Goal: Task Accomplishment & Management: Manage account settings

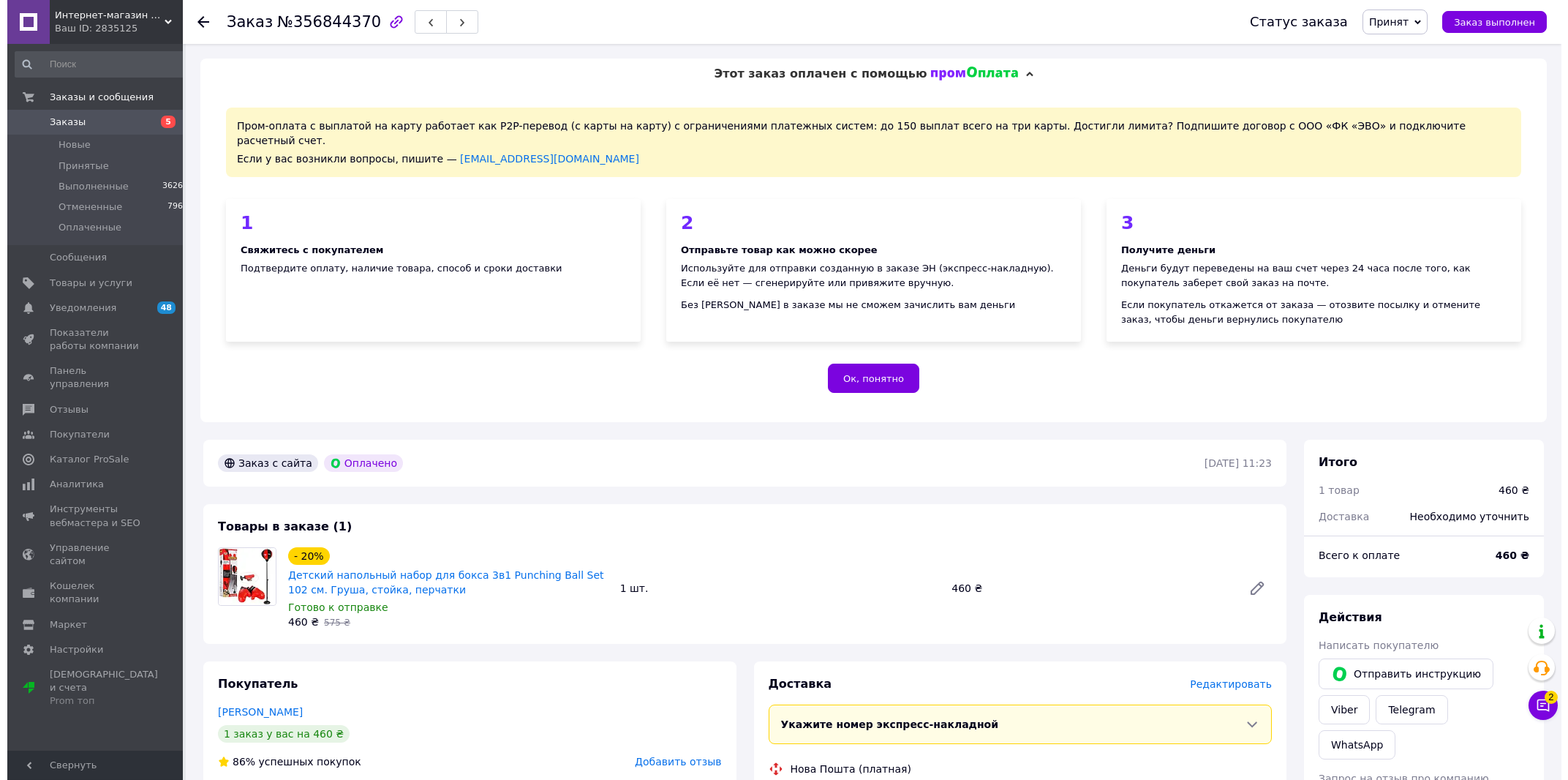
scroll to position [470, 0]
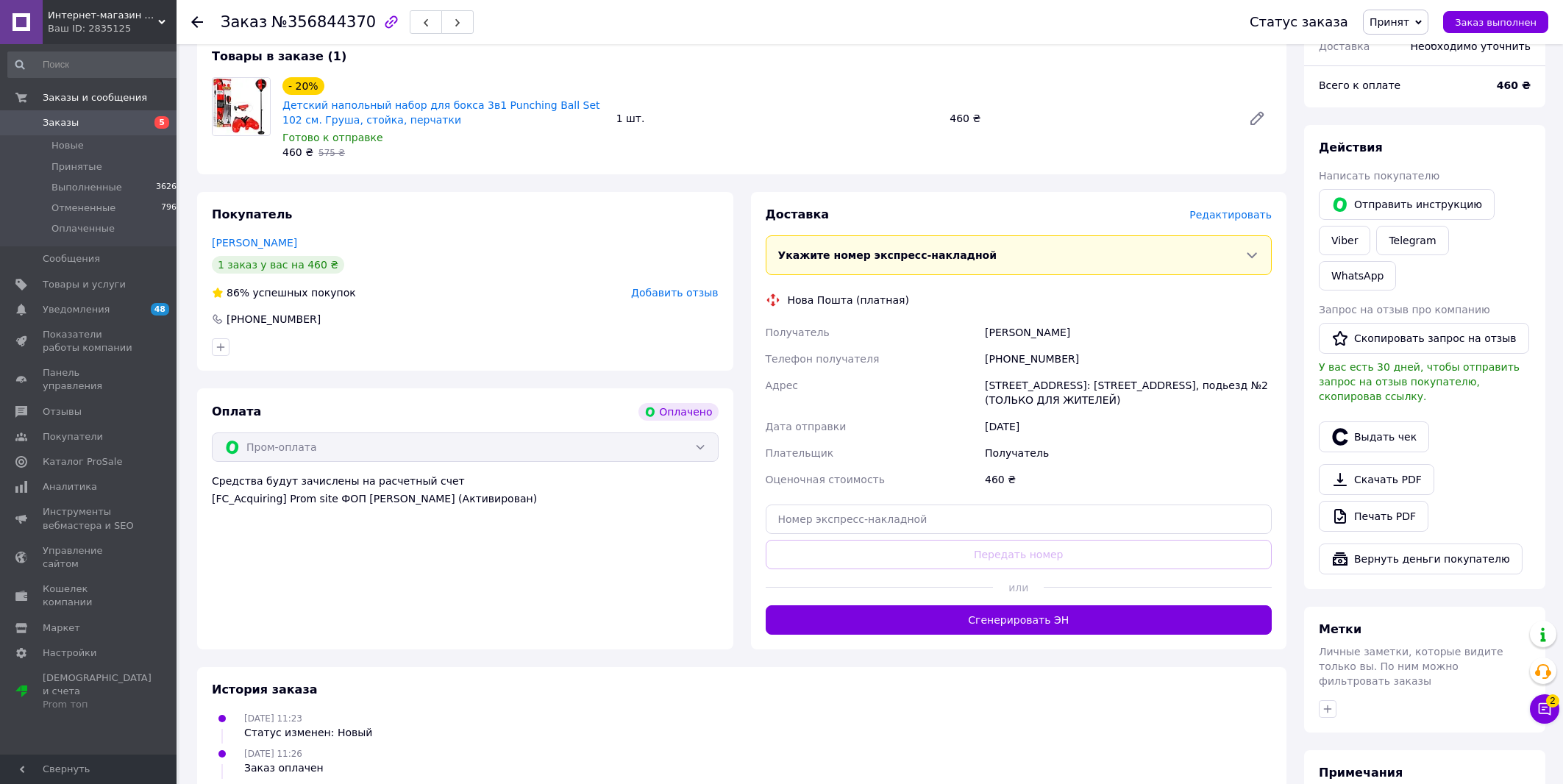
click at [1231, 209] on span "Редактировать" at bounding box center [1230, 214] width 82 height 12
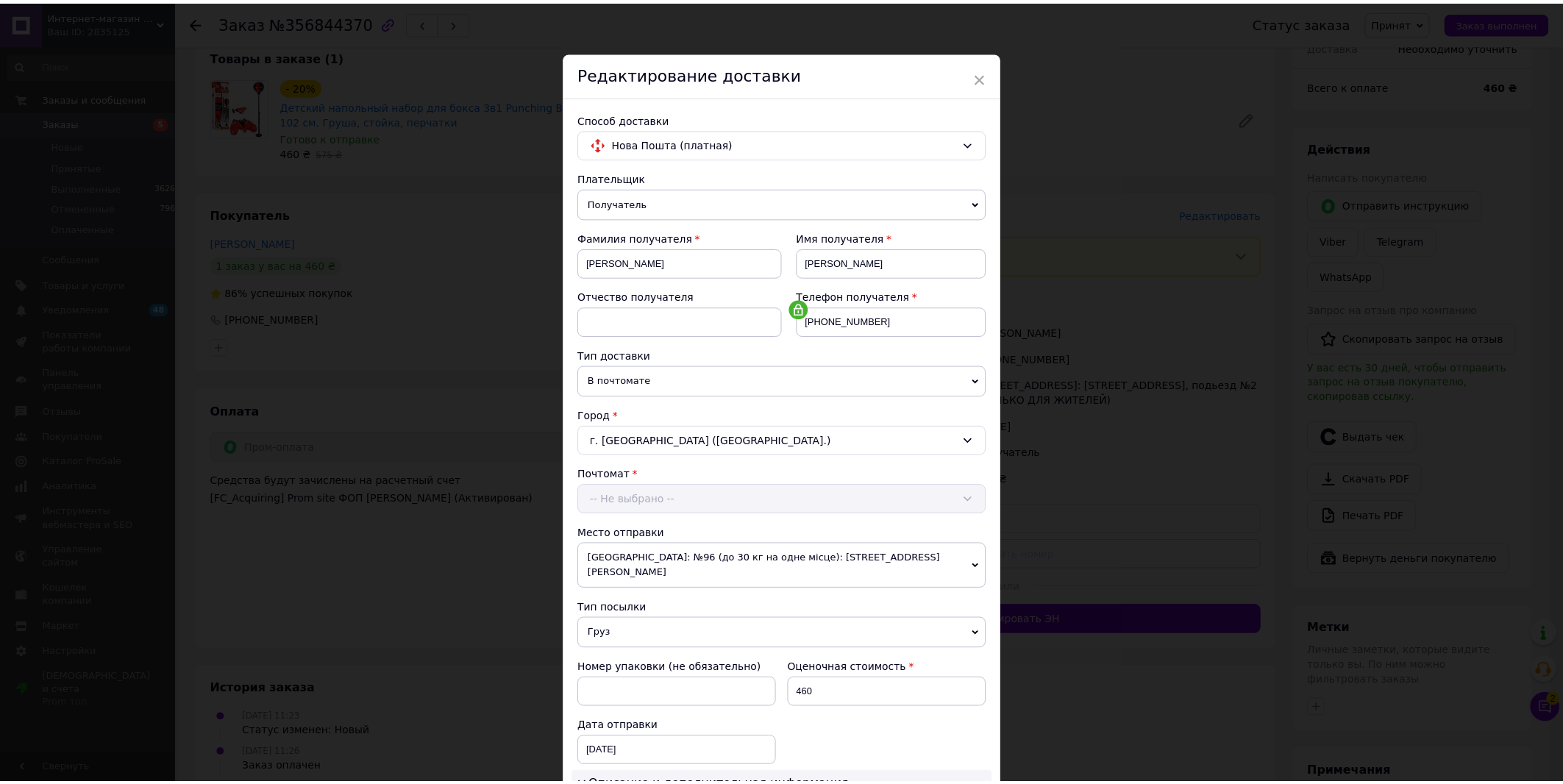
scroll to position [360, 0]
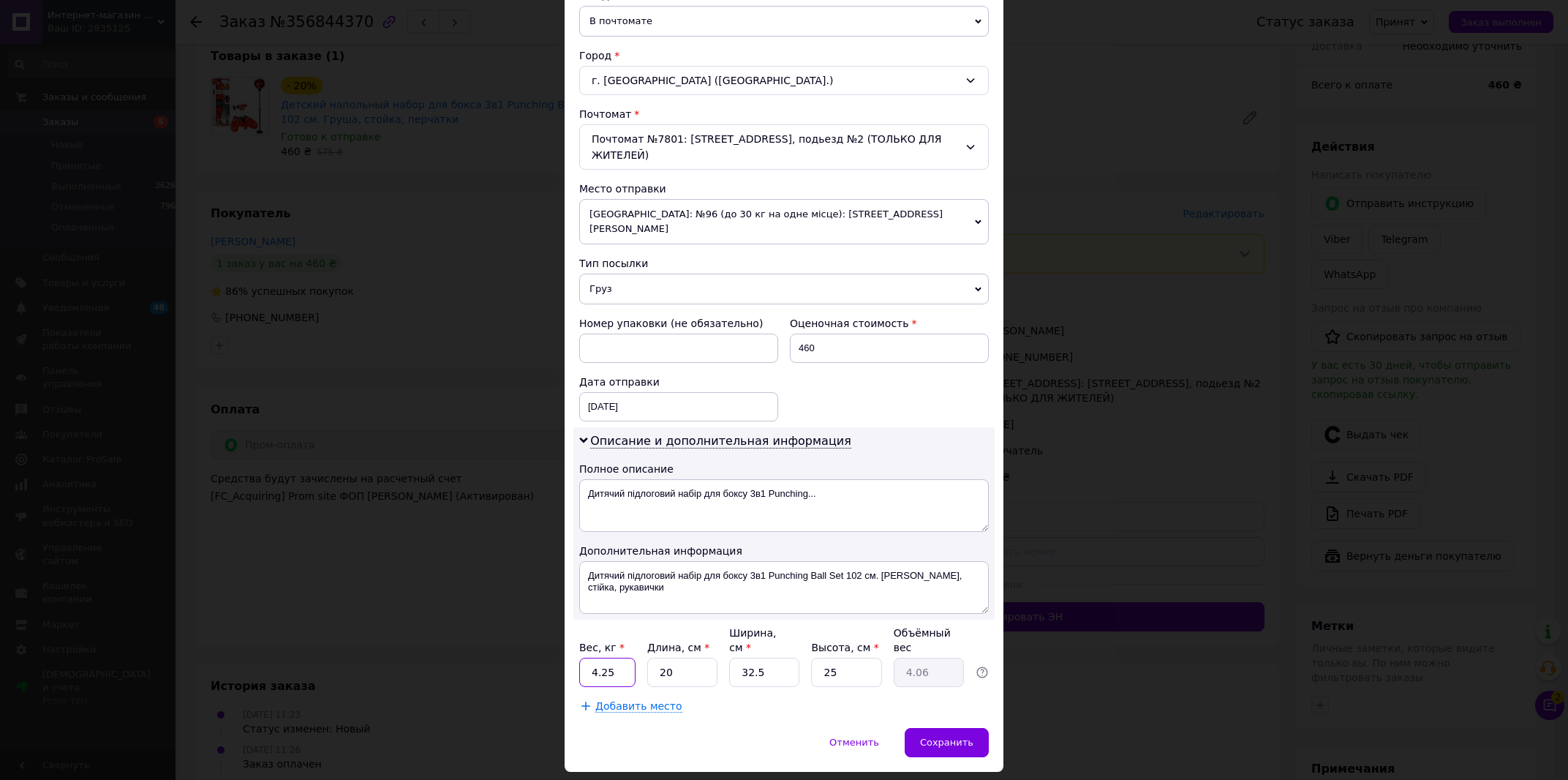
drag, startPoint x: 608, startPoint y: 632, endPoint x: 568, endPoint y: 630, distance: 40.0
click at [579, 658] on input "4.25" at bounding box center [607, 672] width 56 height 29
type input "2"
type input "0.25"
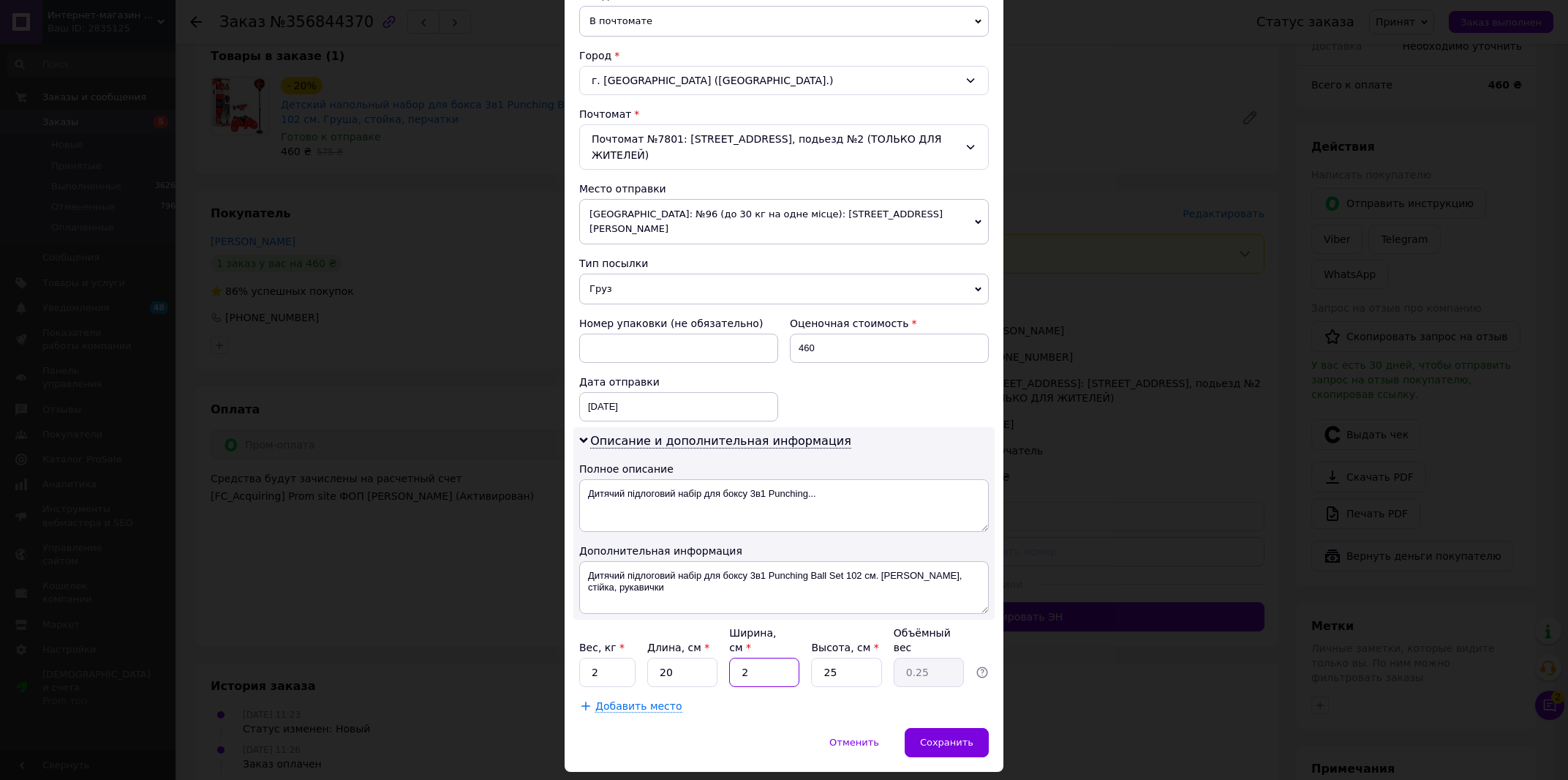
type input "20"
type input "2.5"
type input "20"
type input "2"
type input "0.2"
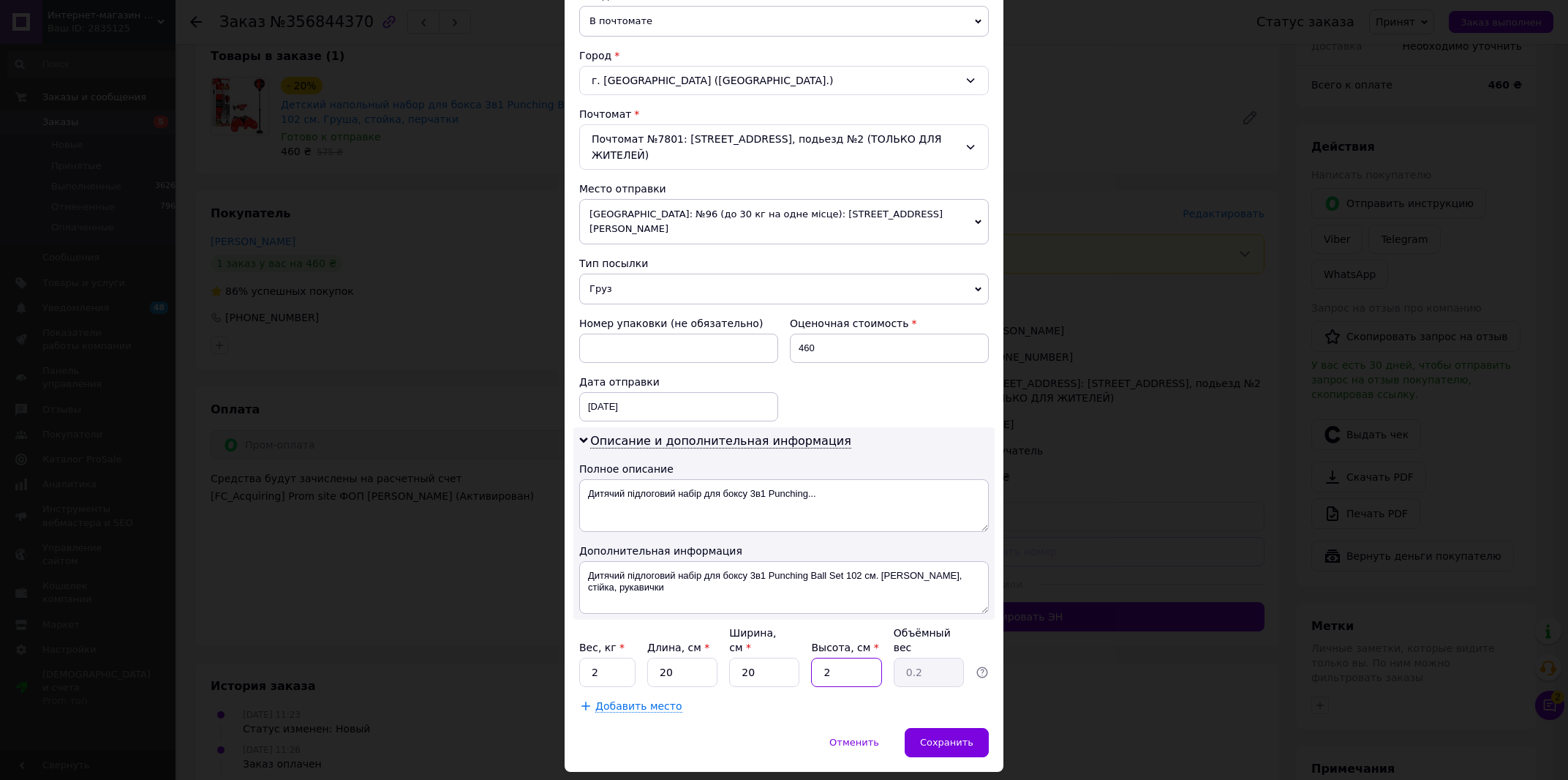
type input "20"
type input "2"
type input "20"
click at [920, 728] on div "Сохранить" at bounding box center [947, 743] width 84 height 29
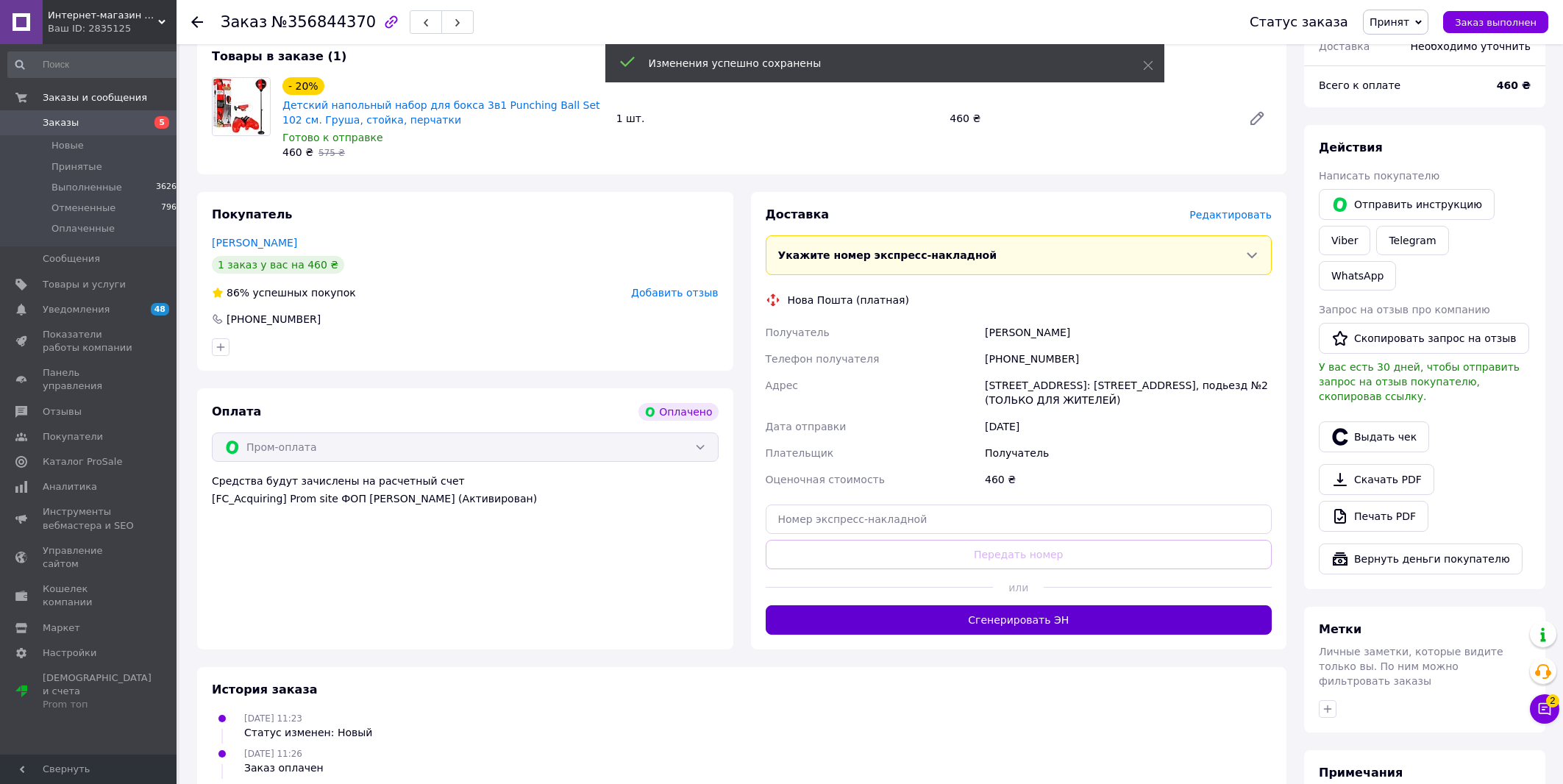
click at [1040, 621] on button "Сгенерировать ЭН" at bounding box center [1019, 620] width 506 height 29
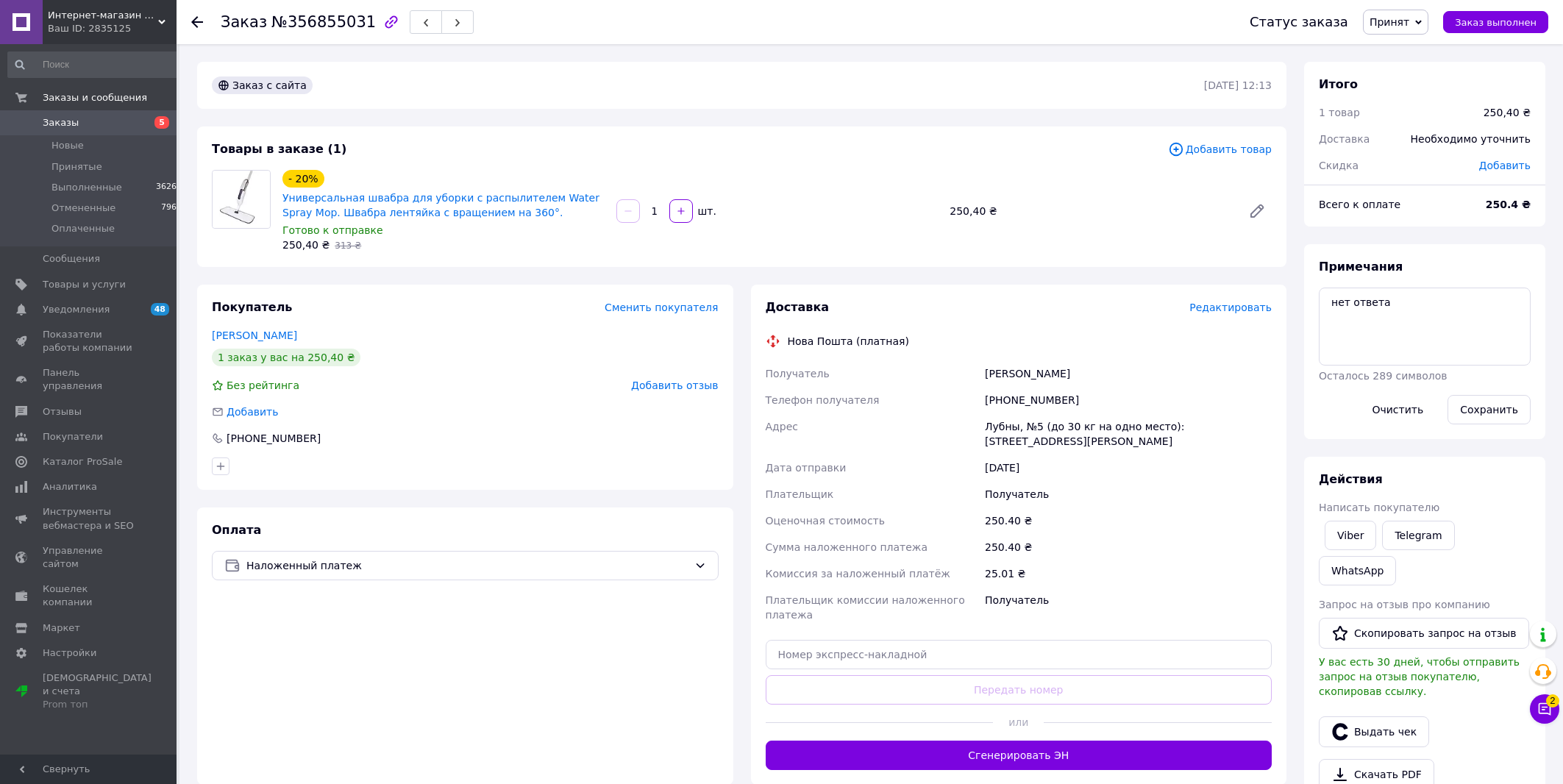
click at [1247, 308] on span "Редактировать" at bounding box center [1230, 307] width 82 height 12
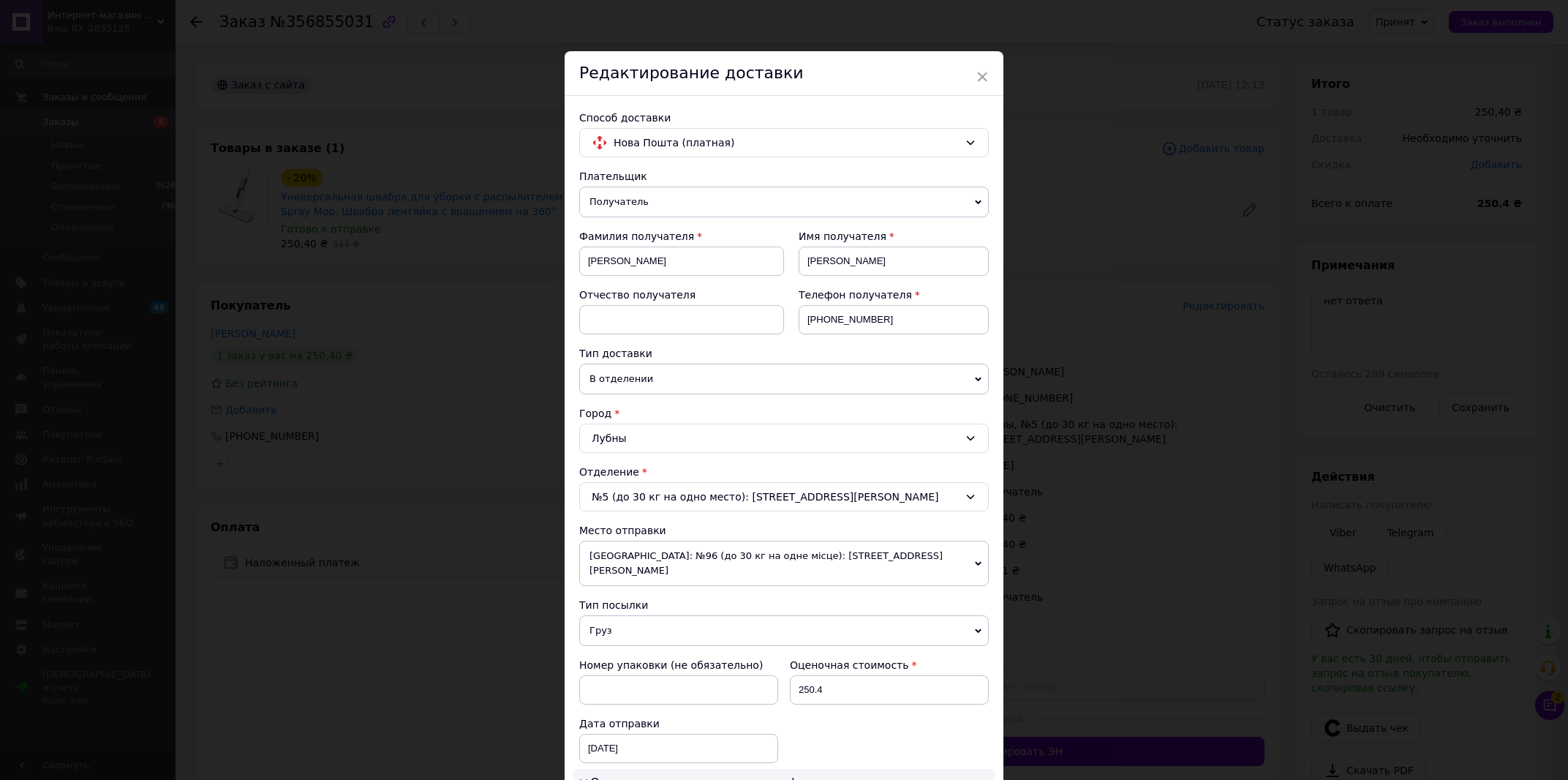
scroll to position [500, 0]
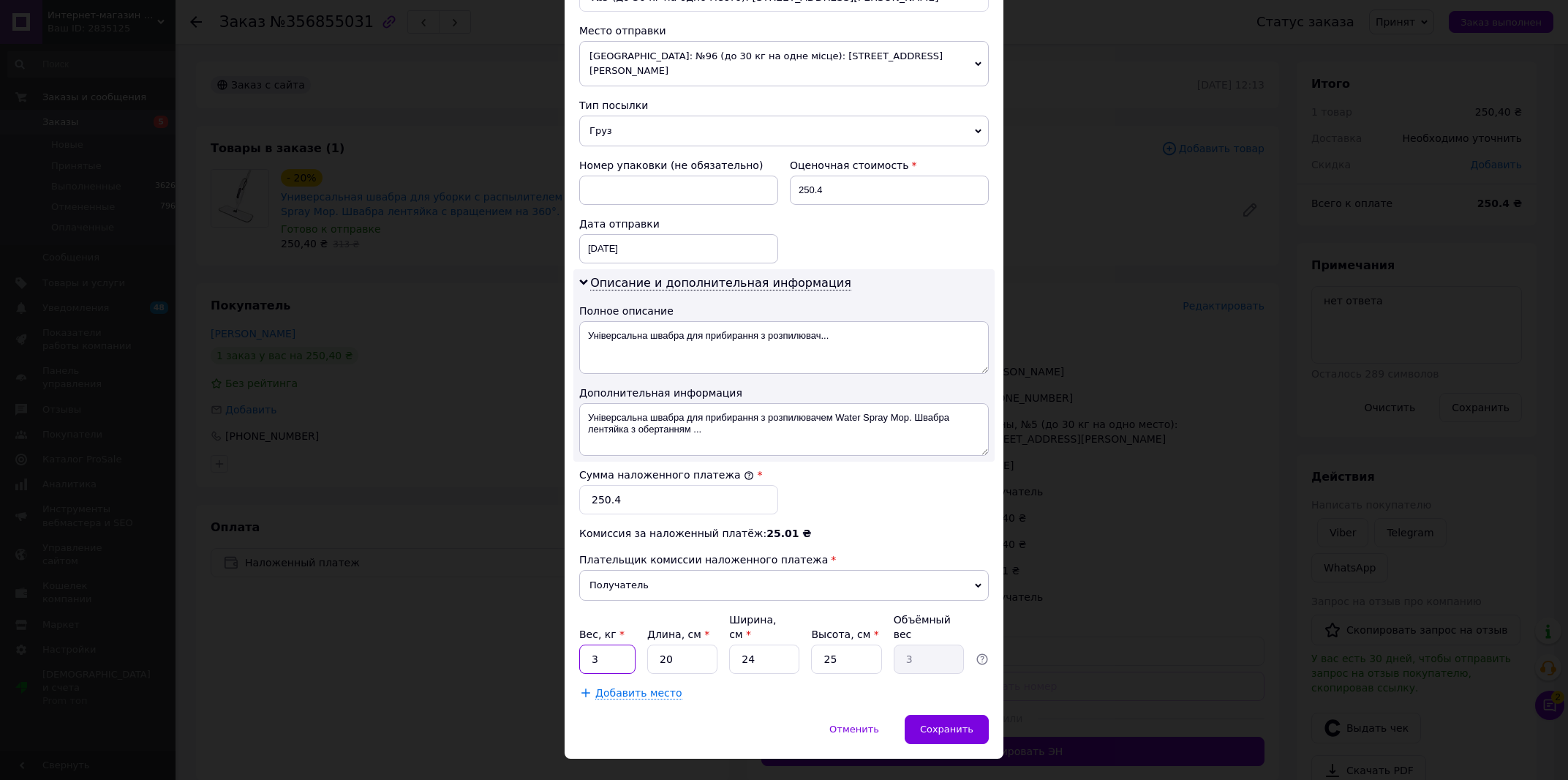
click at [579, 644] on input "3" at bounding box center [607, 659] width 56 height 29
type input "2"
type input "0.25"
type input "20"
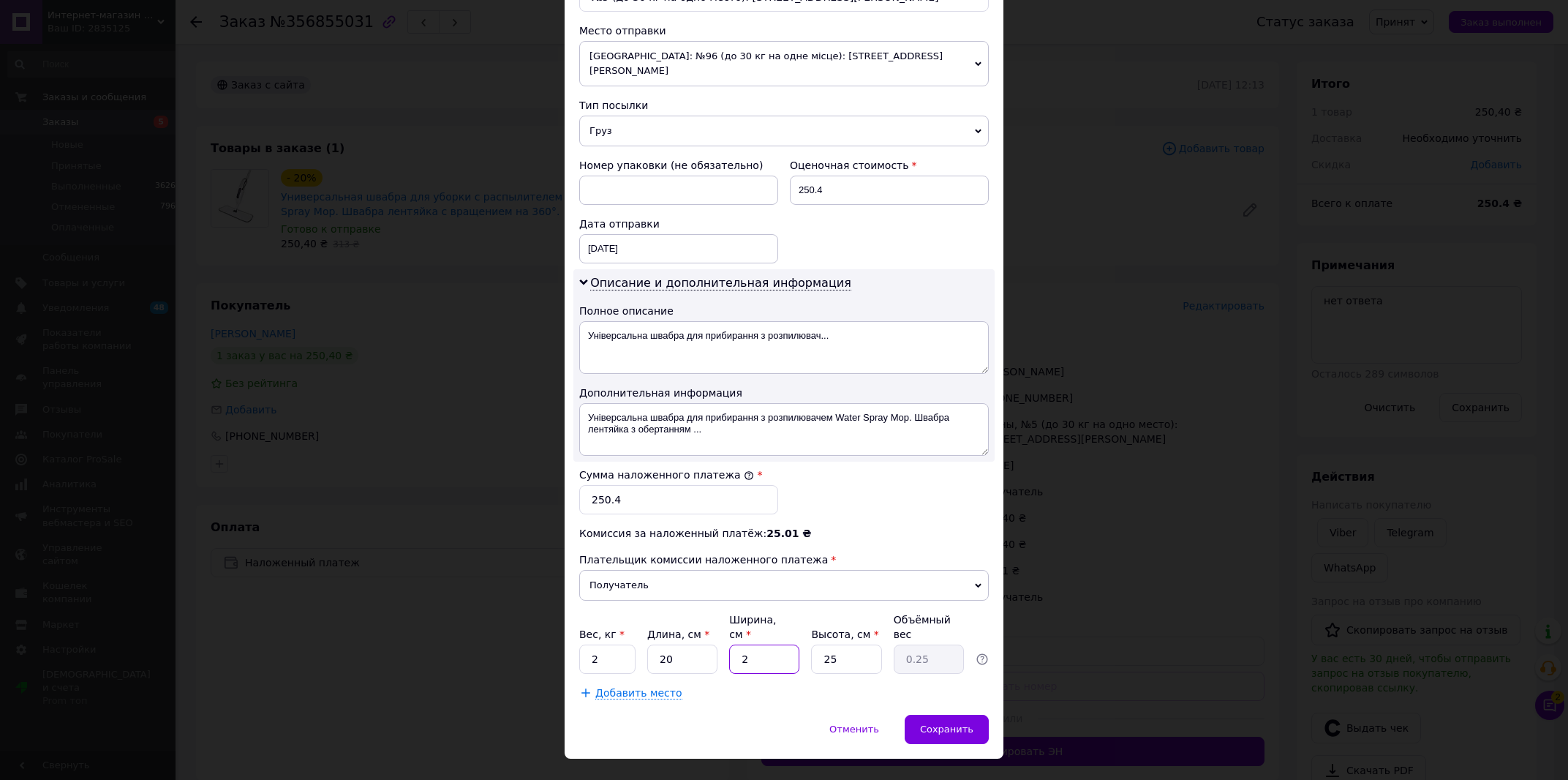
type input "2.5"
type input "20"
type input "2"
type input "0.2"
type input "20"
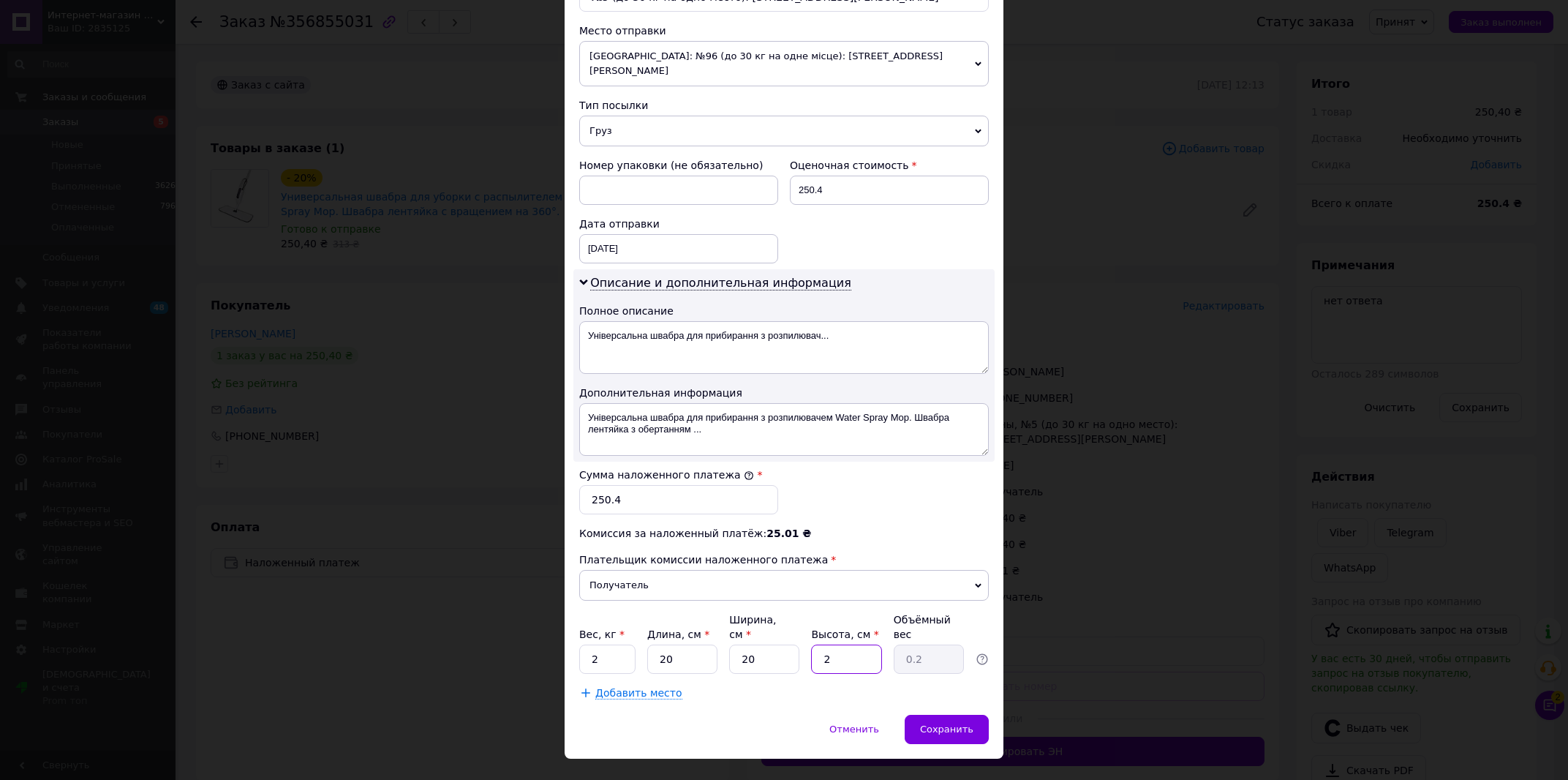
type input "2"
type input "20"
click at [955, 724] on span "Сохранить" at bounding box center [947, 729] width 53 height 11
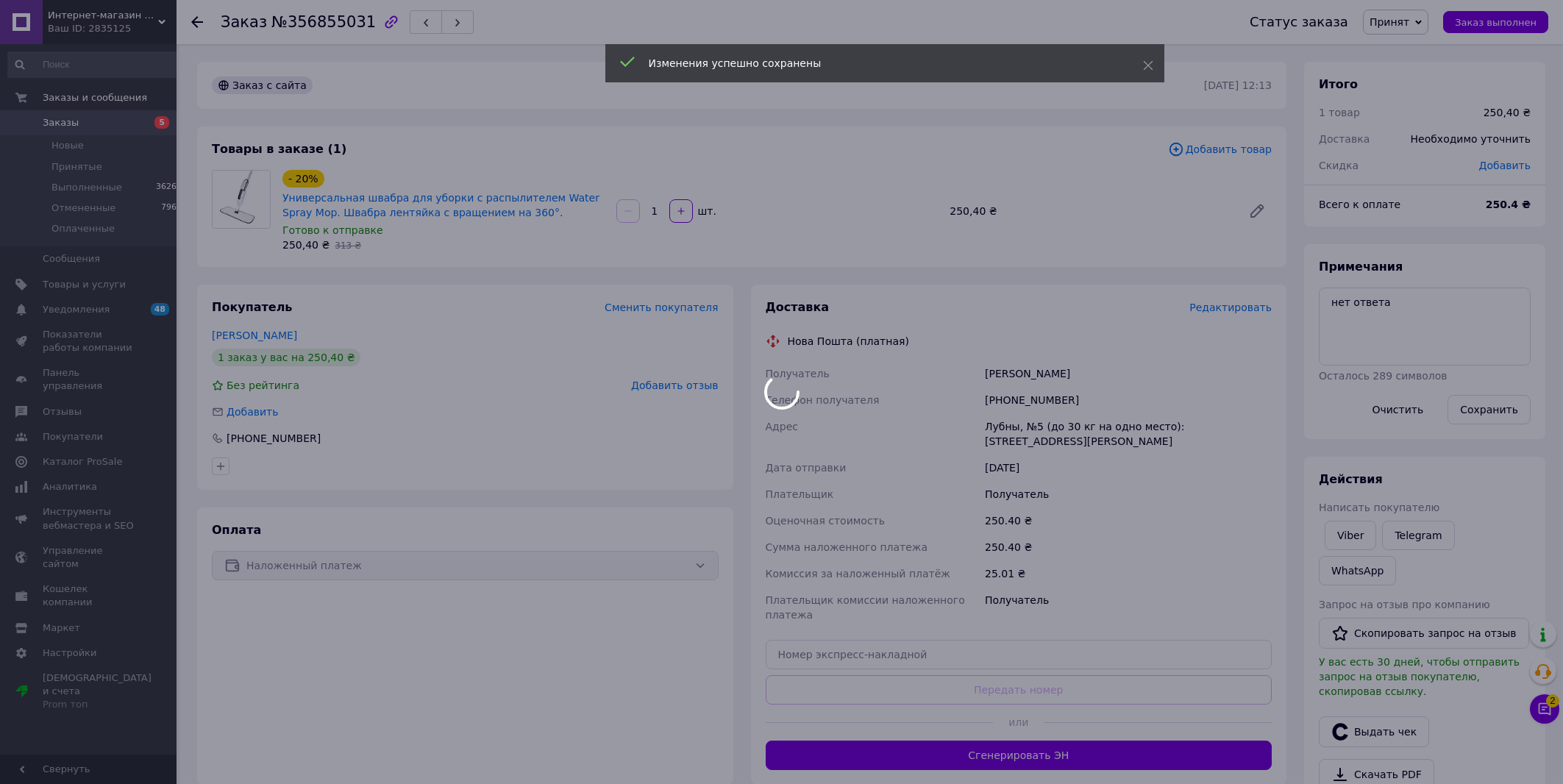
scroll to position [195, 0]
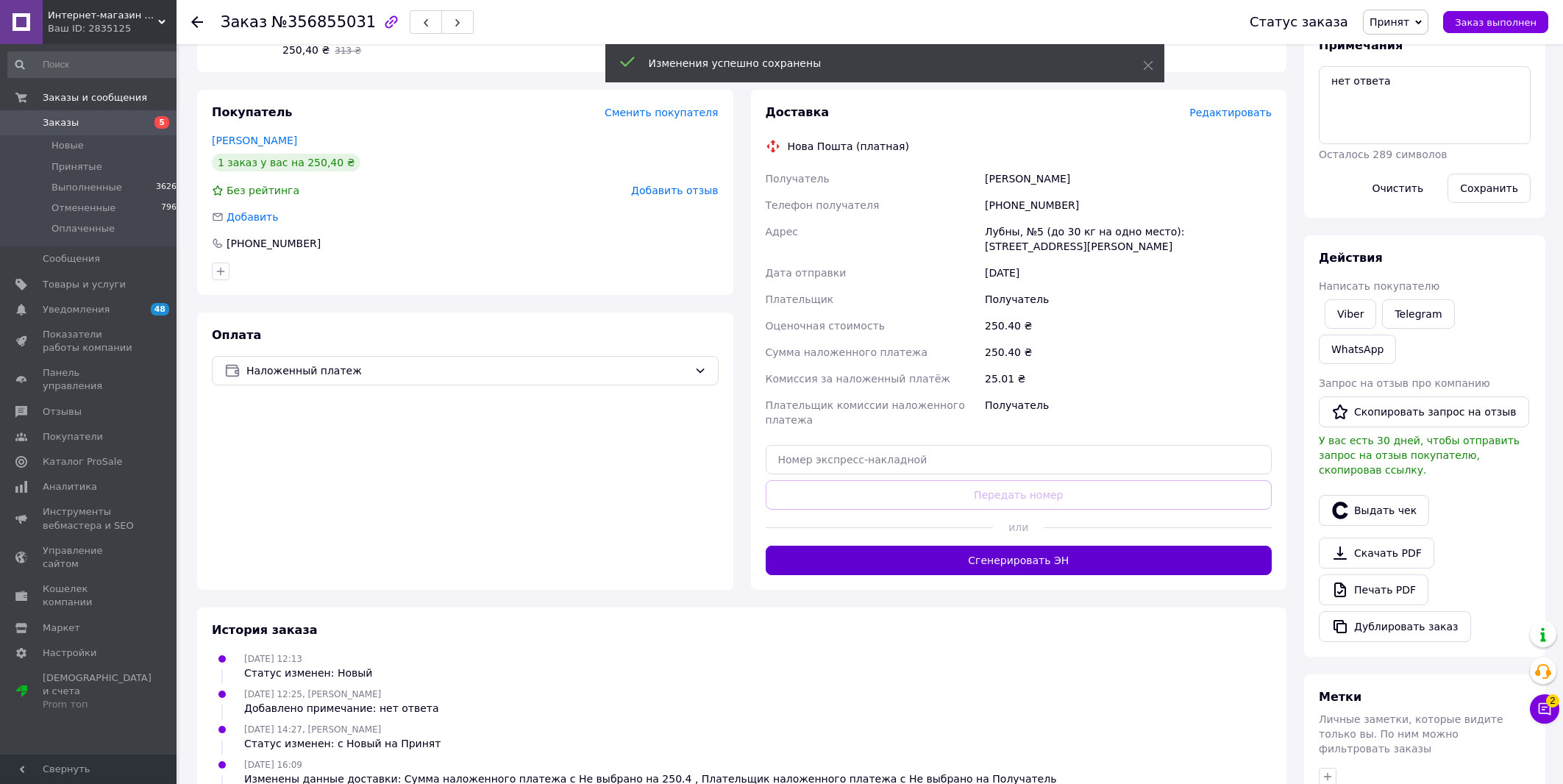
click at [1126, 564] on button "Сгенерировать ЭН" at bounding box center [1019, 560] width 506 height 29
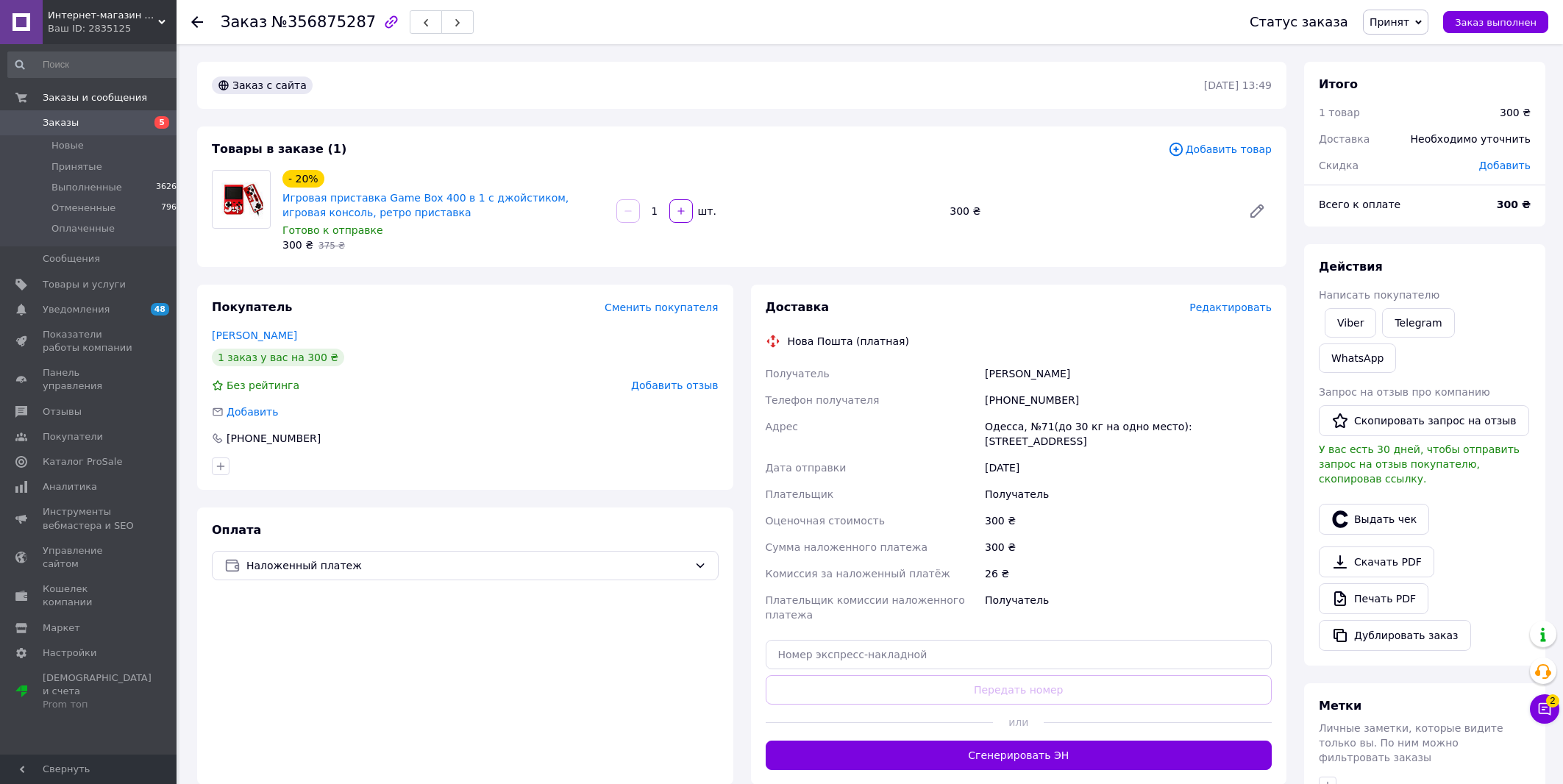
click at [1251, 313] on span "Редактировать" at bounding box center [1230, 307] width 82 height 12
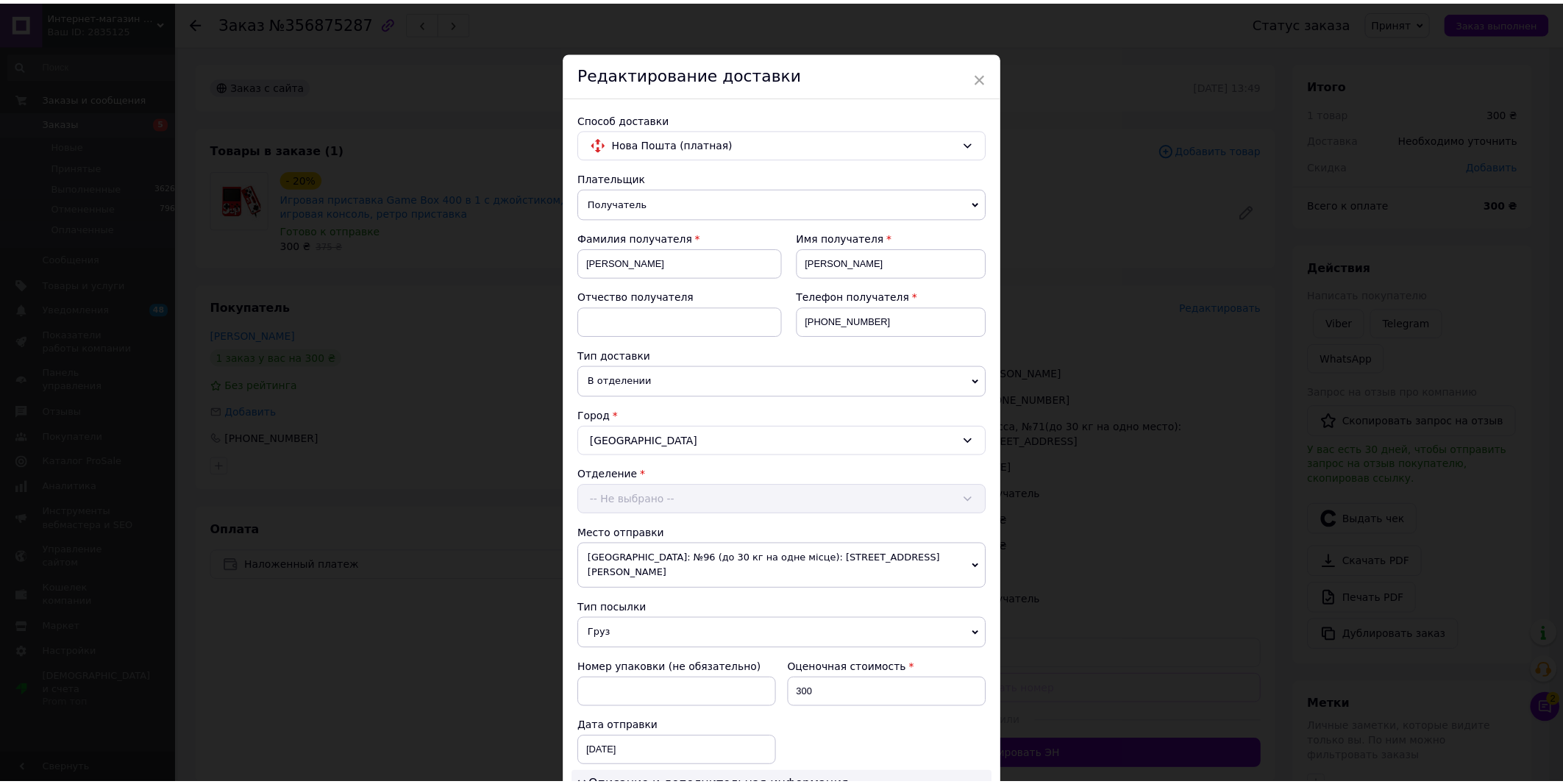
scroll to position [506, 0]
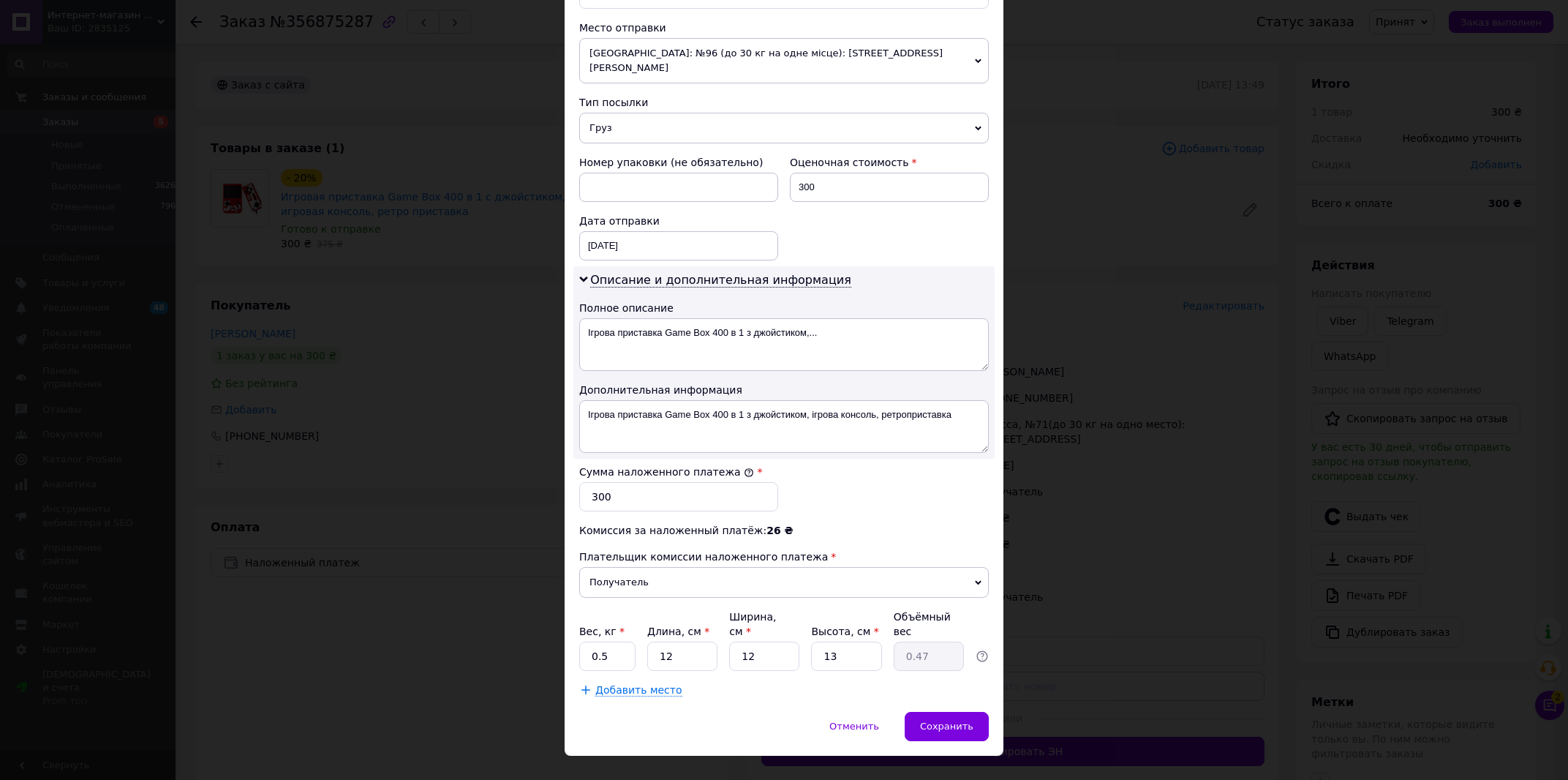
click at [1187, 398] on div "× Редактирование доставки Способ доставки Нова Пошта (платная) Плательщик Получ…" at bounding box center [784, 390] width 1568 height 780
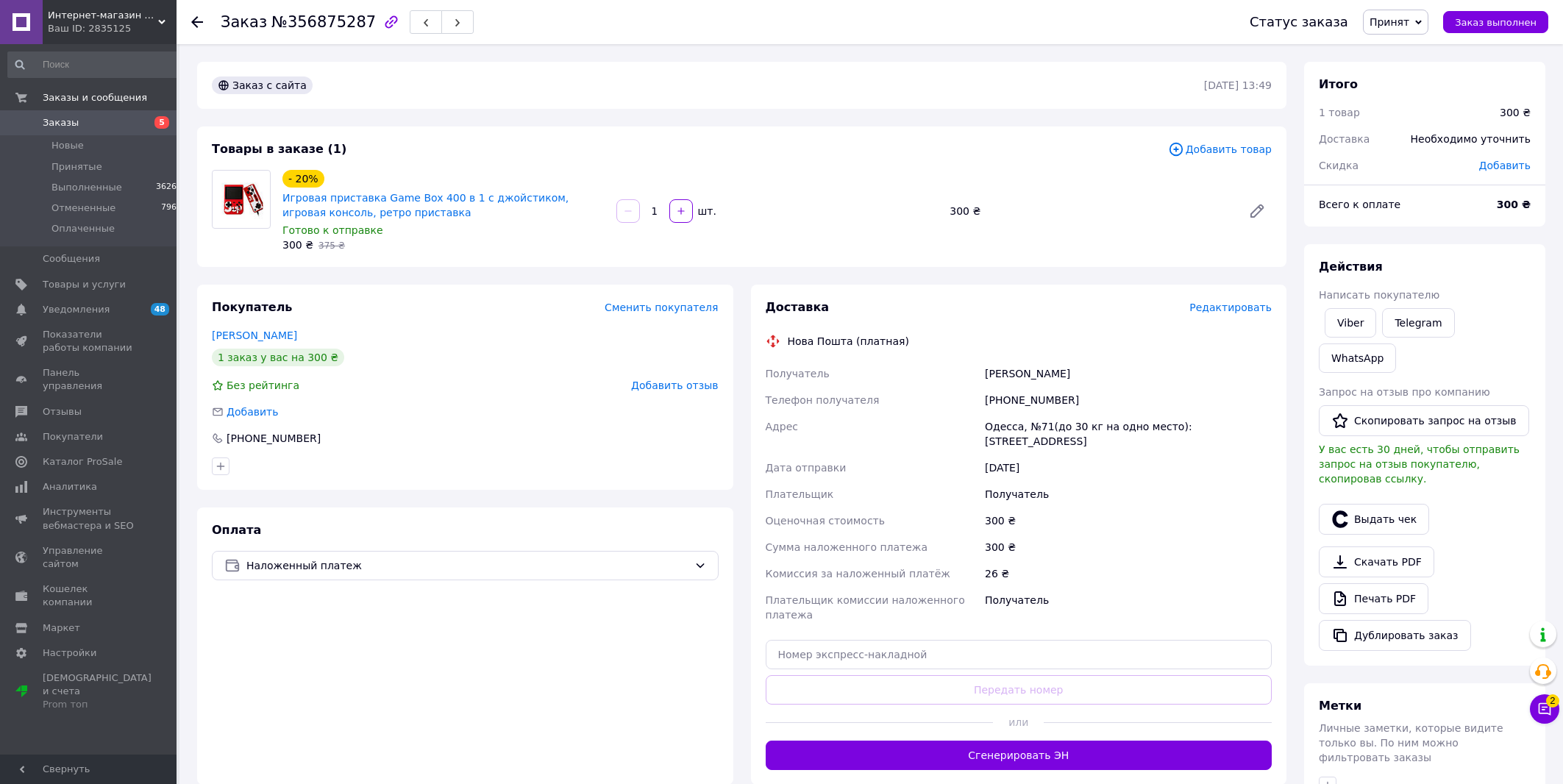
scroll to position [191, 0]
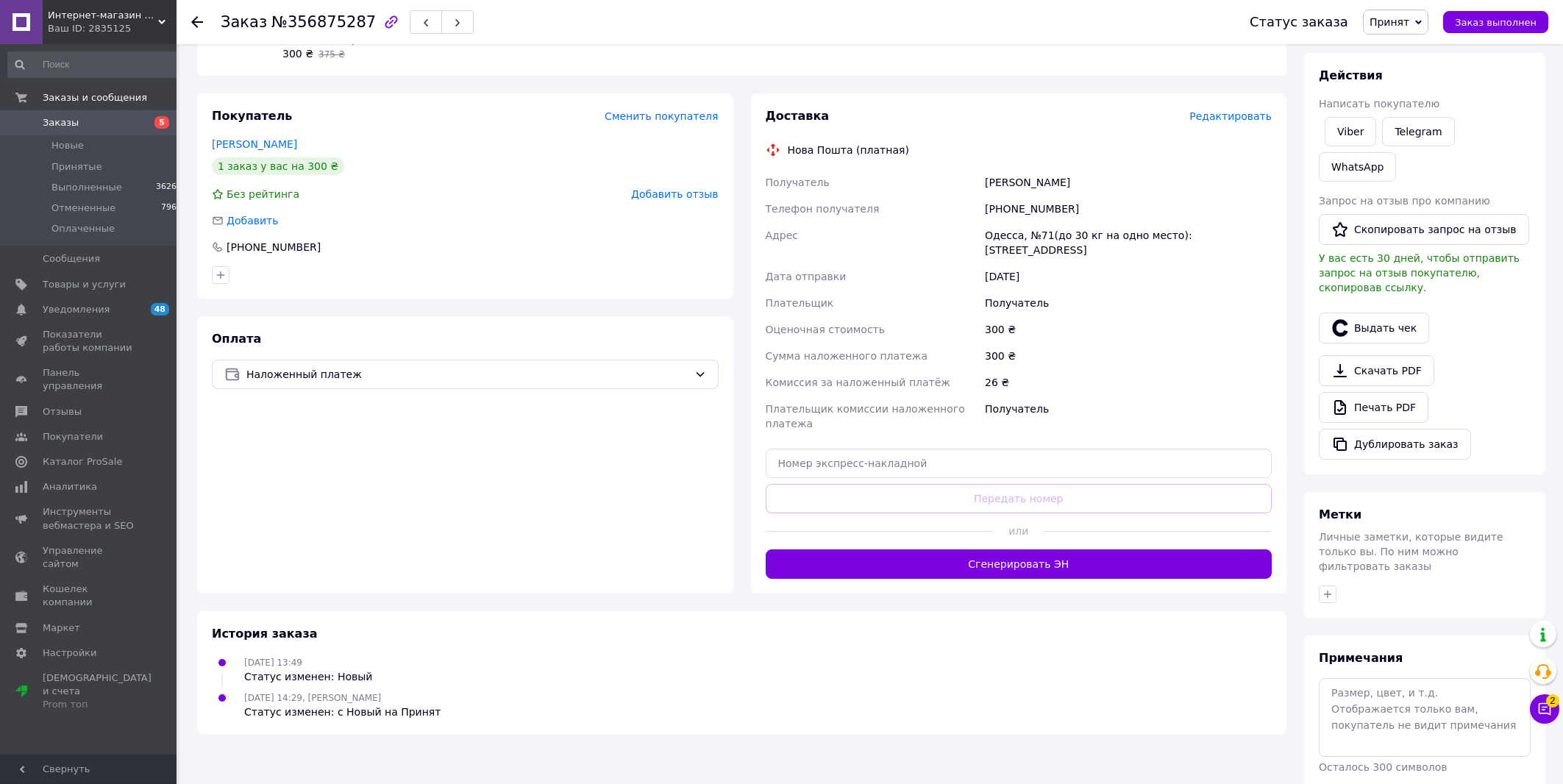
click at [1197, 534] on div at bounding box center [1157, 531] width 228 height 36
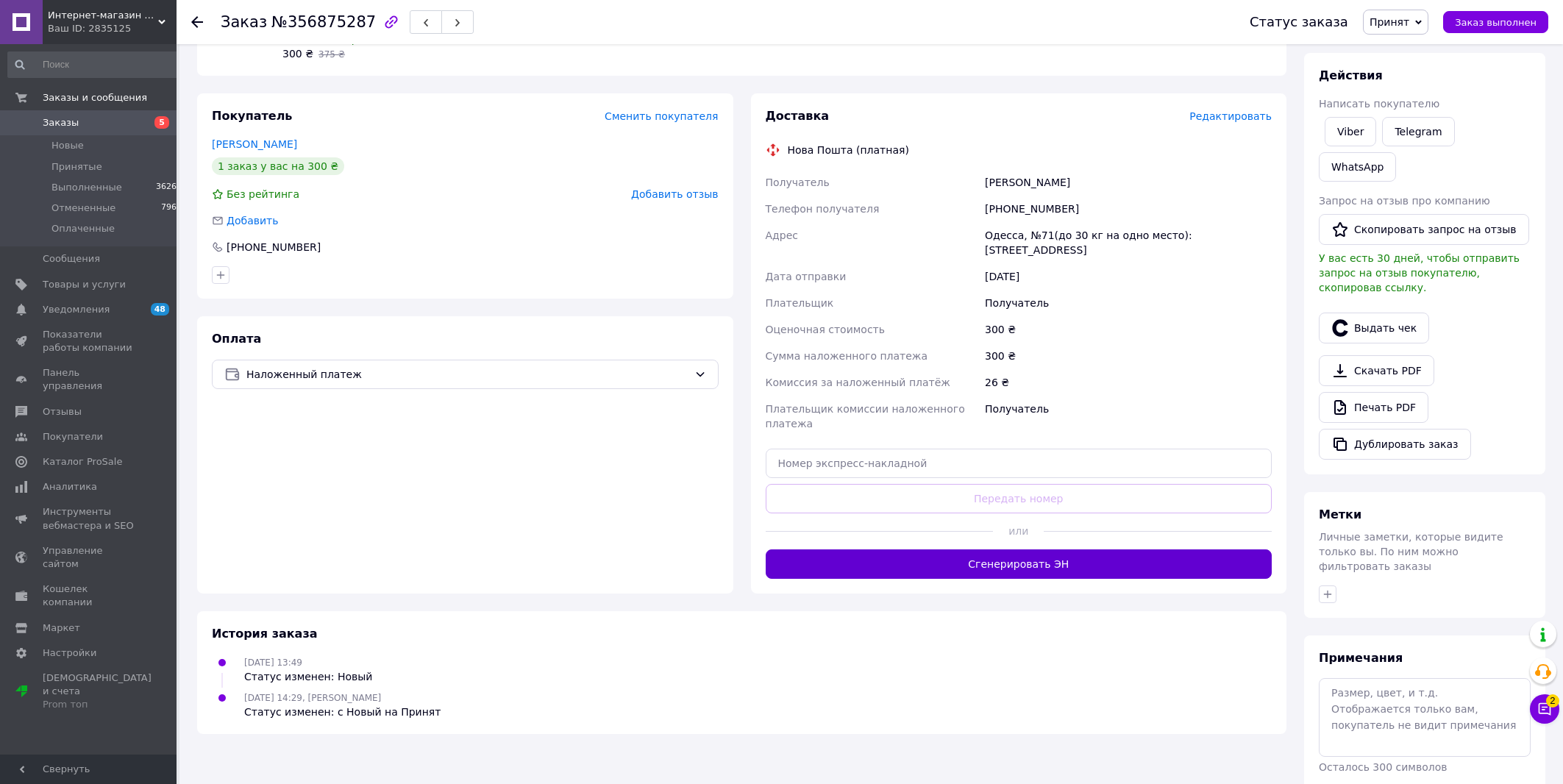
click at [1205, 541] on div "Доставка Редактировать Нова Пошта (платная) Получатель Пархоменко Тетяна Телефо…" at bounding box center [1019, 343] width 506 height 470
click at [1202, 551] on button "Сгенерировать ЭН" at bounding box center [1019, 564] width 506 height 29
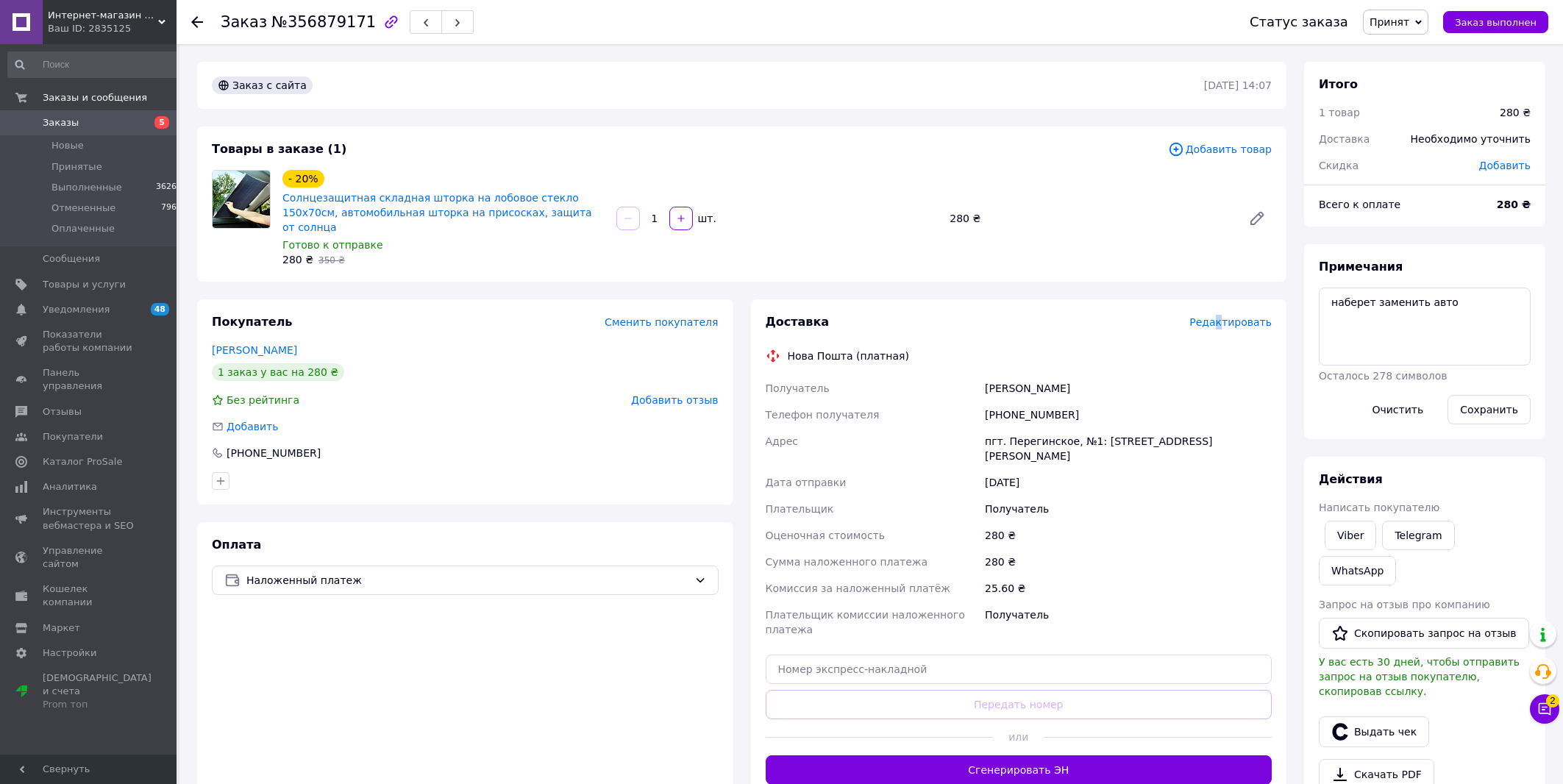
click at [1227, 316] on span "Редактировать" at bounding box center [1230, 321] width 82 height 12
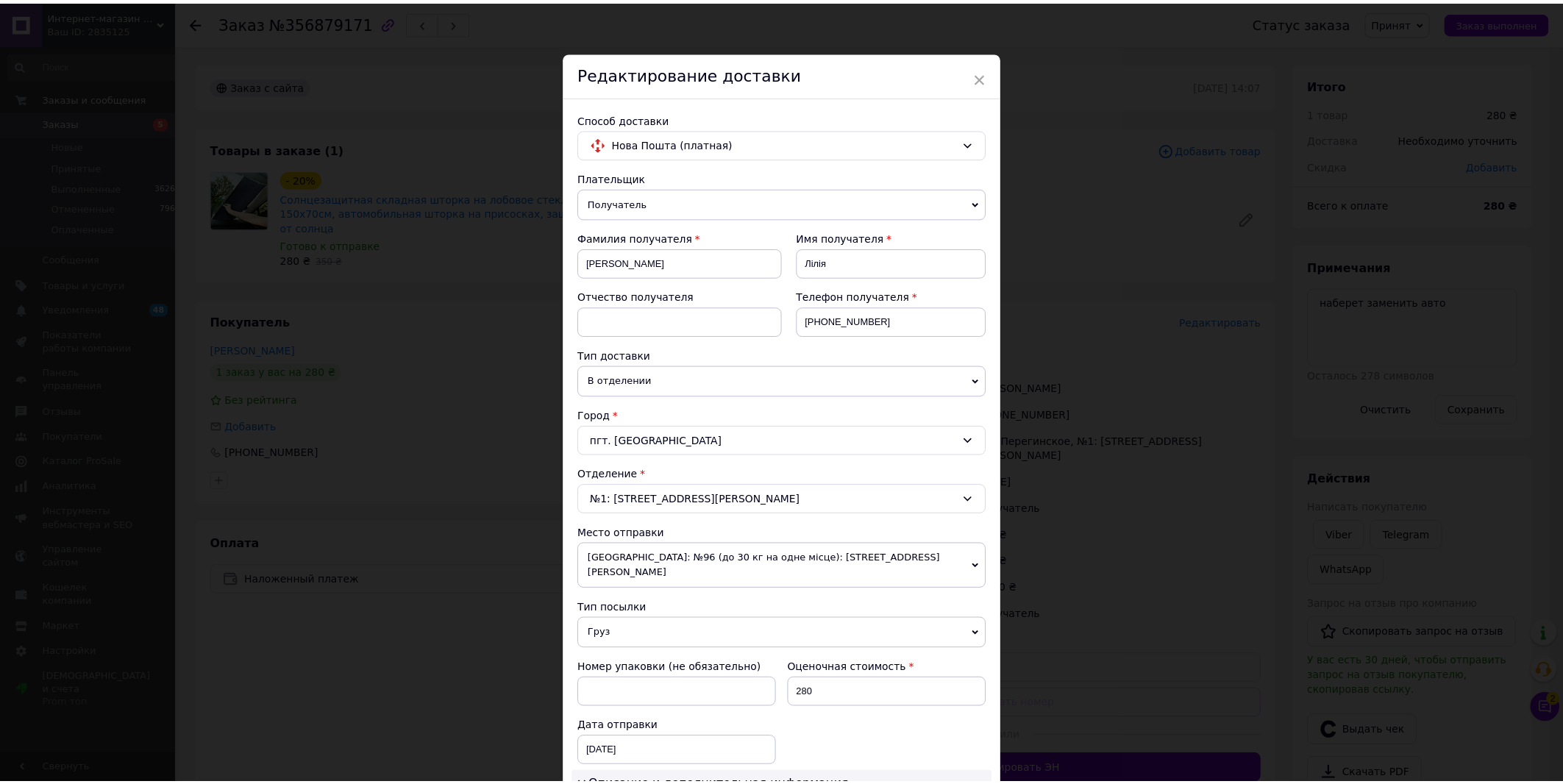
scroll to position [506, 0]
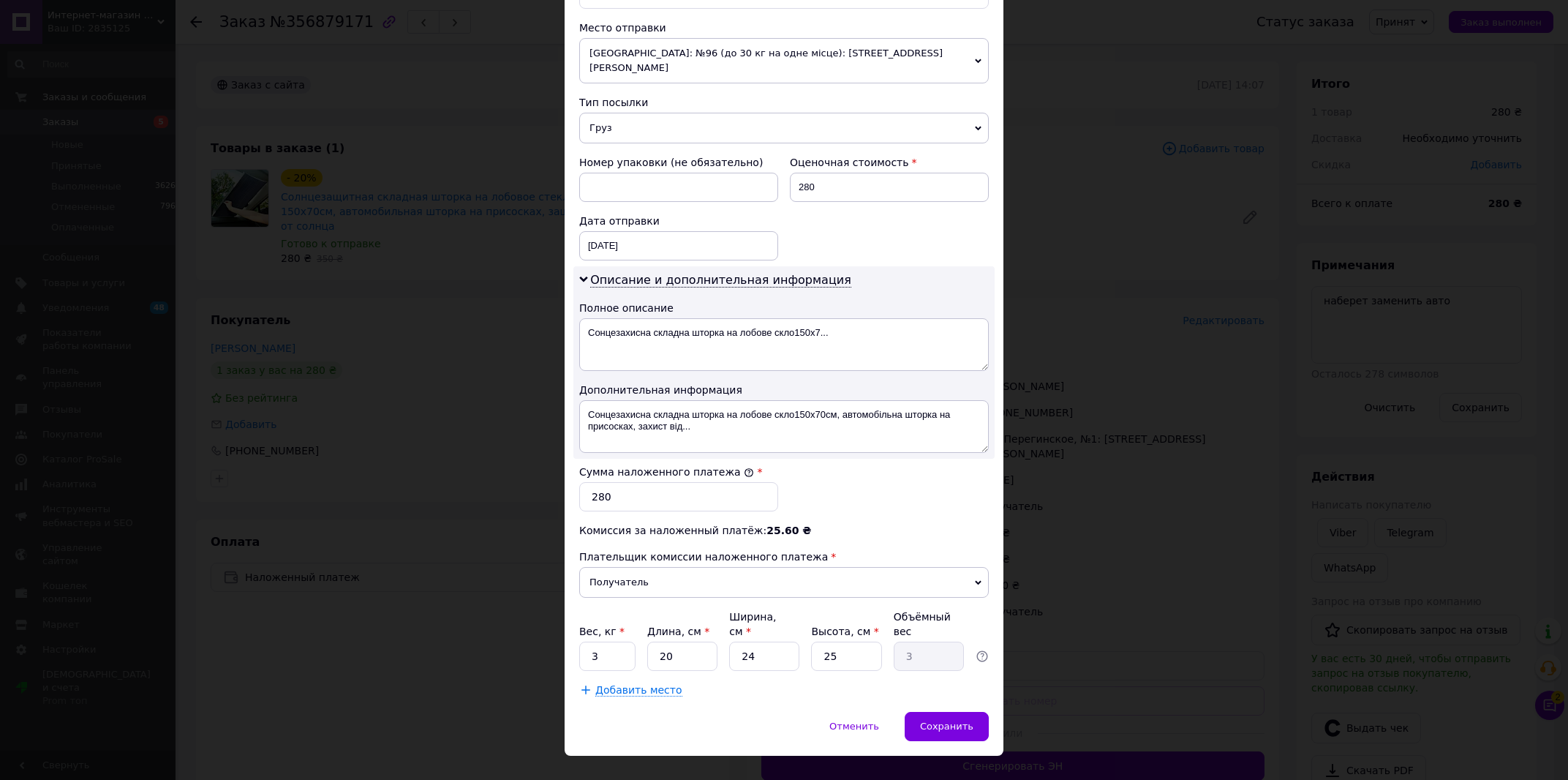
click at [1181, 309] on div "× Редактирование доставки Способ доставки Нова Пошта (платная) Плательщик Получ…" at bounding box center [784, 390] width 1568 height 780
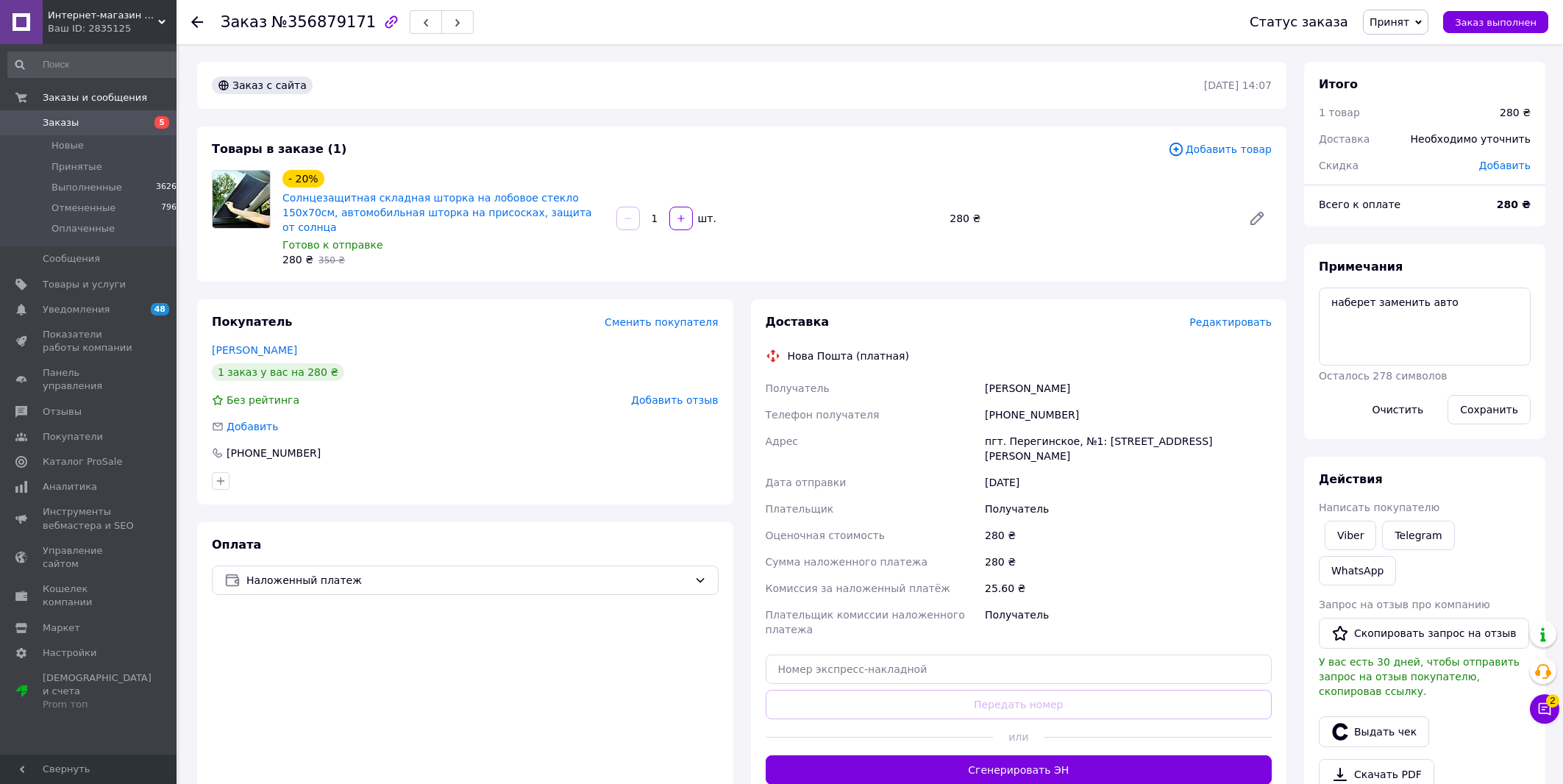
scroll to position [191, 0]
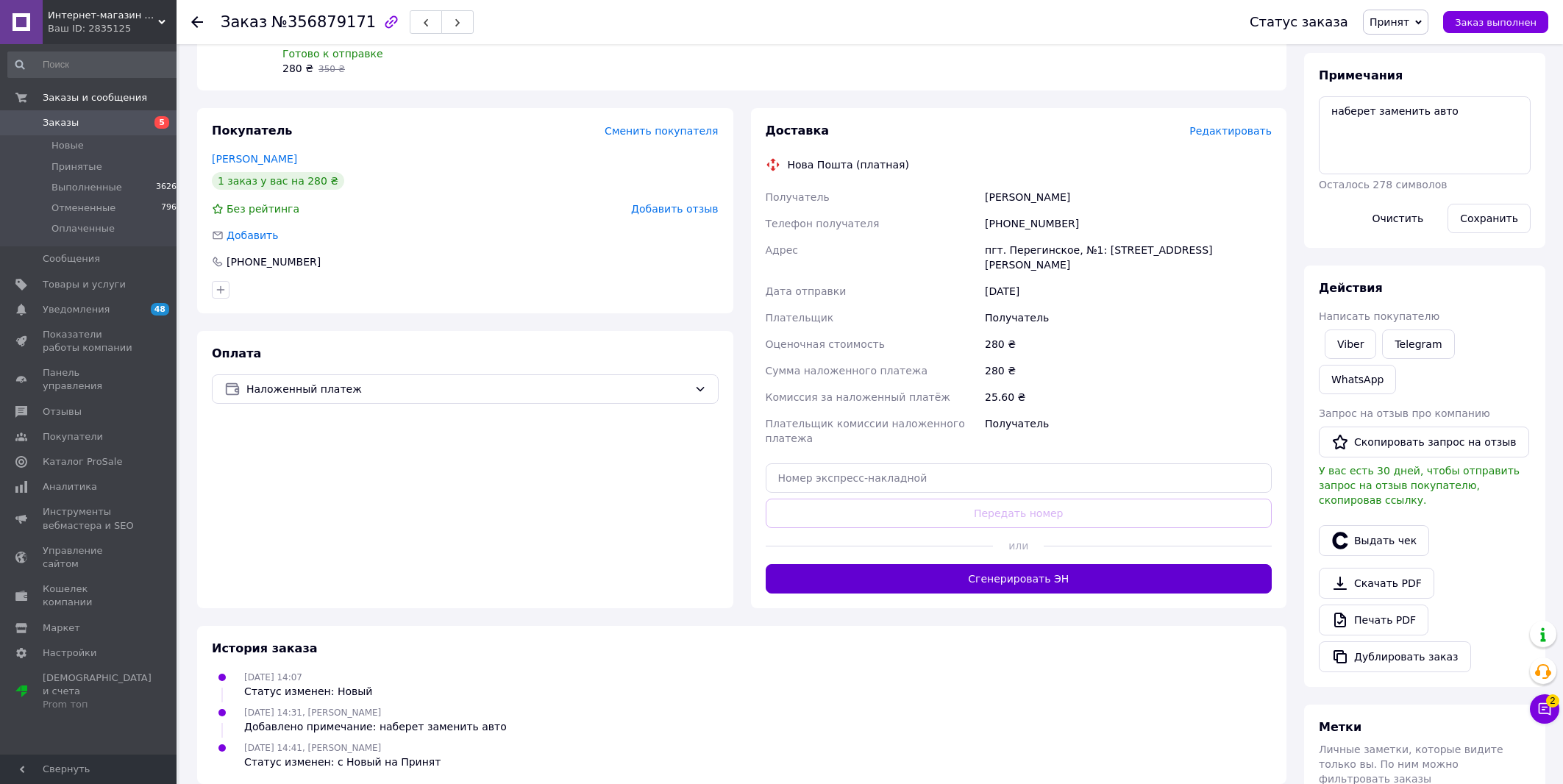
click at [1203, 564] on button "Сгенерировать ЭН" at bounding box center [1019, 578] width 506 height 29
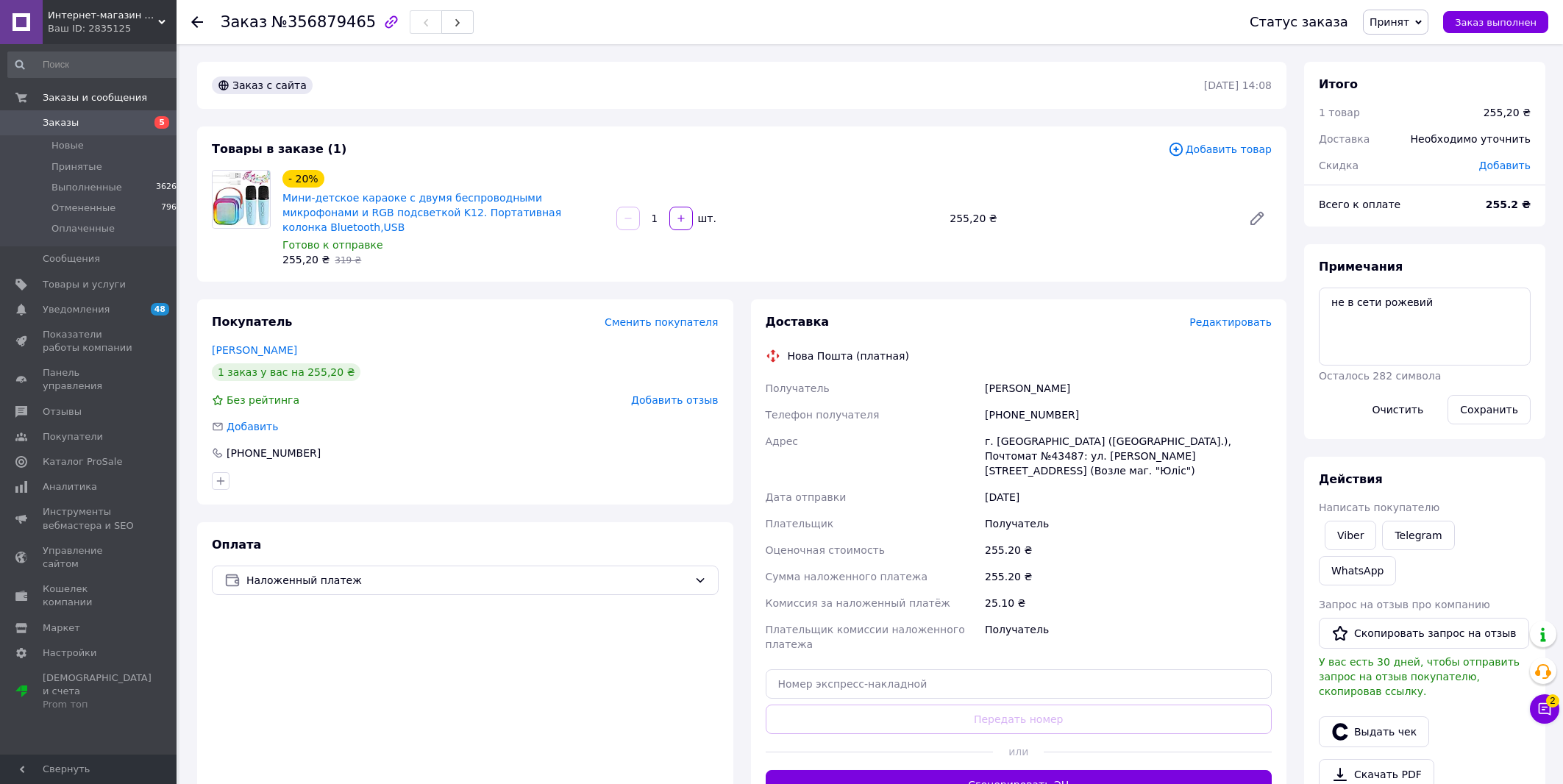
click at [1246, 318] on div "Доставка Редактировать Нова Пошта (платная) Получатель [PERSON_NAME] Телефон по…" at bounding box center [1019, 556] width 506 height 486
click at [1234, 316] on span "Редактировать" at bounding box center [1230, 321] width 82 height 12
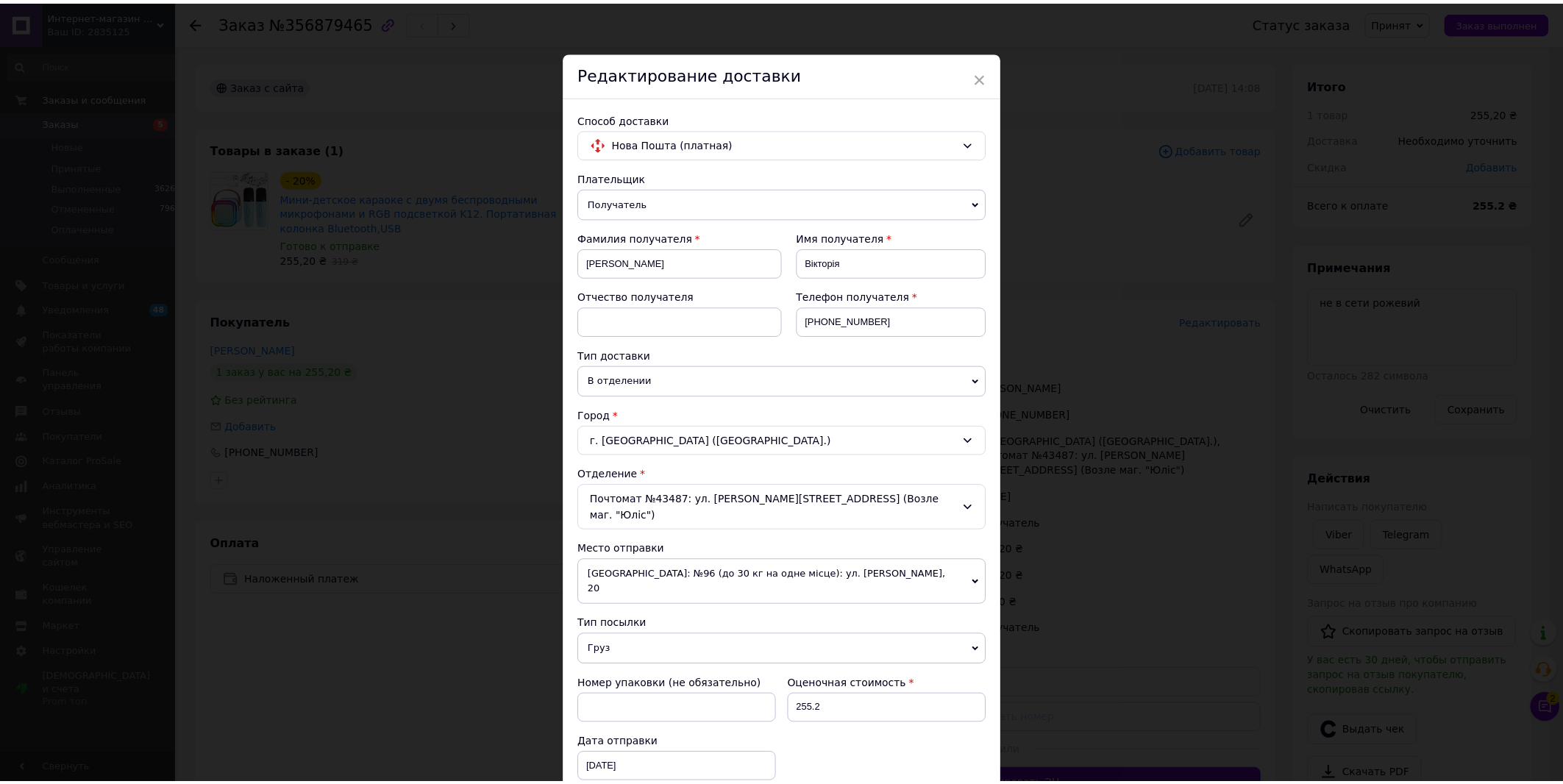
scroll to position [506, 0]
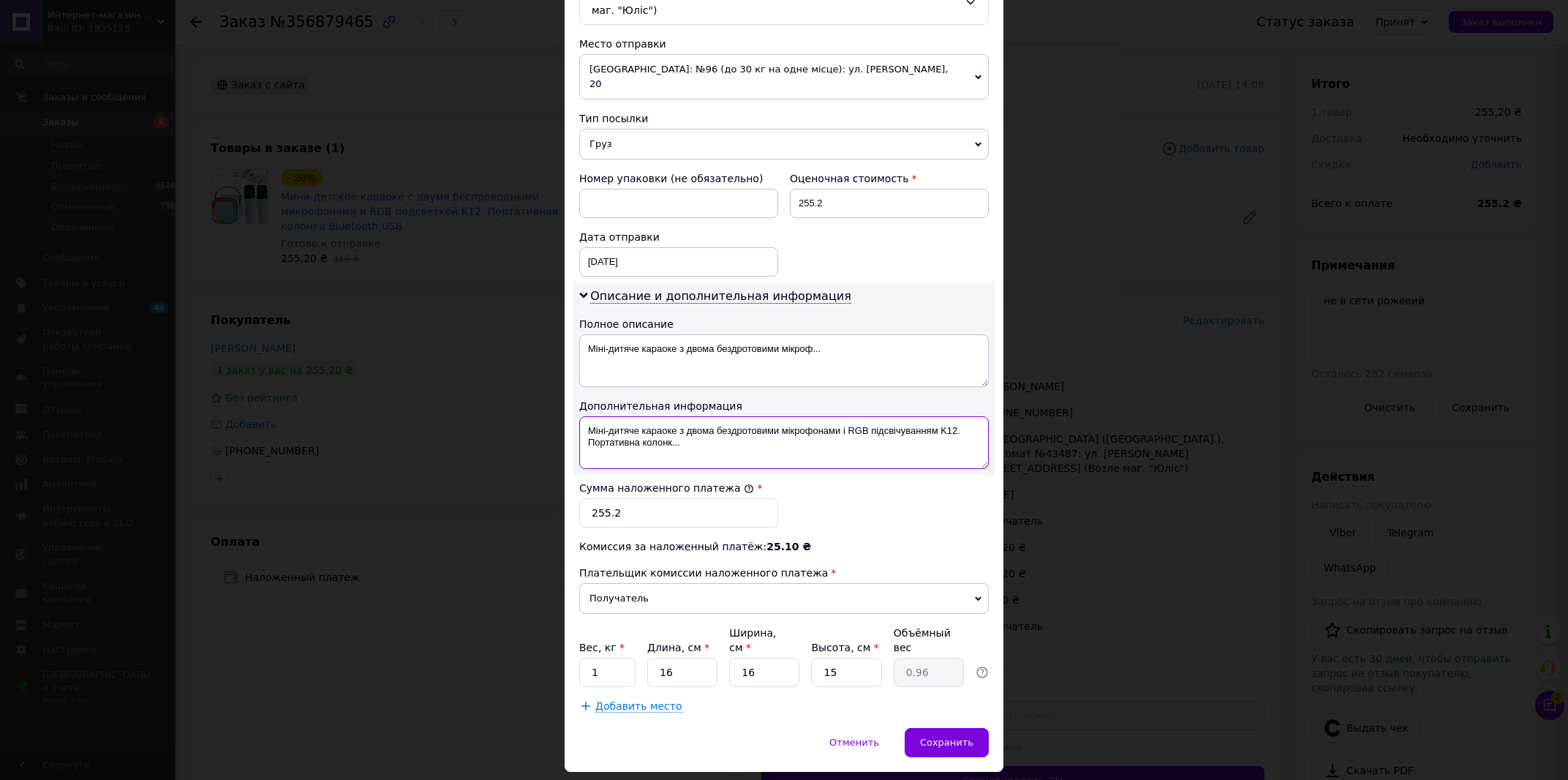
drag, startPoint x: 645, startPoint y: 428, endPoint x: 578, endPoint y: 421, distance: 67.4
click at [579, 421] on textarea "Міні-дитяче караоке з двома бездротовими мікрофонами і RGB підсвічуванням K12. …" at bounding box center [784, 442] width 410 height 53
click at [579, 416] on textarea "Міні-дитяче караоке з двома бездротовими мікрофонами і RGB підсвічуванням K12." at bounding box center [784, 442] width 410 height 53
click at [613, 416] on textarea "Рожевіий Міні-дитяче караоке з двома бездротовими мікрофонами і RGB підсвічуван…" at bounding box center [784, 442] width 410 height 53
type textarea "Рожевий Міні-дитяче караоке з двома бездротовими мікрофонами і RGB підсвічуванн…"
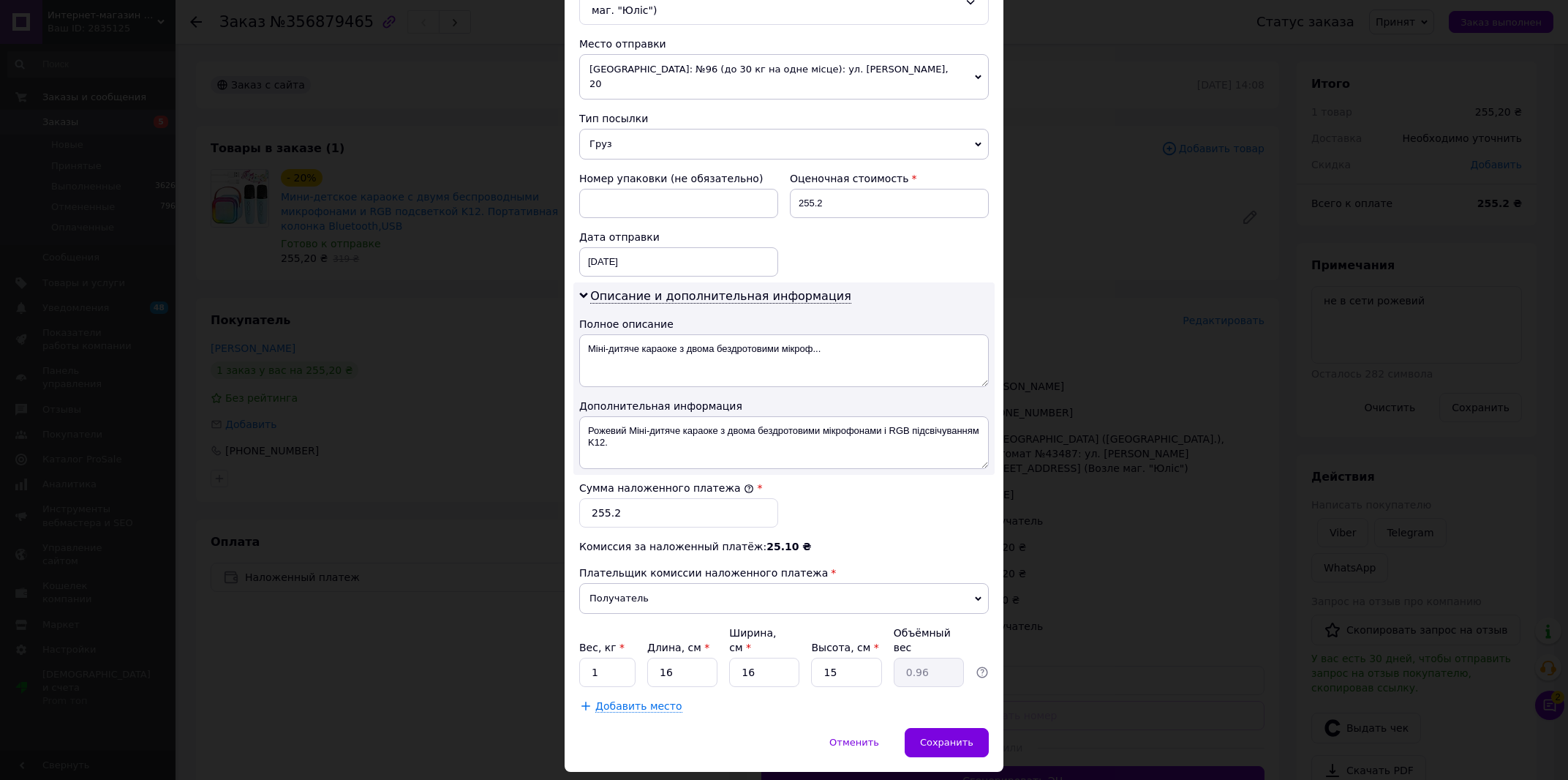
drag, startPoint x: 950, startPoint y: 701, endPoint x: 981, endPoint y: 608, distance: 98.0
click at [950, 736] on span "Сохранить" at bounding box center [947, 742] width 53 height 11
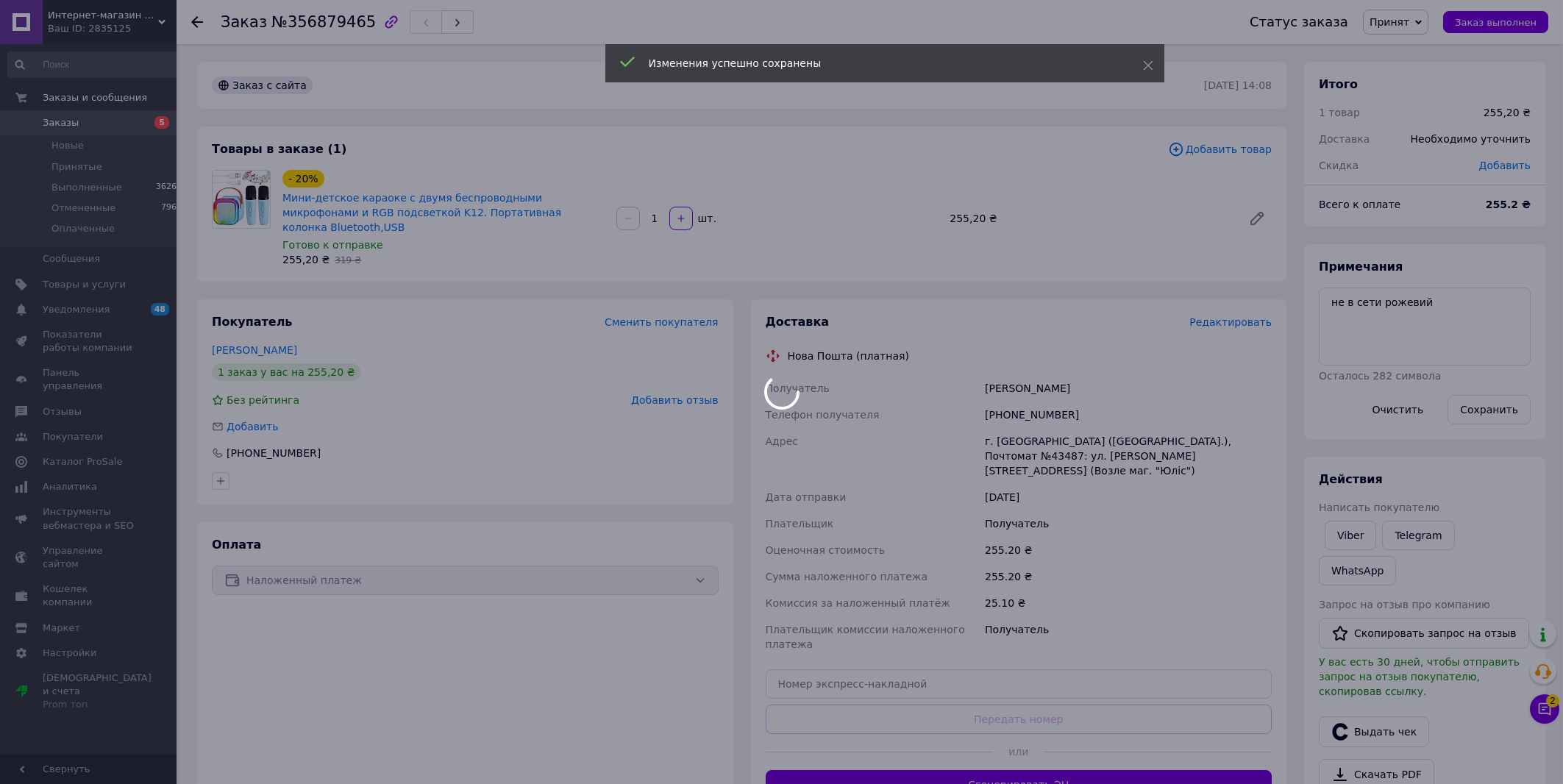
scroll to position [230, 0]
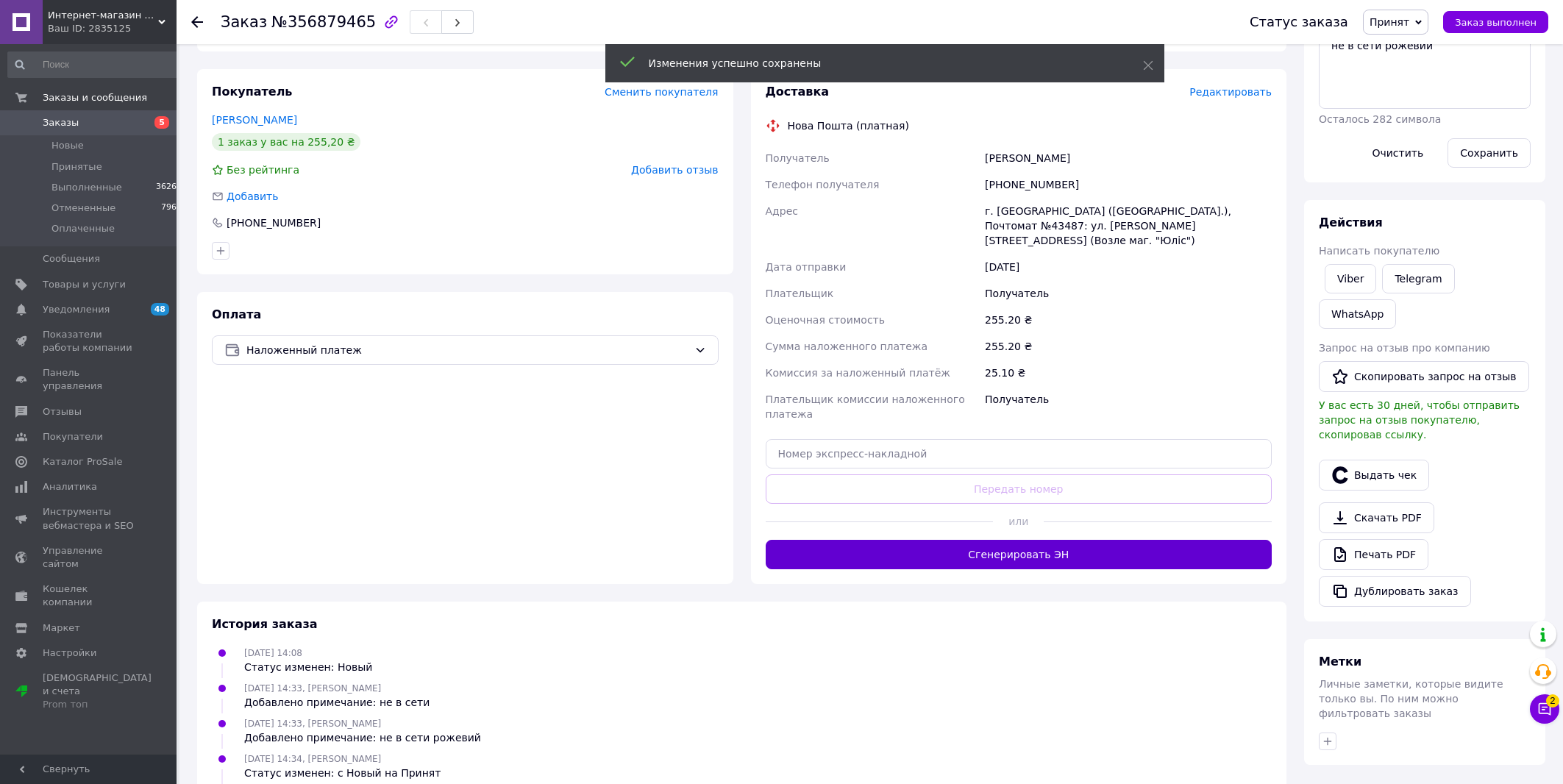
click at [1169, 540] on button "Сгенерировать ЭН" at bounding box center [1019, 555] width 506 height 29
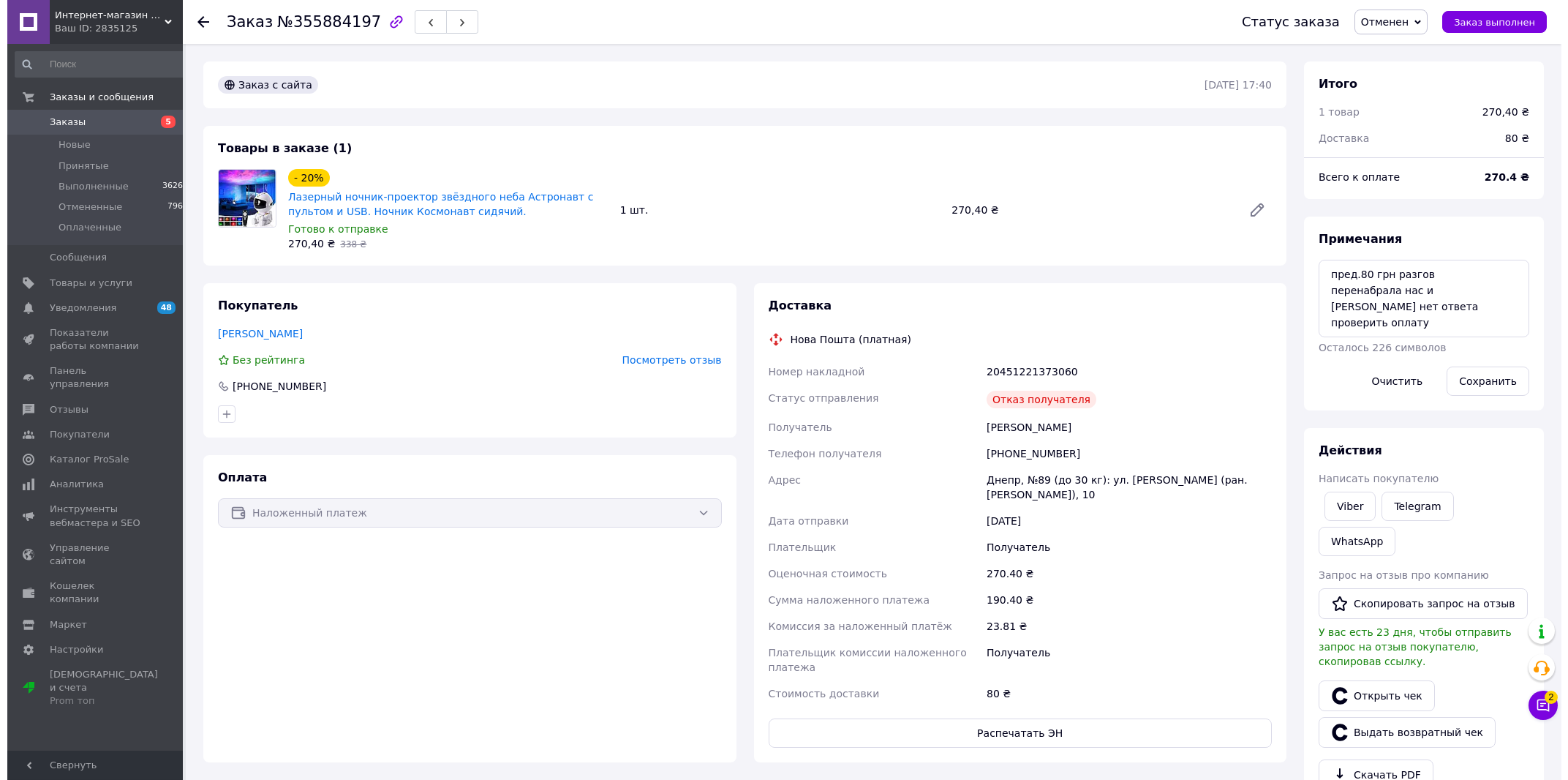
scroll to position [392, 0]
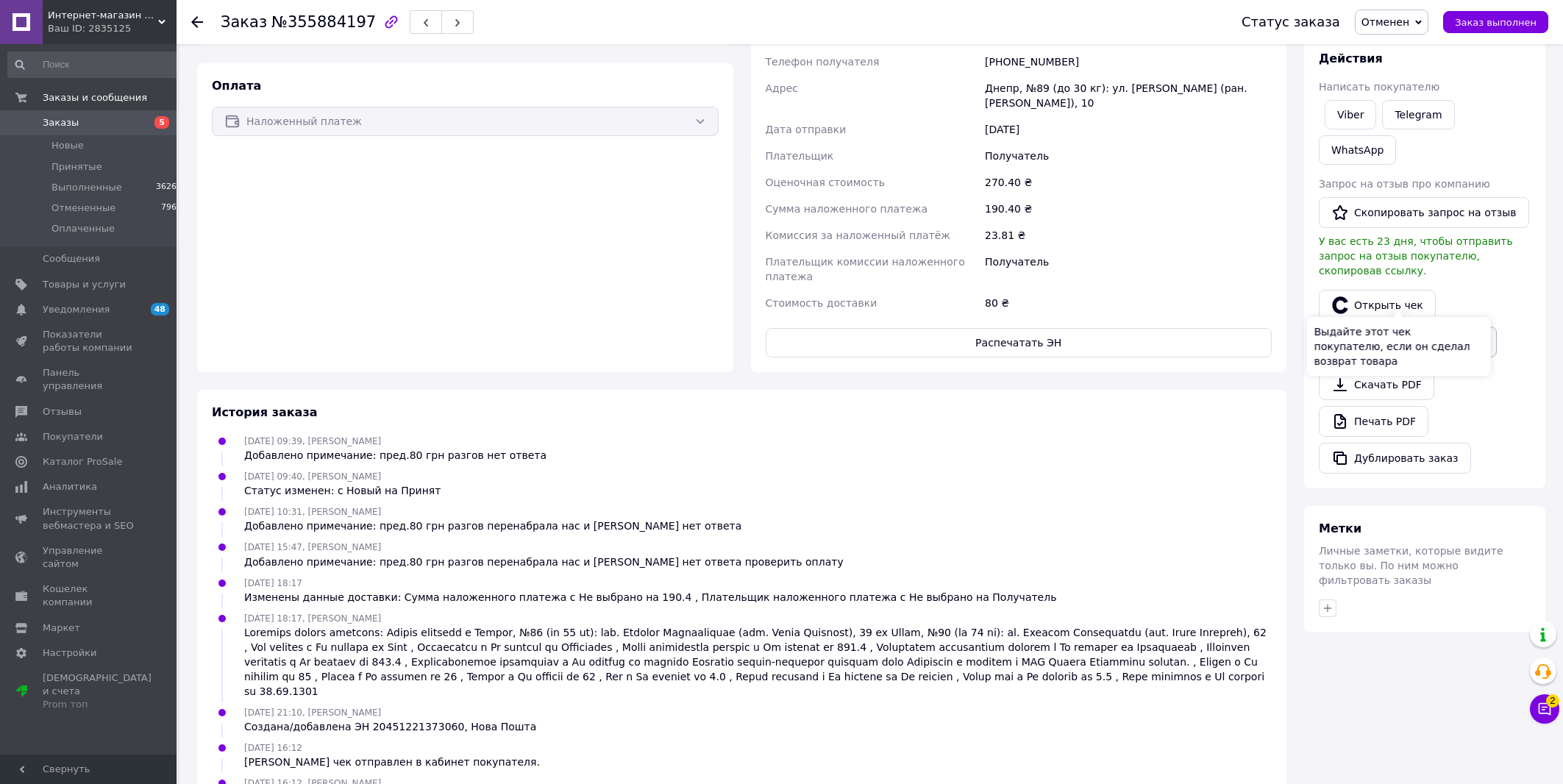
click at [1378, 327] on button "Выдать возвратный чек" at bounding box center [1408, 342] width 178 height 31
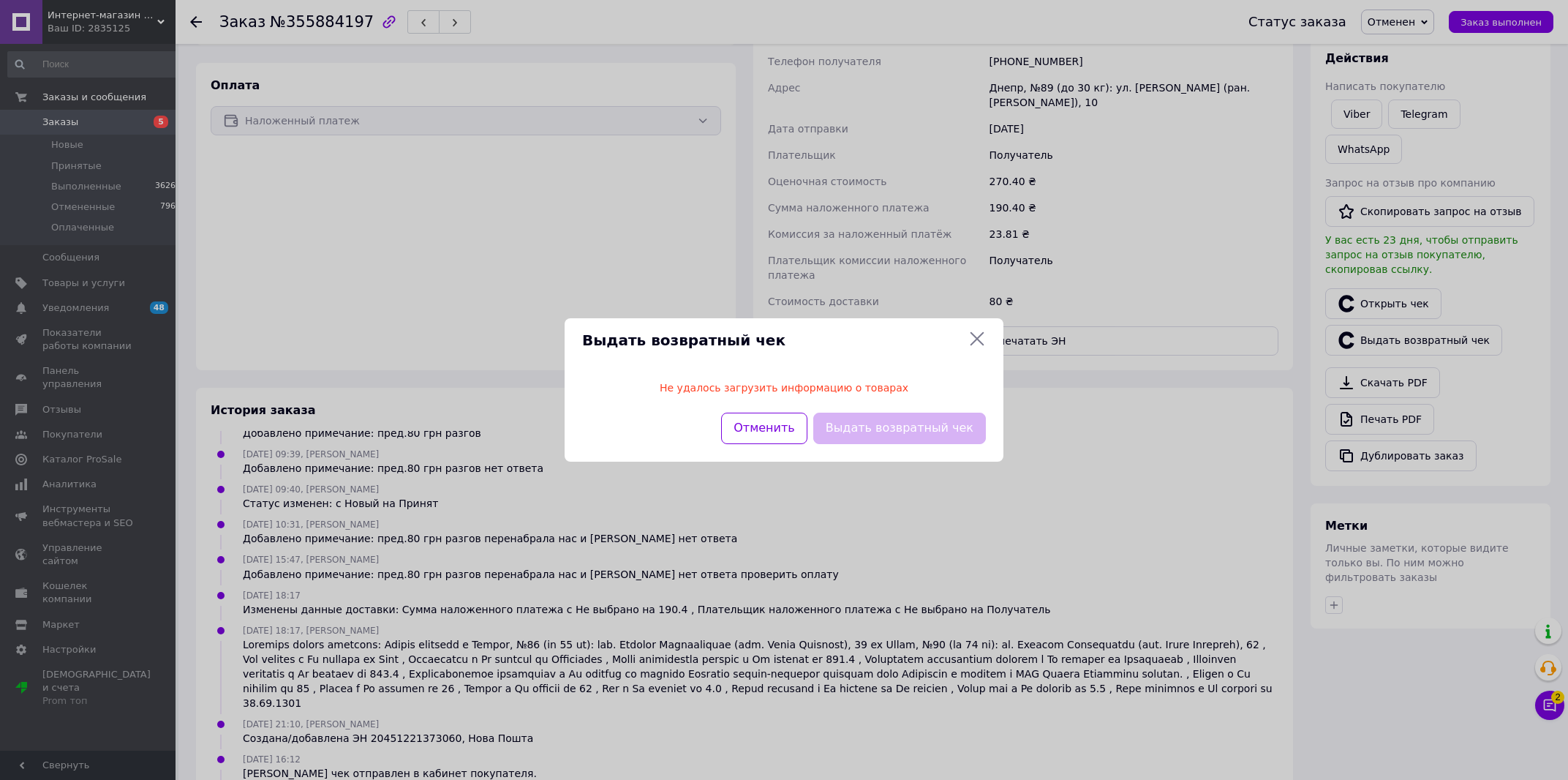
click at [916, 432] on div "Выдать возвратный чек" at bounding box center [900, 428] width 179 height 37
click at [1100, 475] on div "Выдать возвратный чек Не удалось загрузить информацию о товарах Отменить Выдать…" at bounding box center [784, 390] width 1568 height 780
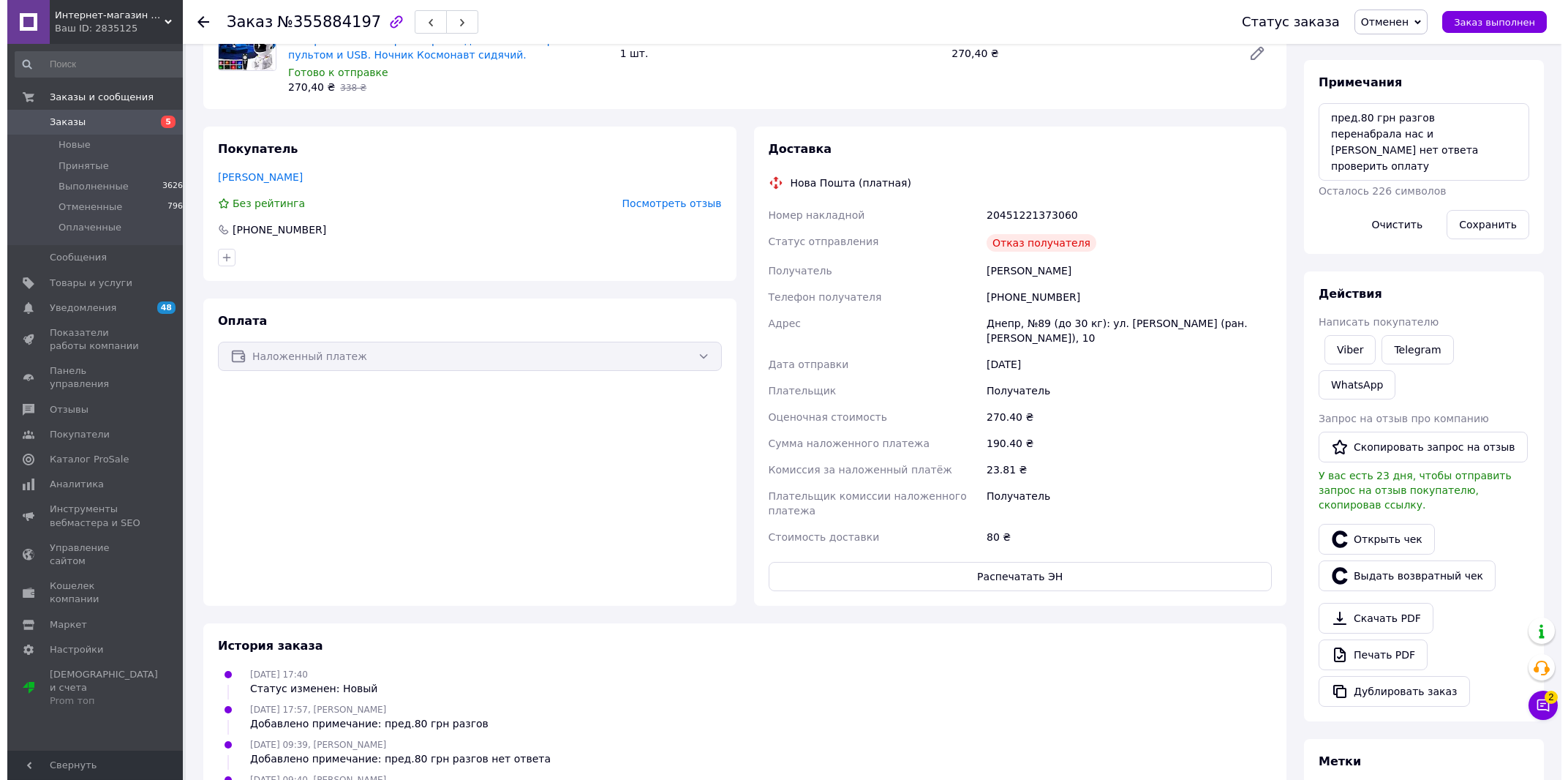
scroll to position [0, 0]
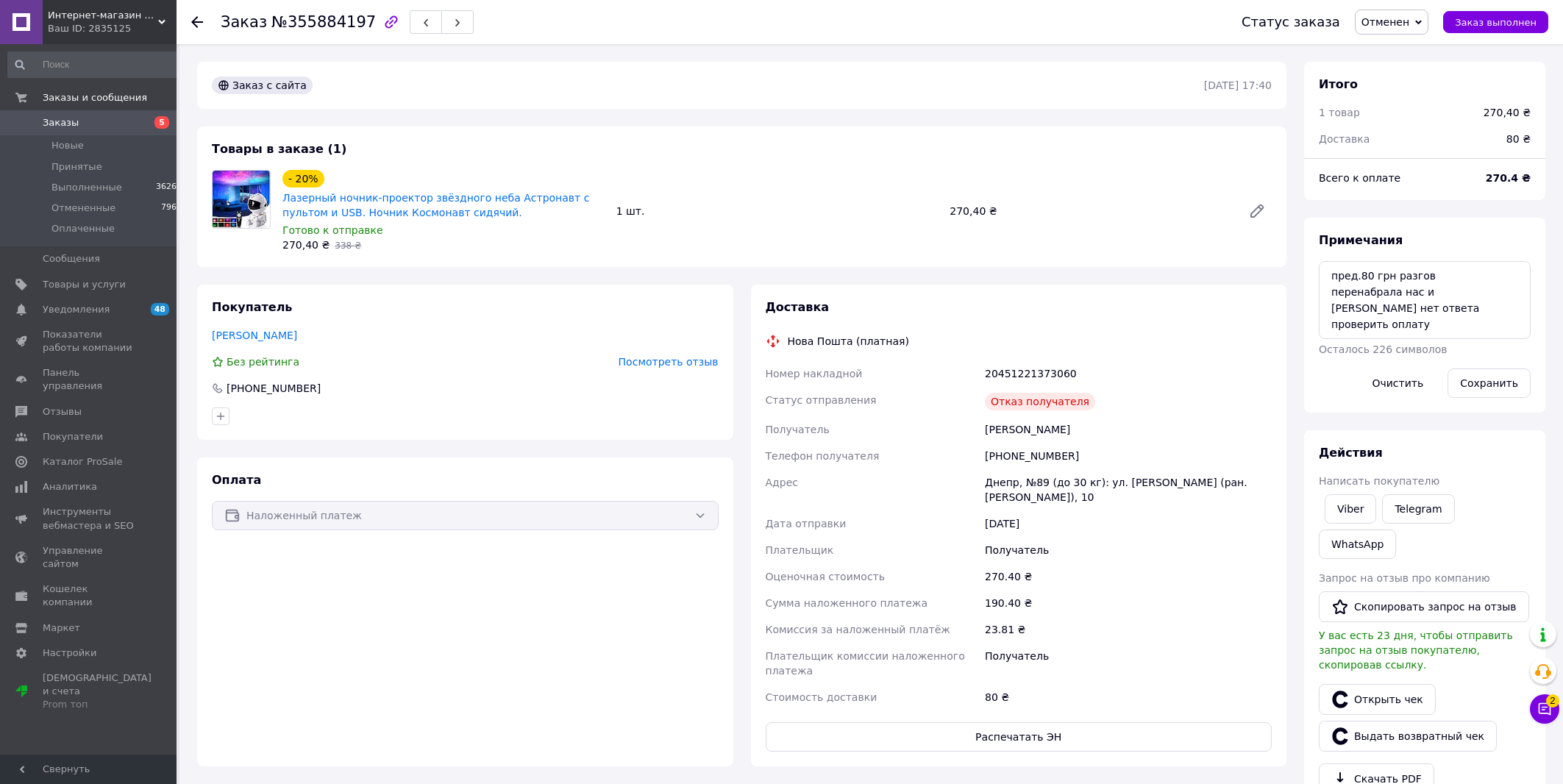
click at [117, 129] on link "Заказы 5" at bounding box center [95, 123] width 190 height 25
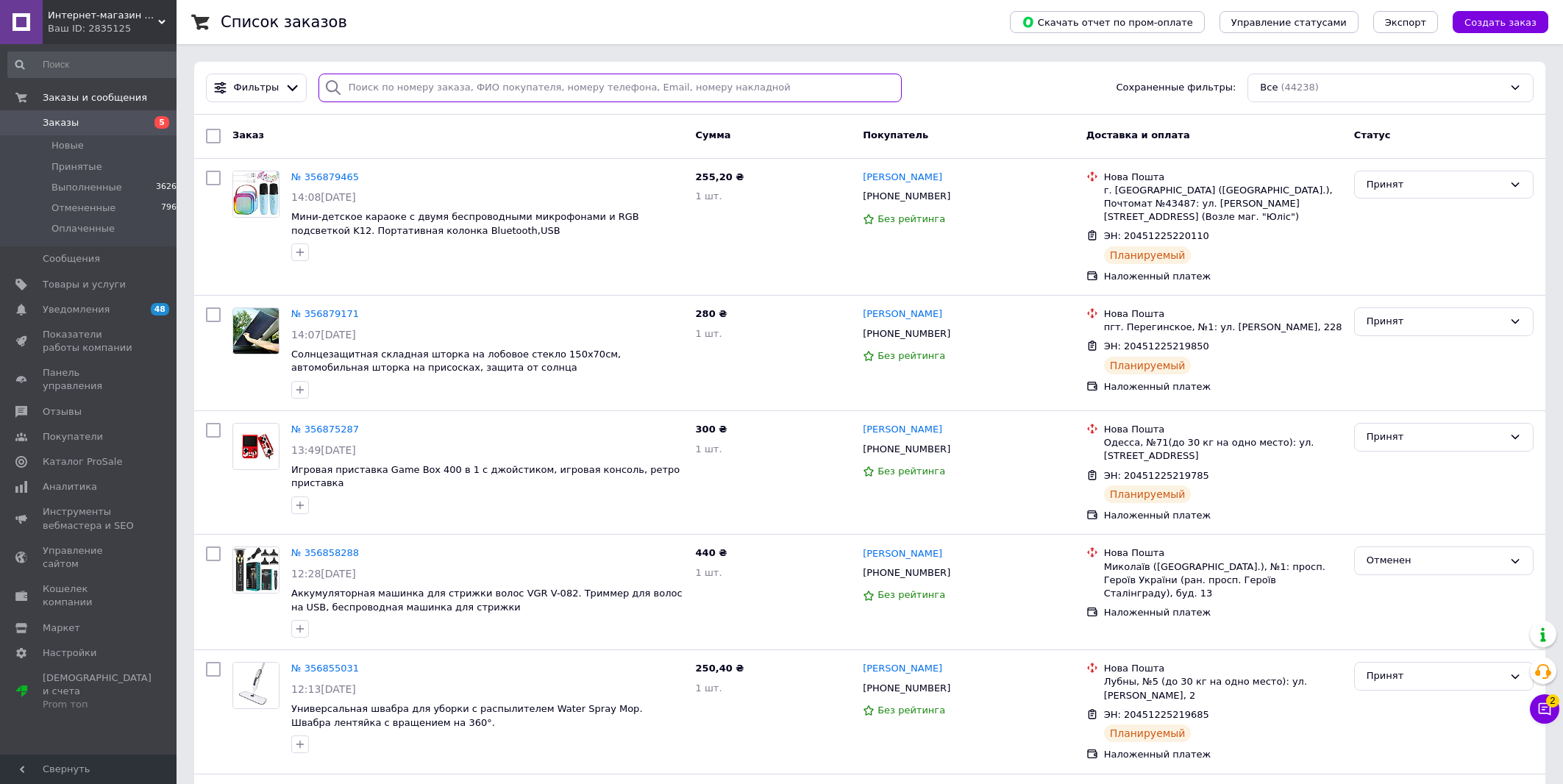
click at [605, 89] on input "search" at bounding box center [610, 87] width 583 height 28
paste input "099 568-38-10"
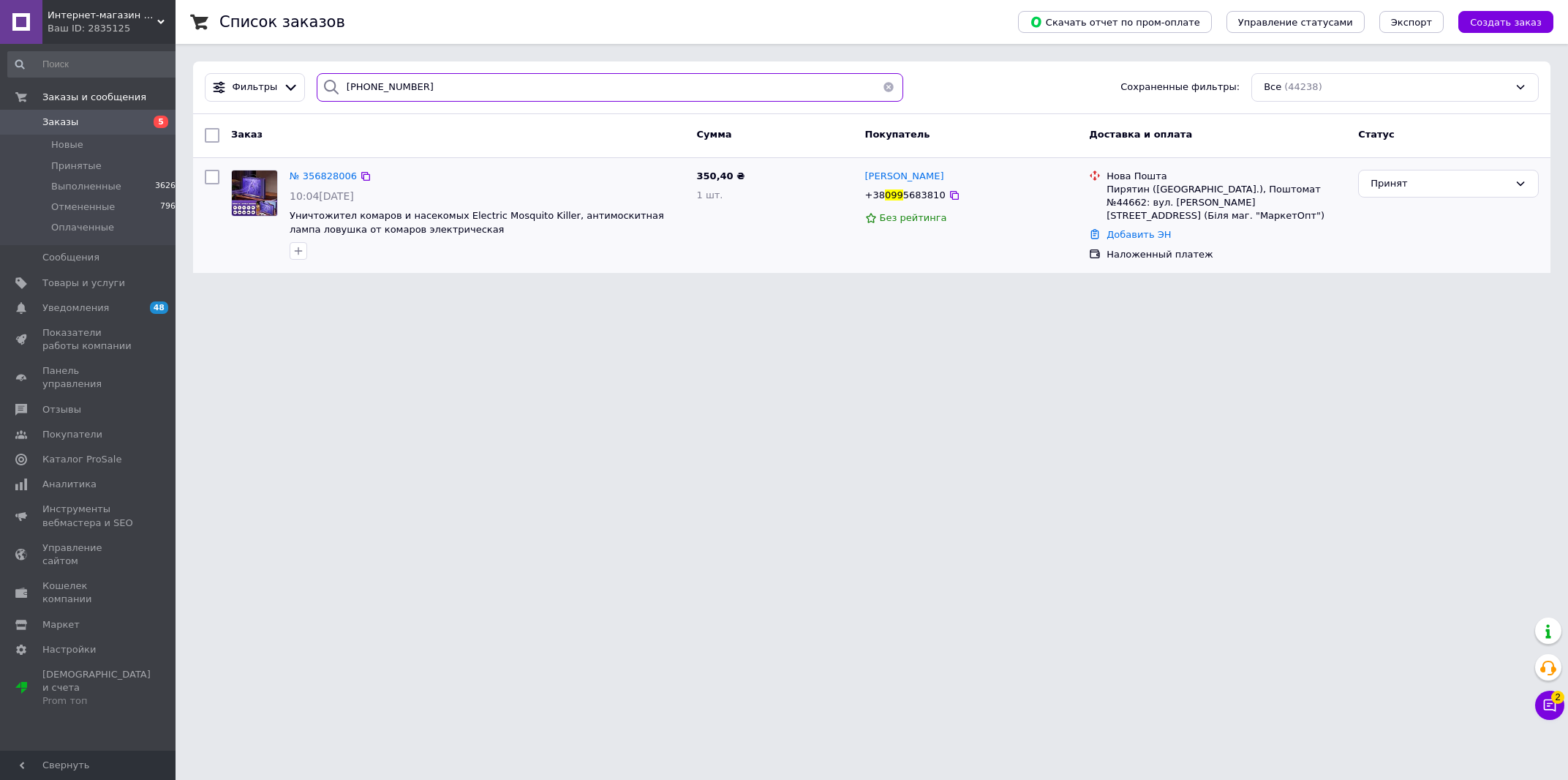
type input "099 568-38-10"
click at [896, 168] on div "Дарія Сорока +38 099 5683810 Без рейтинга" at bounding box center [971, 216] width 224 height 104
click at [912, 173] on span "[PERSON_NAME]" at bounding box center [905, 176] width 79 height 11
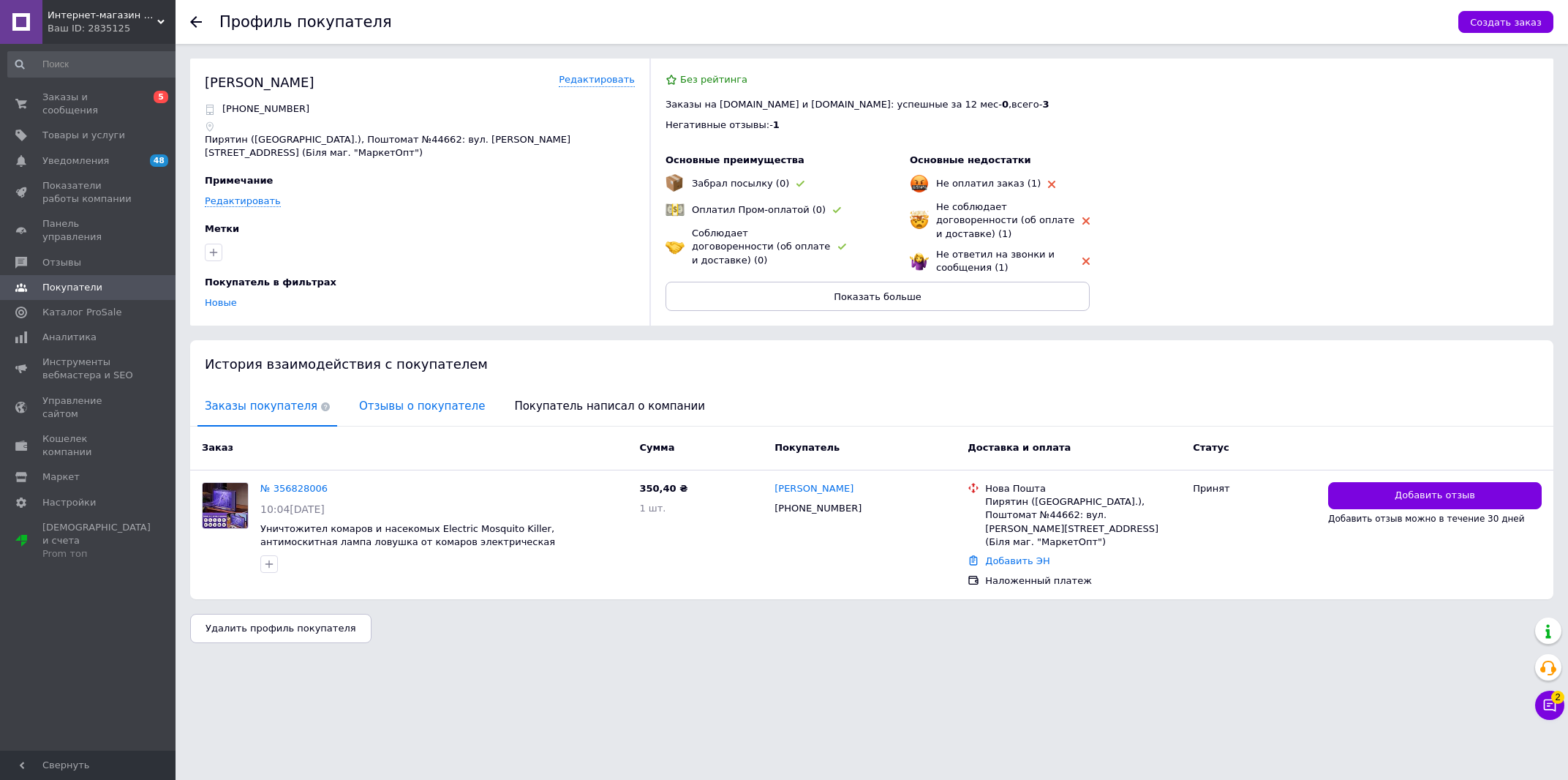
click at [379, 403] on span "Отзывы о покупателе" at bounding box center [422, 406] width 140 height 37
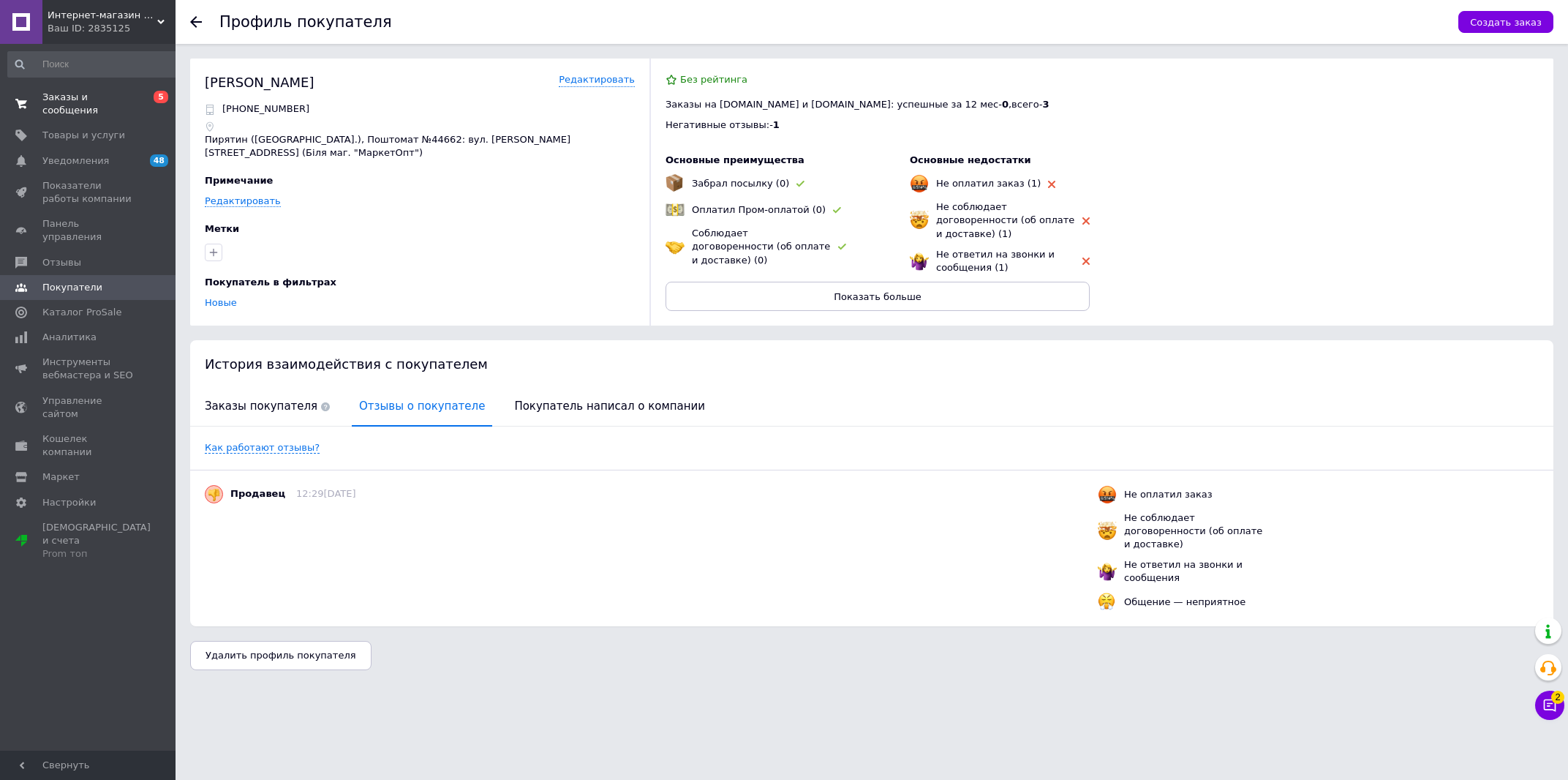
click at [134, 103] on span "Заказы и сообщения" at bounding box center [89, 104] width 93 height 27
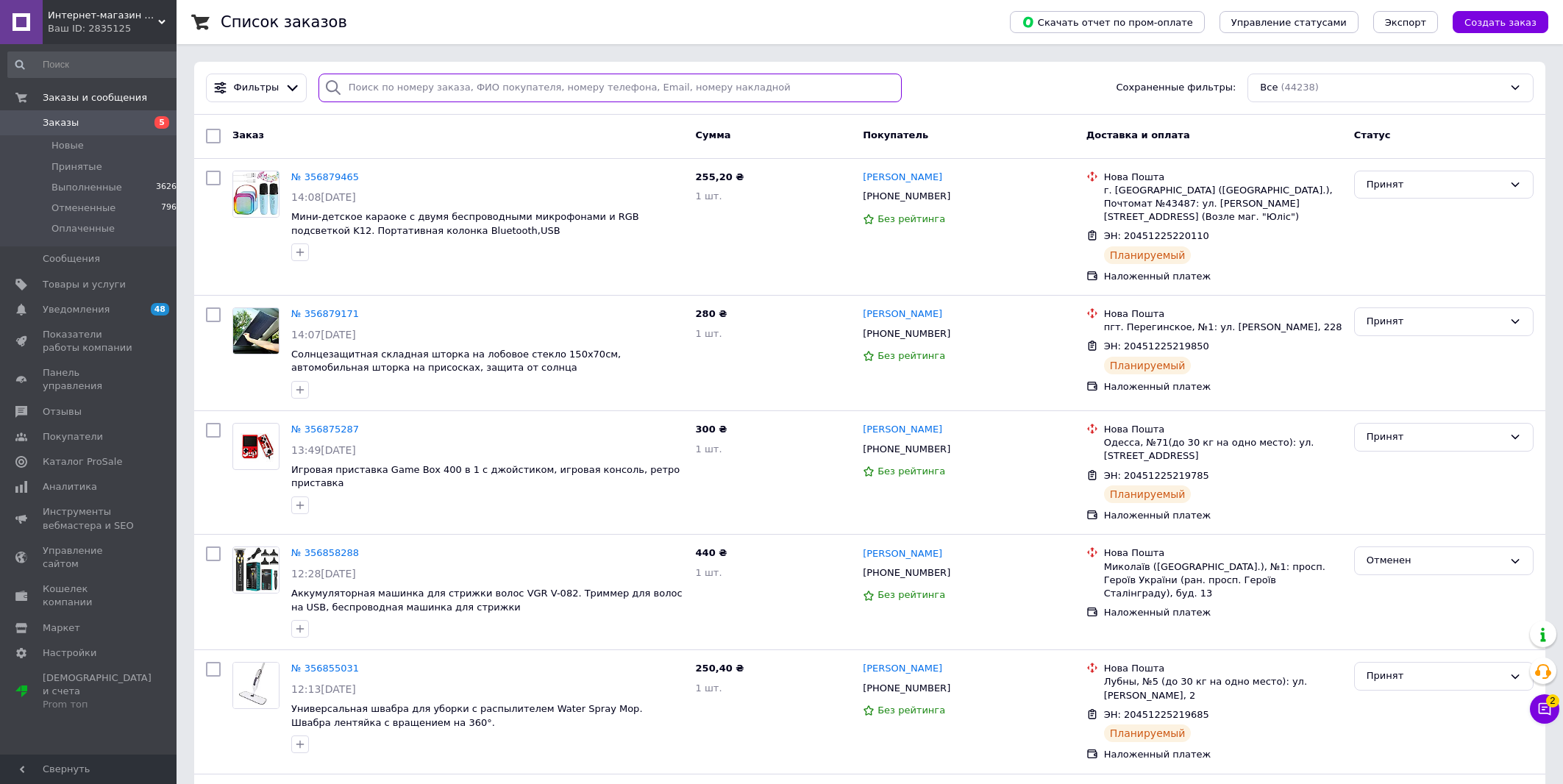
click at [606, 84] on input "search" at bounding box center [610, 87] width 583 height 28
paste input "098 851-27-51"
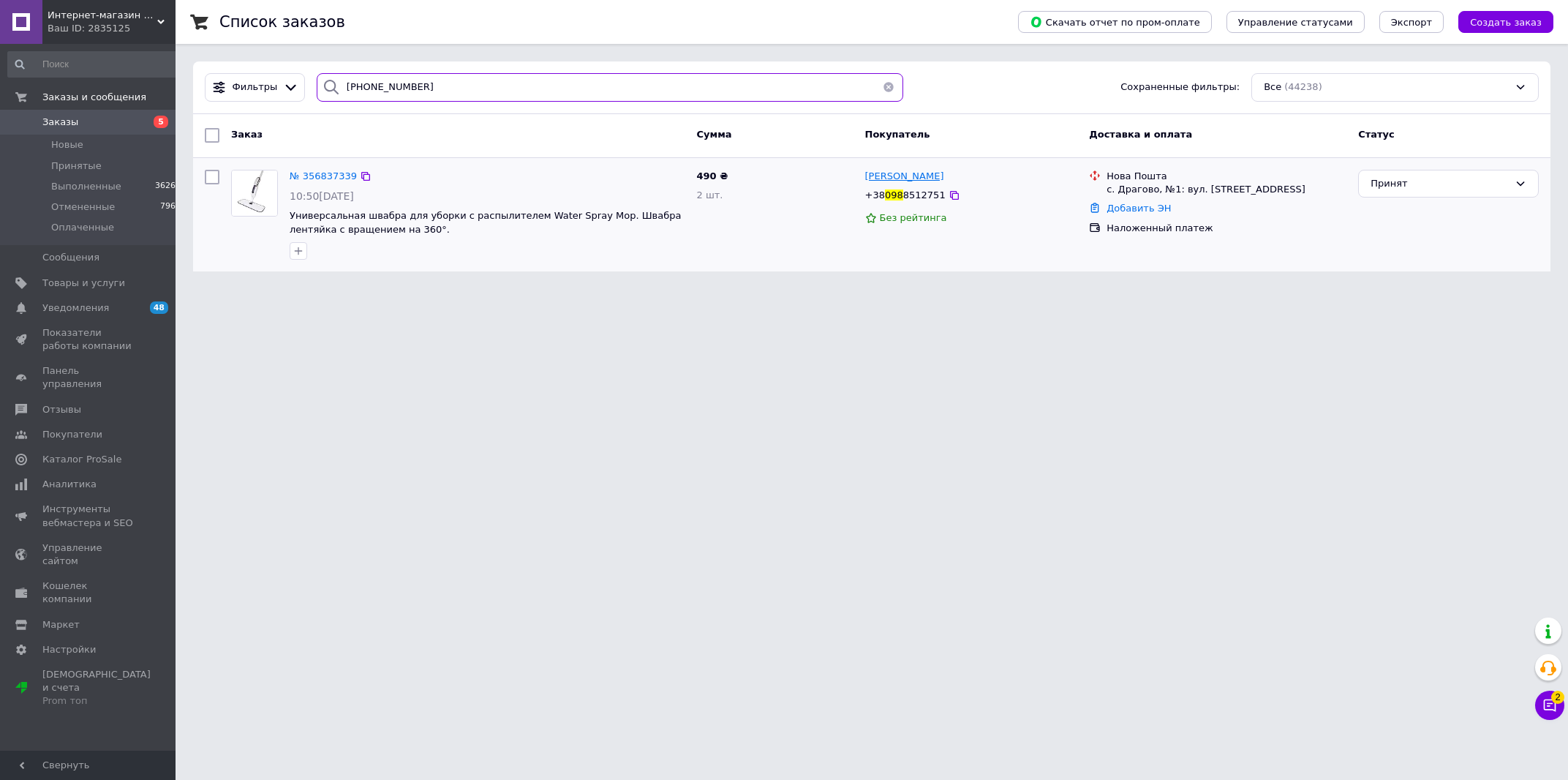
type input "098 851-27-51"
click at [904, 182] on span "[PERSON_NAME]" at bounding box center [905, 176] width 79 height 11
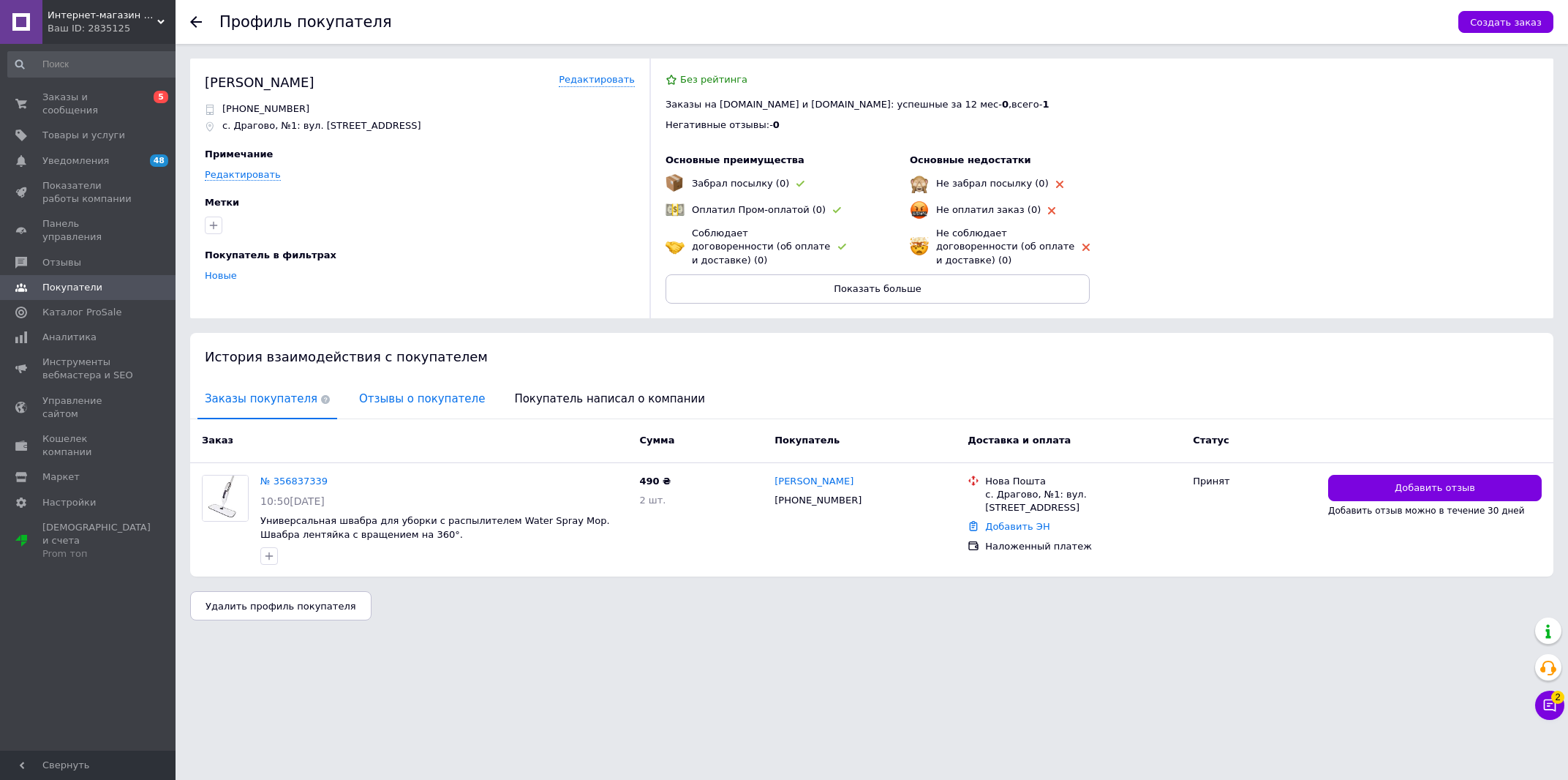
click at [378, 398] on span "Отзывы о покупателе" at bounding box center [422, 398] width 140 height 37
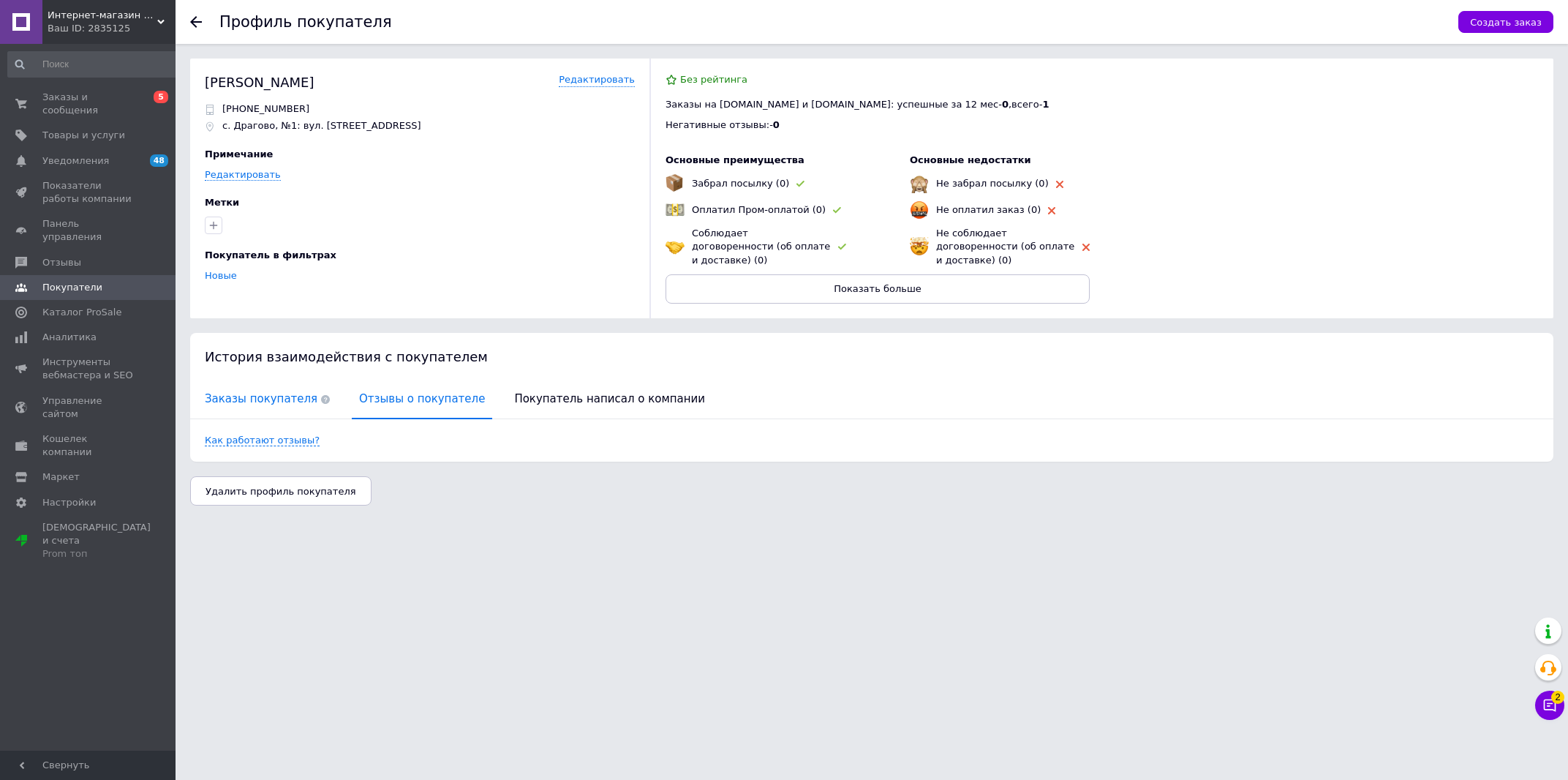
click at [263, 390] on span "Заказы покупателя" at bounding box center [267, 398] width 140 height 37
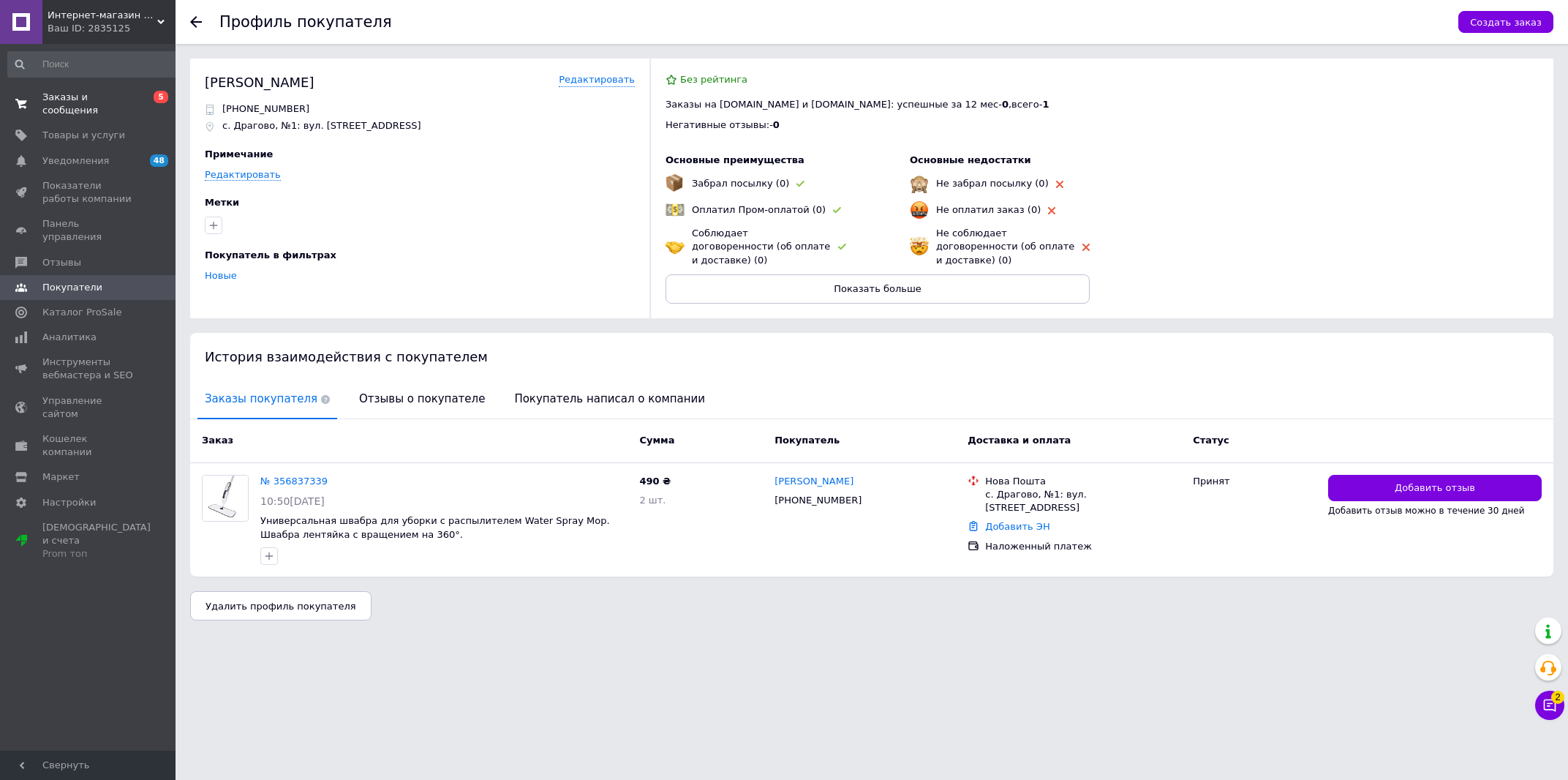
click at [97, 97] on span "Заказы и сообщения" at bounding box center [89, 104] width 93 height 27
click at [307, 475] on link "№ 356837339" at bounding box center [294, 481] width 67 height 11
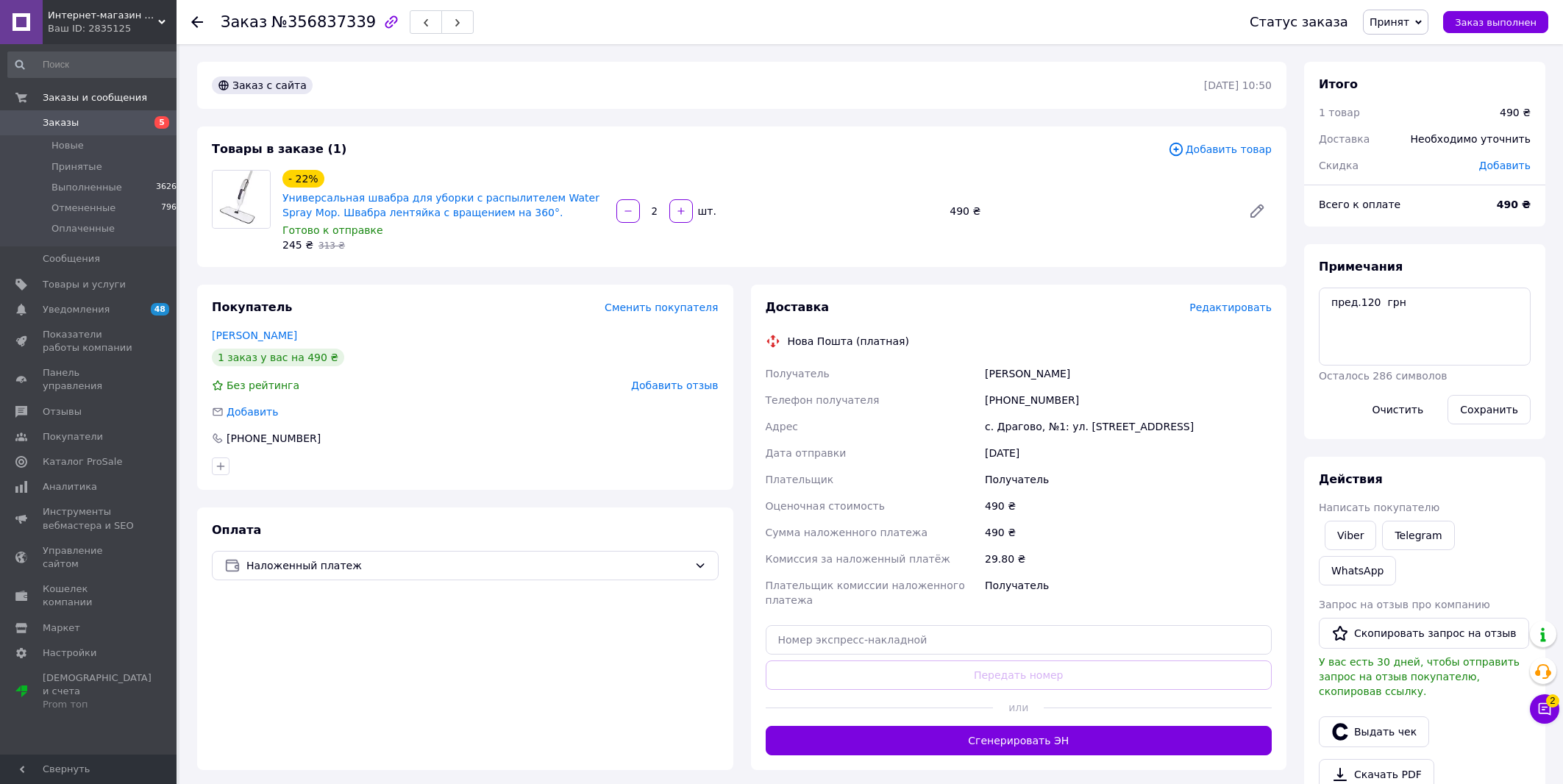
click at [126, 124] on span "Заказы" at bounding box center [90, 122] width 94 height 13
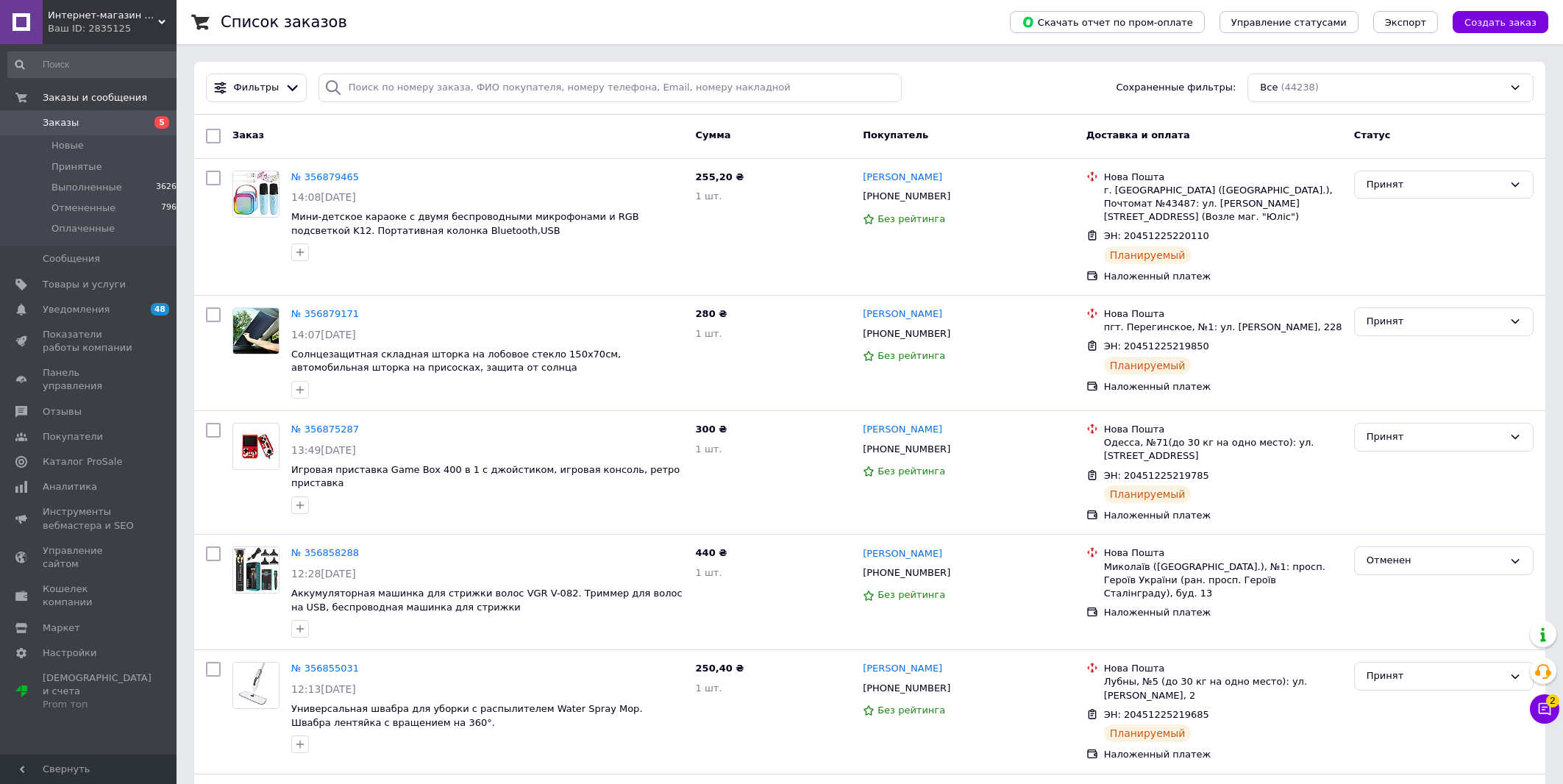
click at [101, 112] on link "Заказы 5" at bounding box center [95, 123] width 190 height 25
click at [133, 120] on span "Заказы" at bounding box center [90, 122] width 94 height 13
click at [1548, 719] on button "Чат с покупателем 2" at bounding box center [1545, 709] width 29 height 29
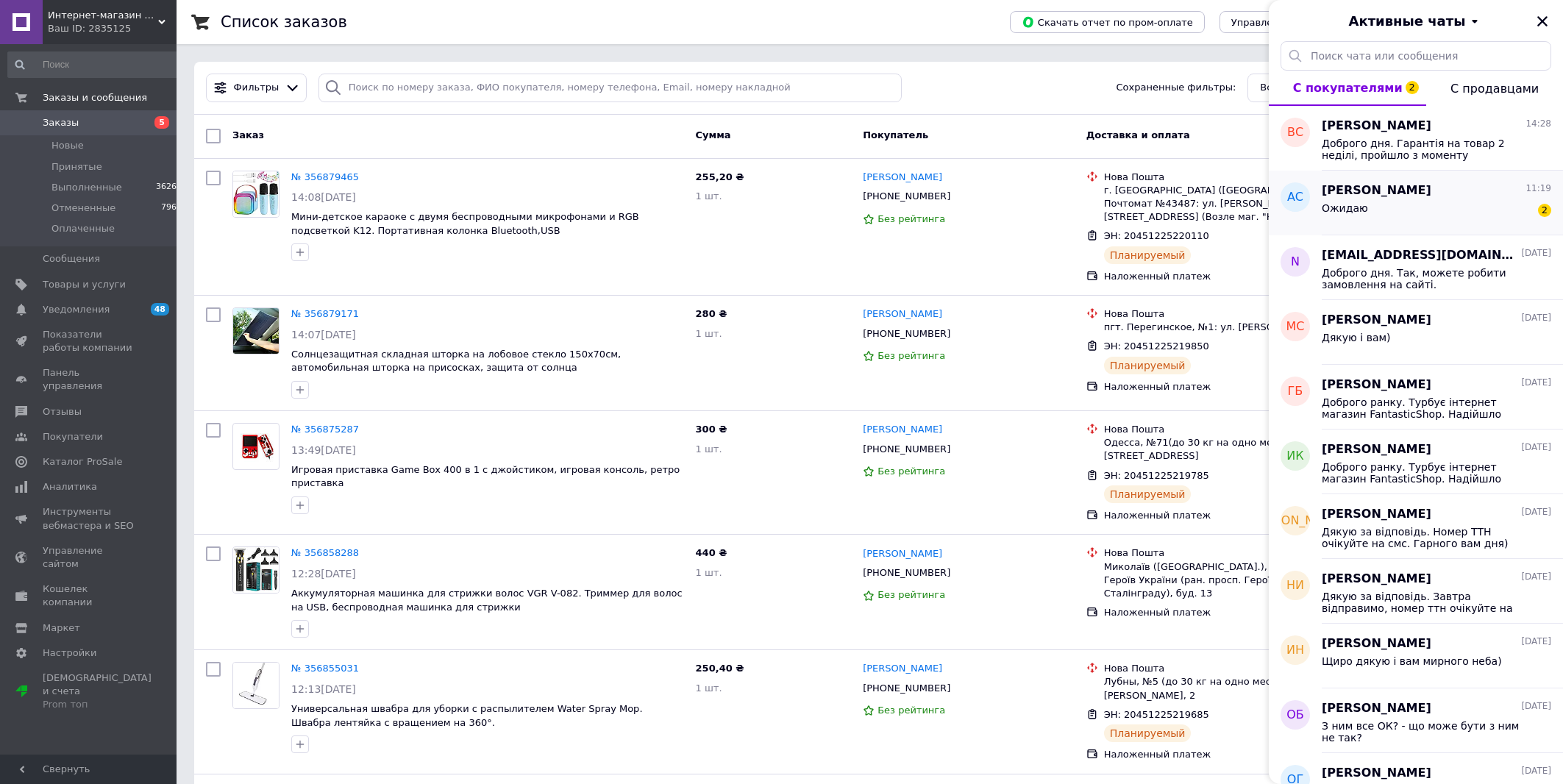
click at [1449, 204] on div "Ожидаю 2" at bounding box center [1436, 211] width 229 height 24
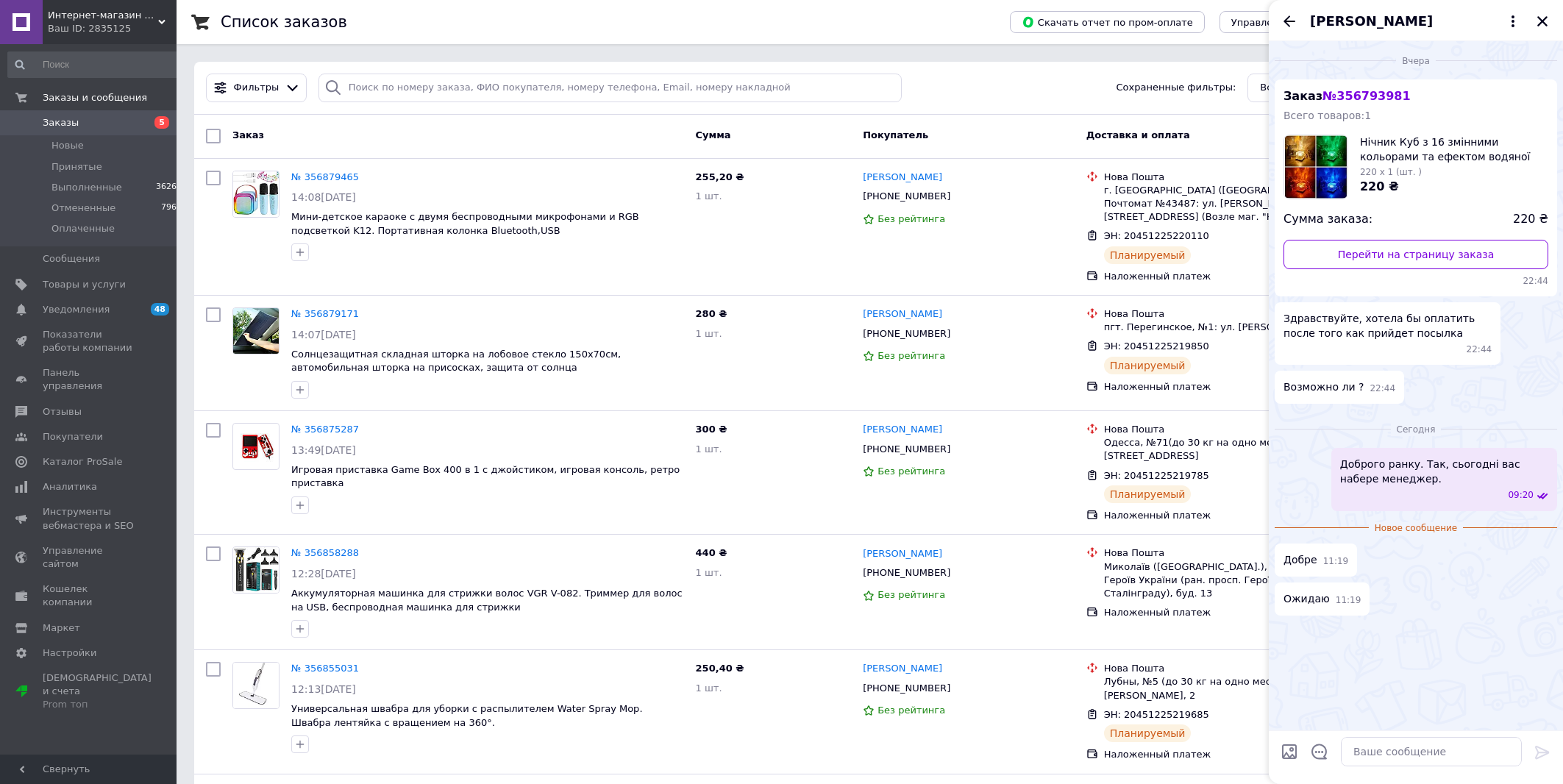
drag, startPoint x: 1284, startPoint y: 22, endPoint x: 1308, endPoint y: 25, distance: 24.2
click at [1286, 22] on icon "Назад" at bounding box center [1289, 21] width 12 height 11
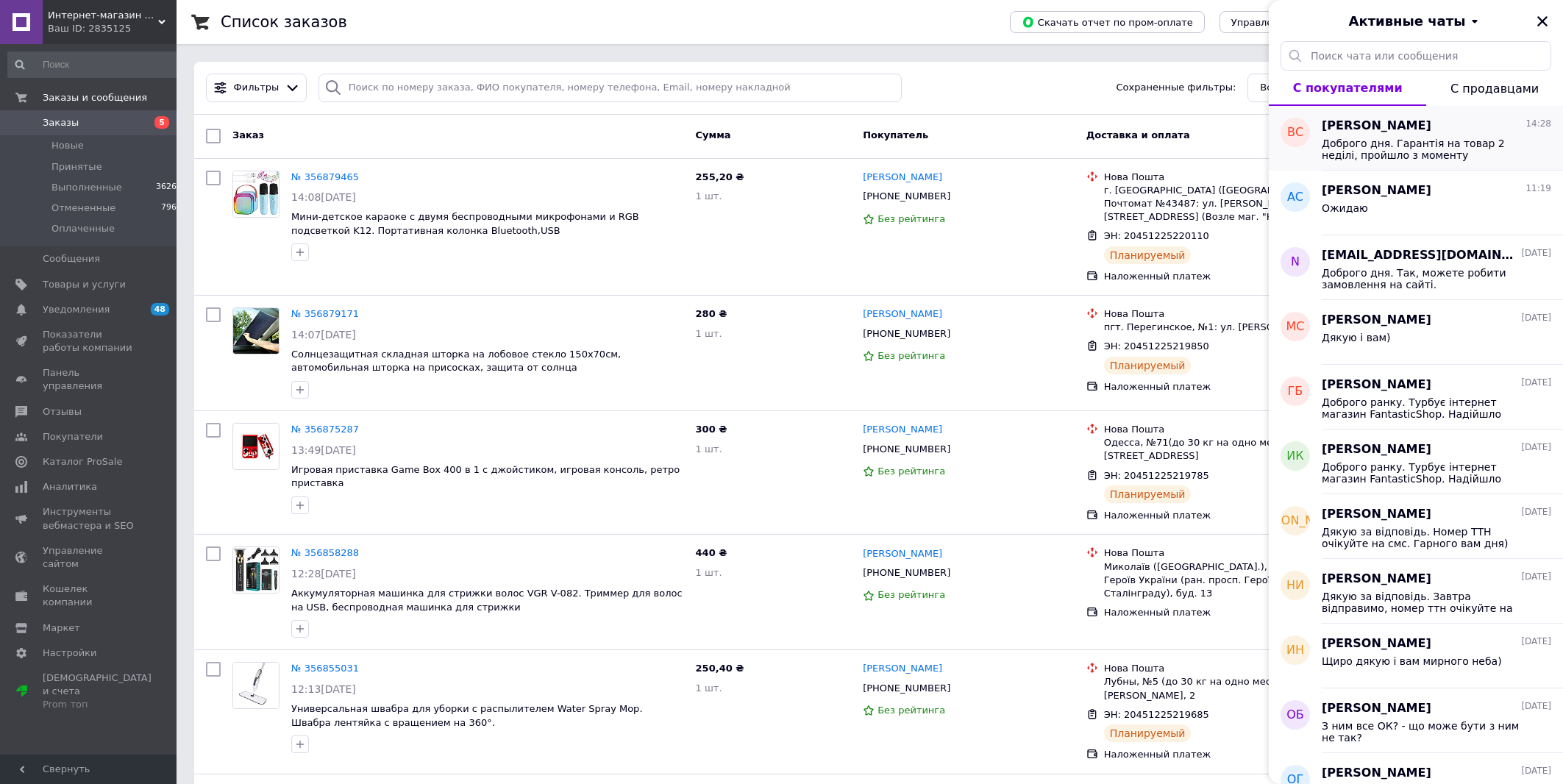
click at [1455, 141] on span "Доброго дня. Гарантія на товар 2 неділі, пройшло з моменту отримання посилки тр…" at bounding box center [1426, 149] width 209 height 24
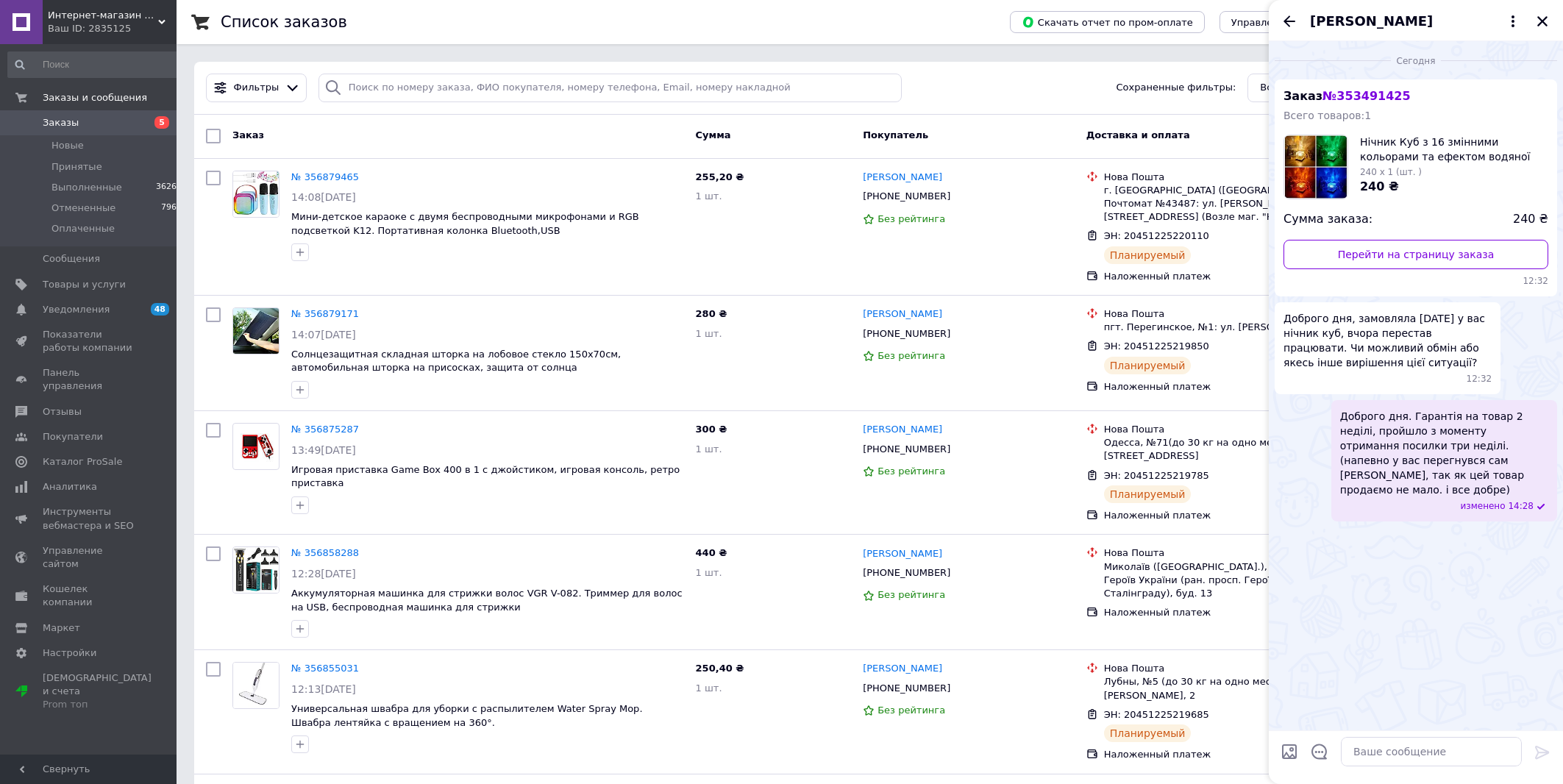
click at [1483, 500] on span "изменено" at bounding box center [1485, 506] width 48 height 12
click at [1457, 459] on span "Доброго дня. Гарантія на товар 2 неділі, пройшло з моменту отримання посилки тр…" at bounding box center [1443, 453] width 208 height 88
drag, startPoint x: 1528, startPoint y: 563, endPoint x: 1519, endPoint y: 534, distance: 30.4
click at [1527, 559] on div "Сегодня Заказ № 353491425 Всего товаров: 1 Нічник Куб з 16 змінними кольорами т…" at bounding box center [1416, 386] width 294 height 689
click at [1546, 27] on icon "Закрыть" at bounding box center [1542, 21] width 13 height 13
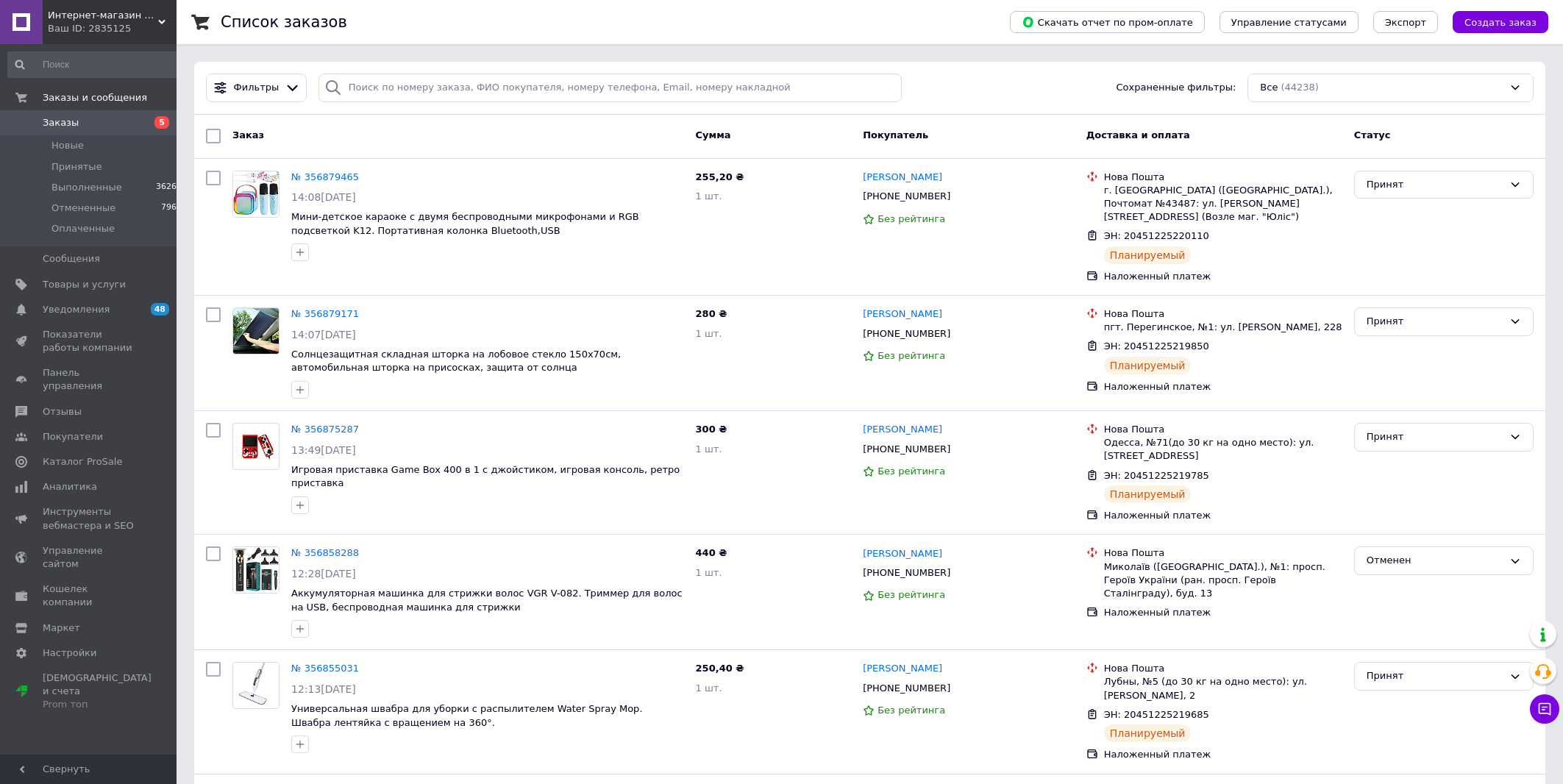
click at [143, 122] on span "5" at bounding box center [156, 122] width 41 height 13
click at [110, 124] on span "Заказы" at bounding box center [90, 122] width 94 height 13
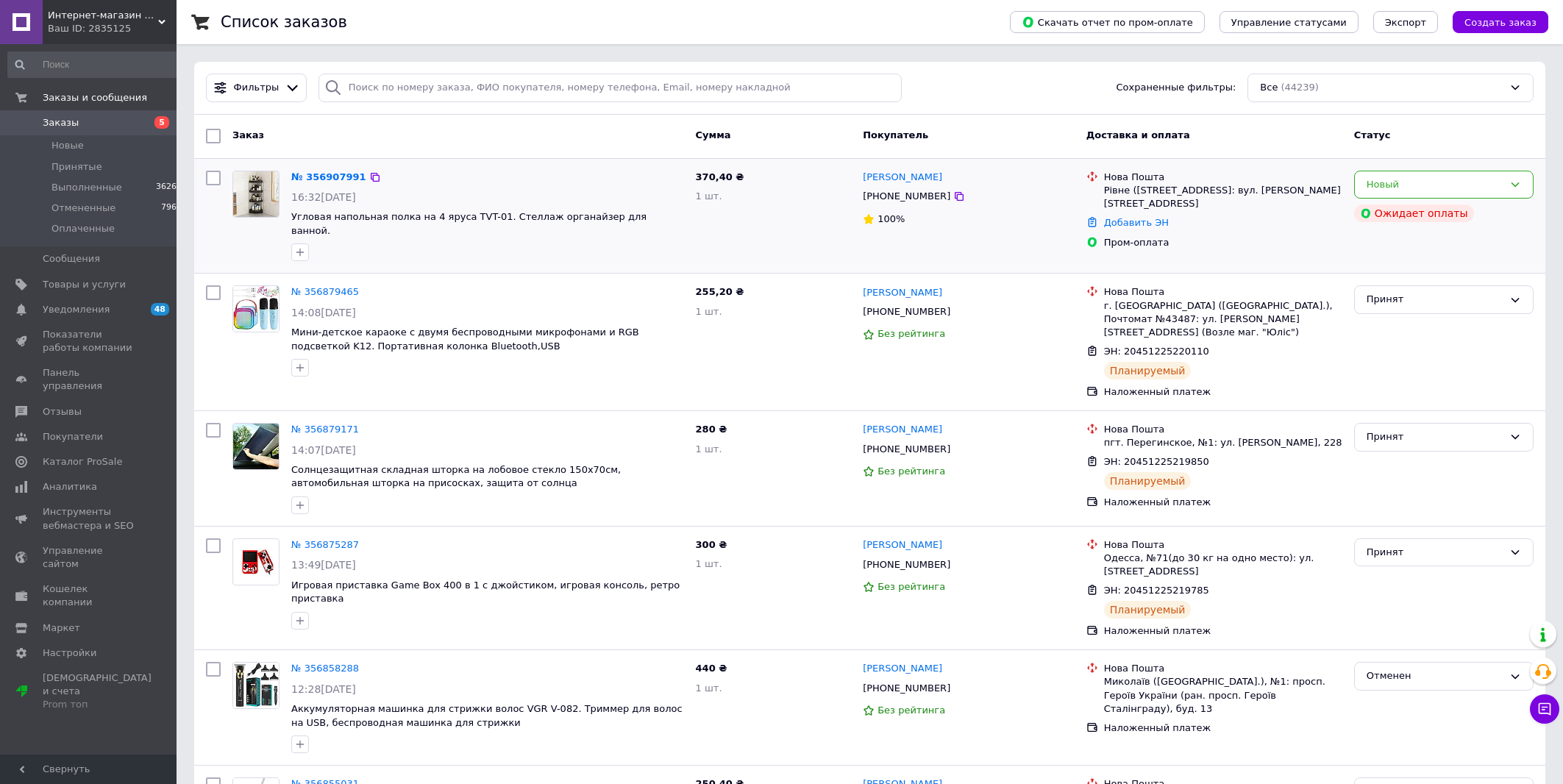
click at [912, 188] on div "Іванна Лукянчук +380664566757 100%" at bounding box center [968, 216] width 223 height 103
click at [925, 182] on link "[PERSON_NAME]" at bounding box center [902, 177] width 80 height 14
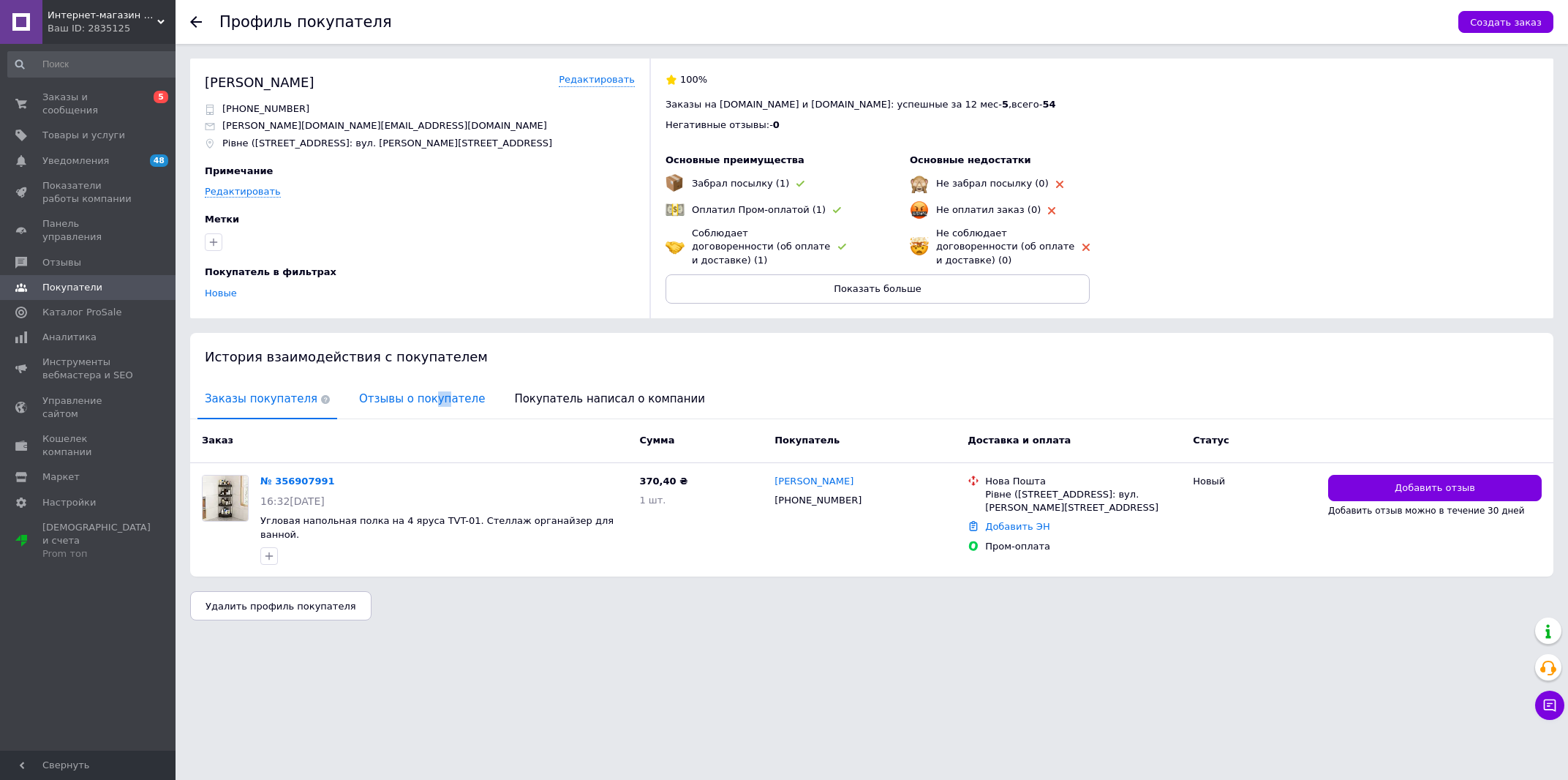
drag, startPoint x: 414, startPoint y: 384, endPoint x: 408, endPoint y: 390, distance: 8.5
click at [409, 388] on span "Отзывы о покупателе" at bounding box center [422, 398] width 140 height 37
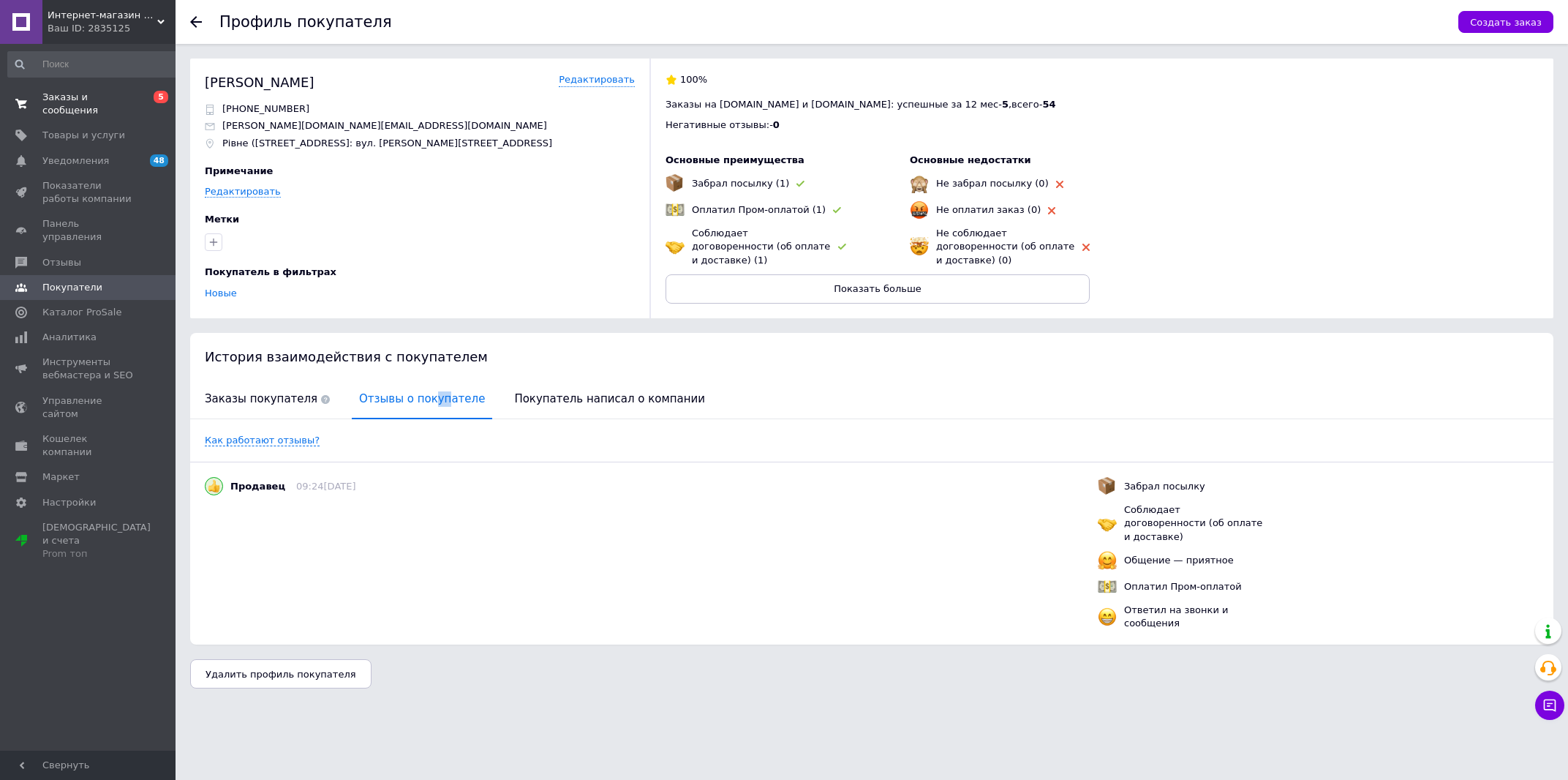
click at [114, 93] on span "Заказы и сообщения" at bounding box center [89, 104] width 93 height 27
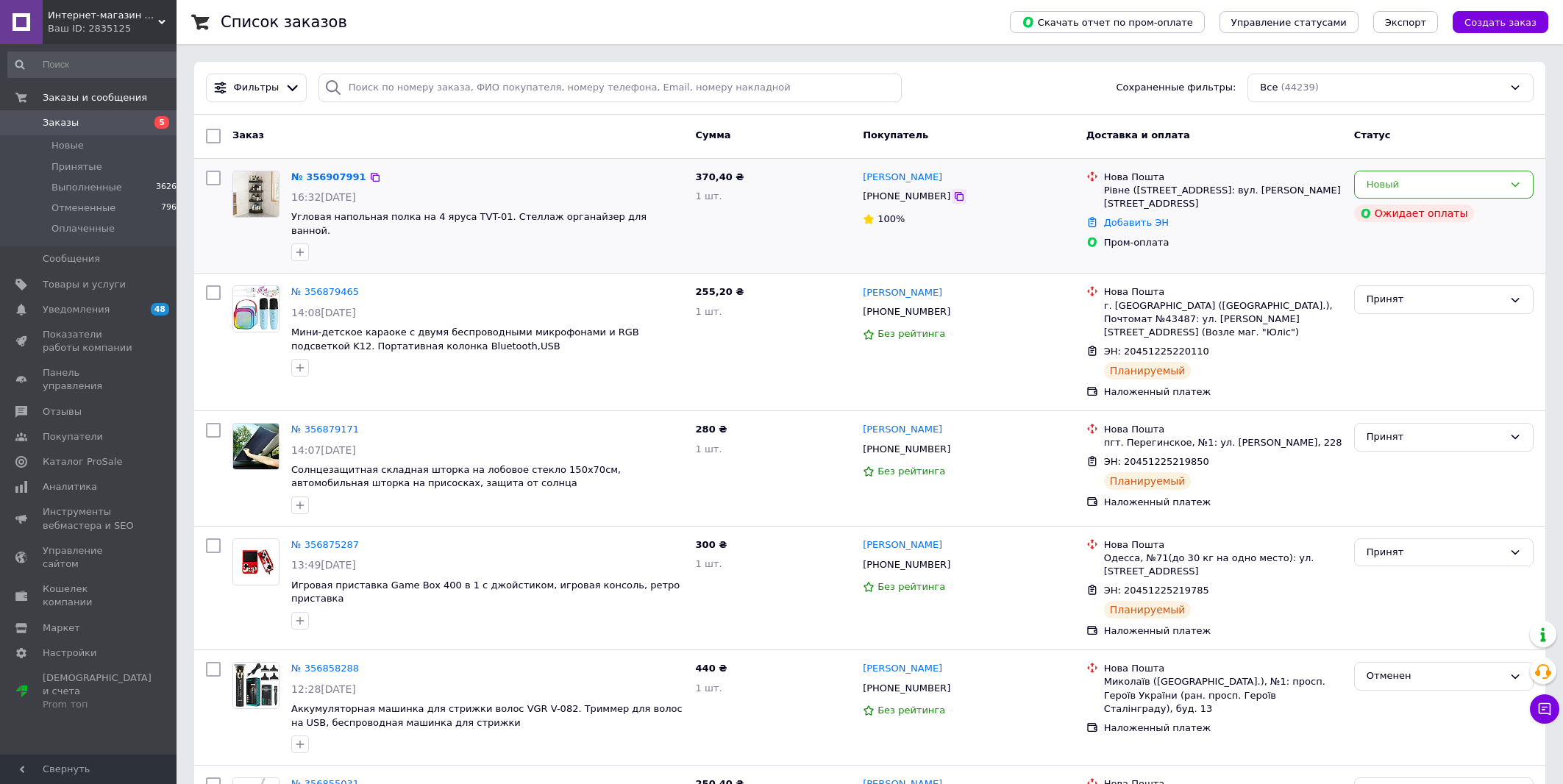
click at [953, 200] on icon at bounding box center [958, 196] width 12 height 12
click at [1198, 254] on div "№ 356907991 16:32, 12.08.2025 Угловая напольная полка на 4 яруса TVT-01. Стелла…" at bounding box center [869, 216] width 1351 height 115
drag, startPoint x: 1176, startPoint y: 208, endPoint x: 1105, endPoint y: 194, distance: 72.4
click at [1105, 194] on li "Нова Пошта Рівне (Рівненська обл.), №18: вул. Володимира Стельмаха, 9Б" at bounding box center [1215, 191] width 256 height 46
copy div "Рівне ([STREET_ADDRESS]: вул. [PERSON_NAME][STREET_ADDRESS]"
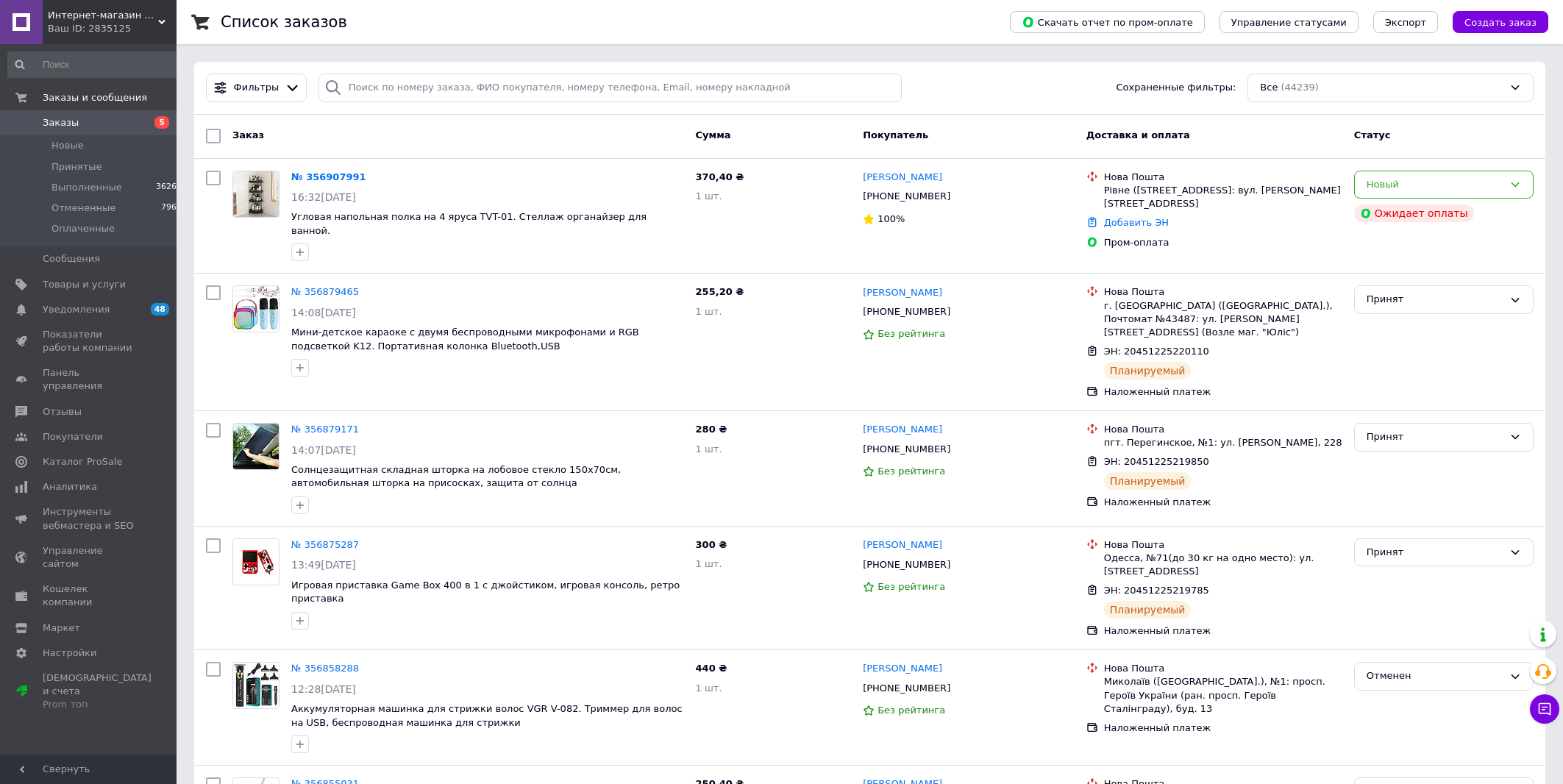
click at [1192, 262] on div "№ 356907991 16:32, 12.08.2025 Угловая напольная полка на 4 яруса TVT-01. Стелла…" at bounding box center [869, 216] width 1351 height 115
drag, startPoint x: 291, startPoint y: 219, endPoint x: 486, endPoint y: 222, distance: 195.0
click at [486, 222] on div "№ 356907991 16:32, 12.08.2025 Угловая напольная полка на 4 яруса TVT-01. Стелла…" at bounding box center [487, 216] width 404 height 103
copy span "Угловая напольная полка на 4 яруса TVT-01."
click at [108, 121] on span "Заказы" at bounding box center [90, 122] width 94 height 13
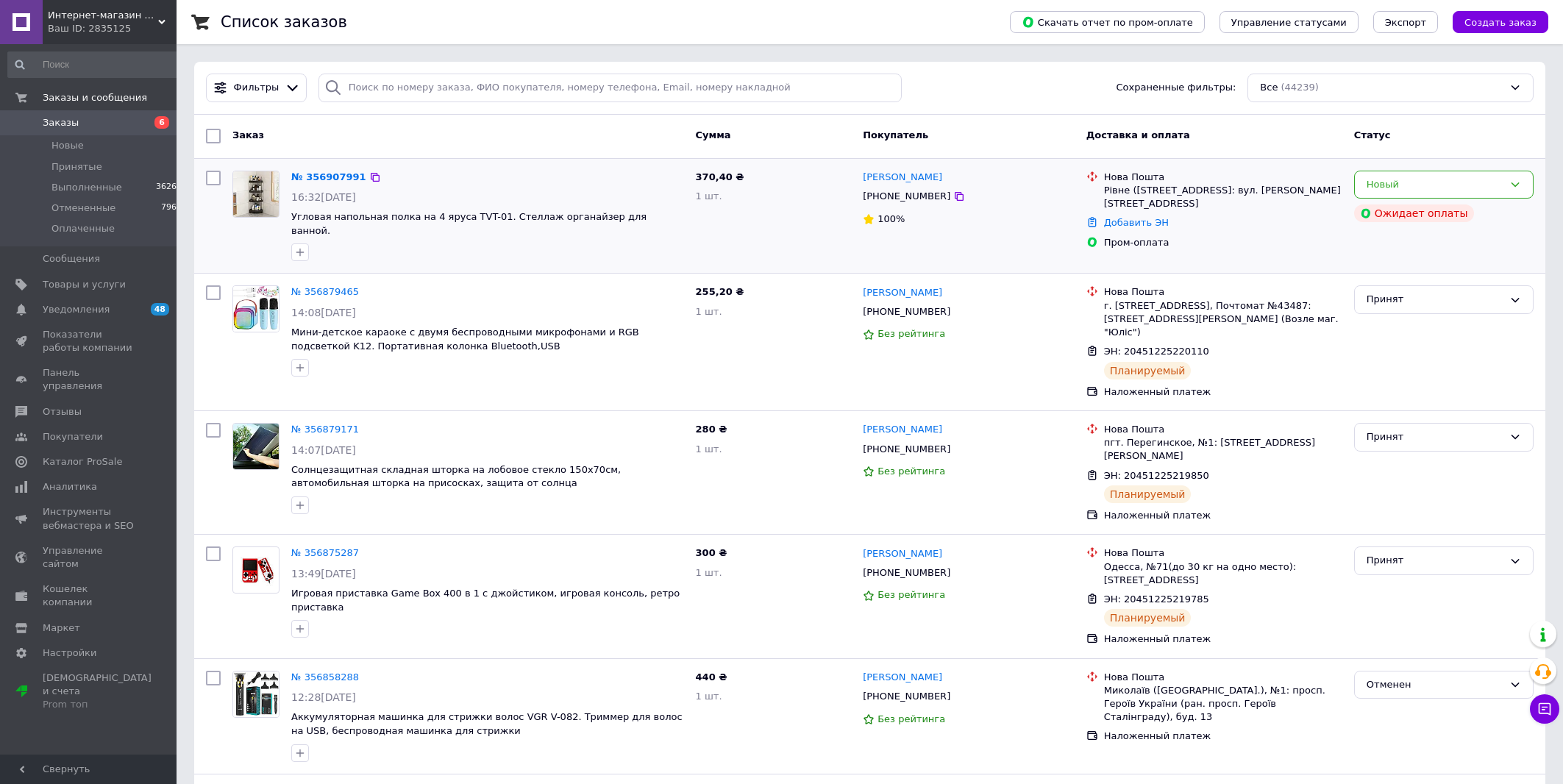
click at [1273, 242] on div "Пром-оплата" at bounding box center [1223, 242] width 239 height 13
click at [80, 121] on span "Заказы" at bounding box center [90, 122] width 94 height 13
